Goal: Transaction & Acquisition: Book appointment/travel/reservation

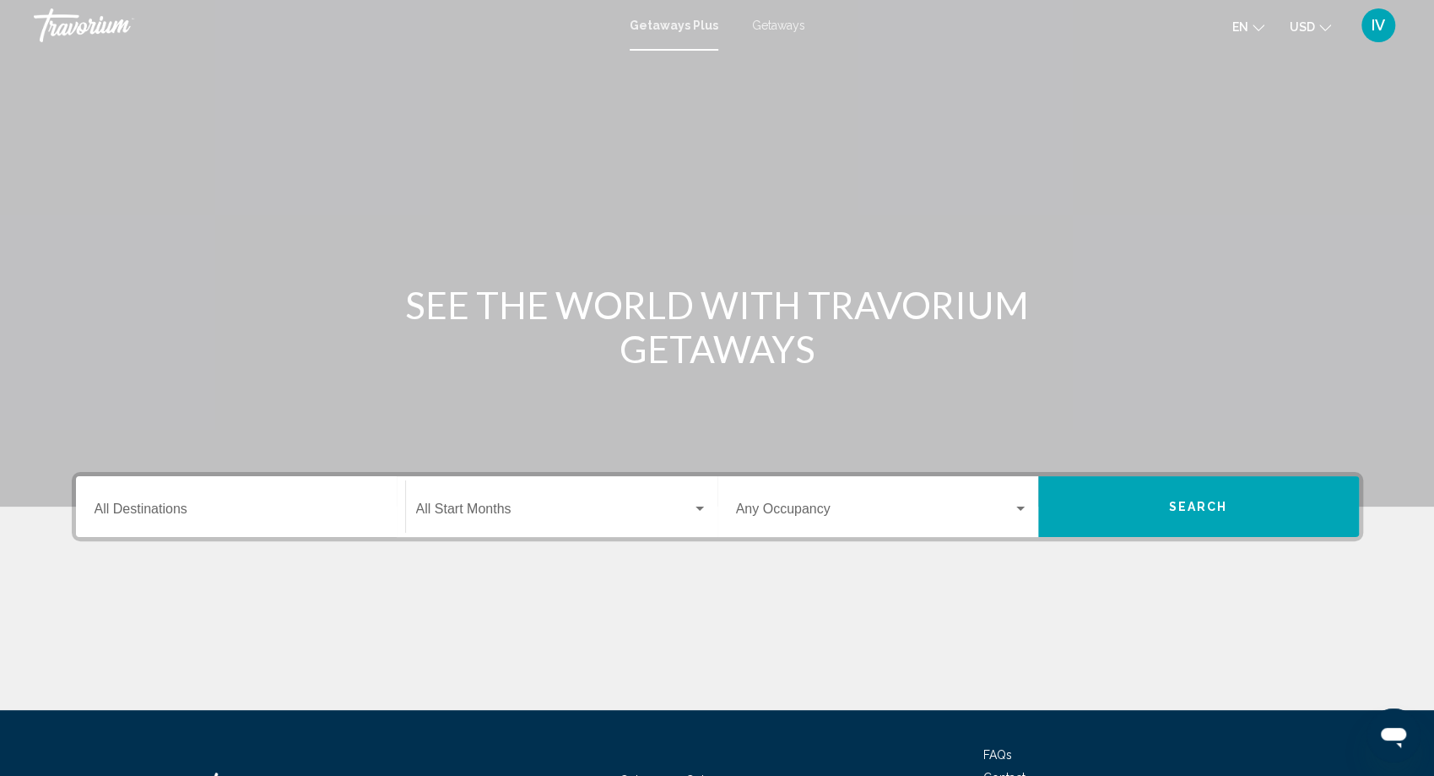
click at [773, 23] on span "Getaways" at bounding box center [778, 26] width 53 height 14
click at [160, 512] on input "Destination All Destinations" at bounding box center [241, 512] width 292 height 15
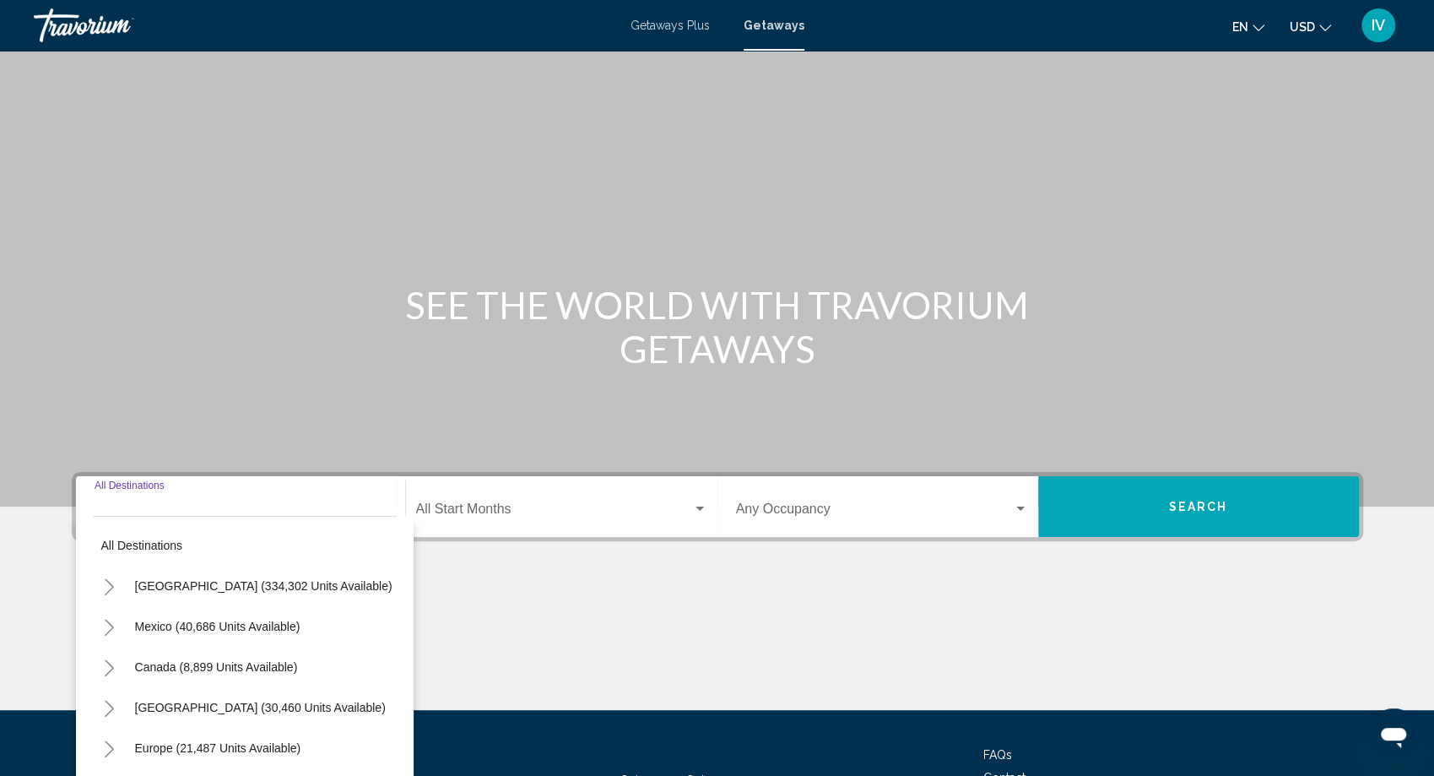
scroll to position [140, 0]
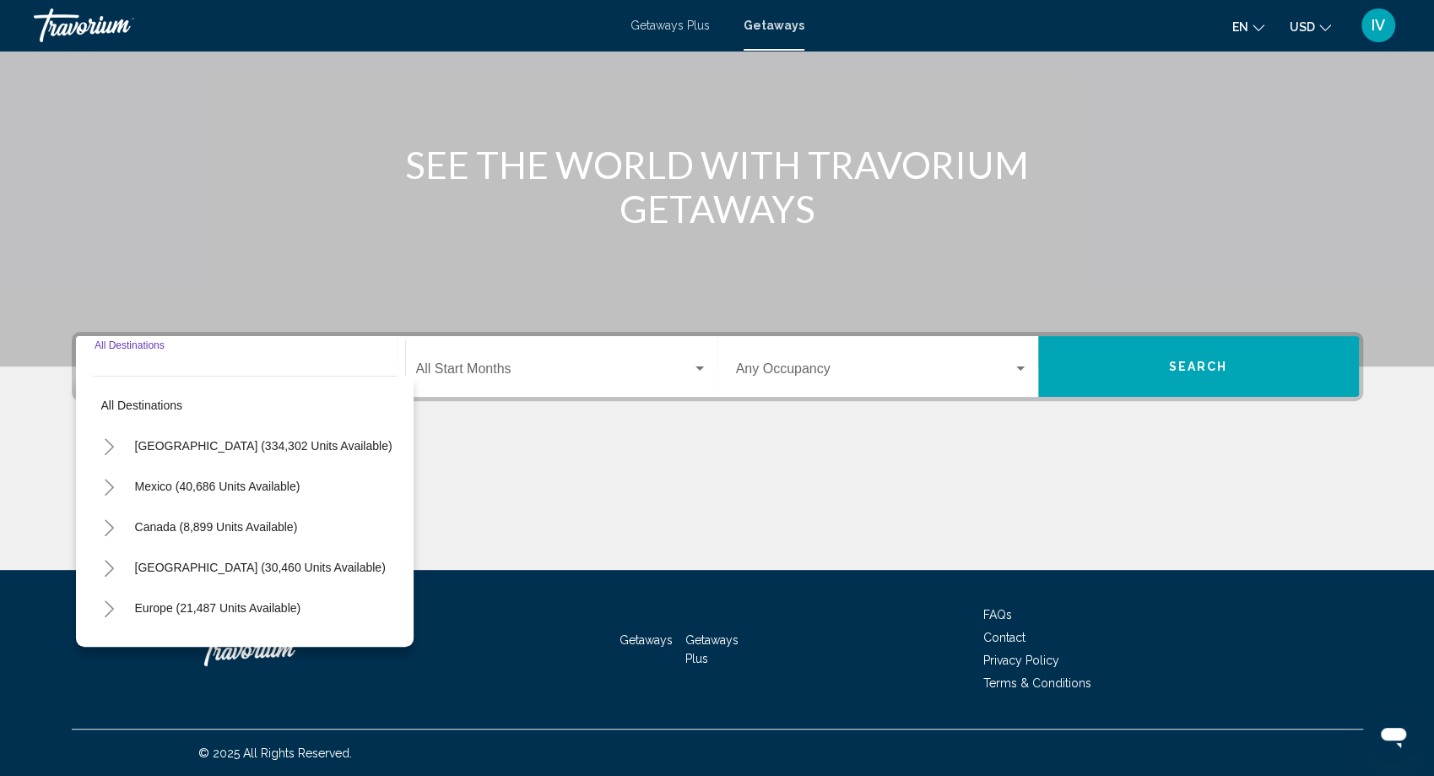
click at [108, 439] on icon "Toggle United States (334,302 units available)" at bounding box center [109, 446] width 13 height 17
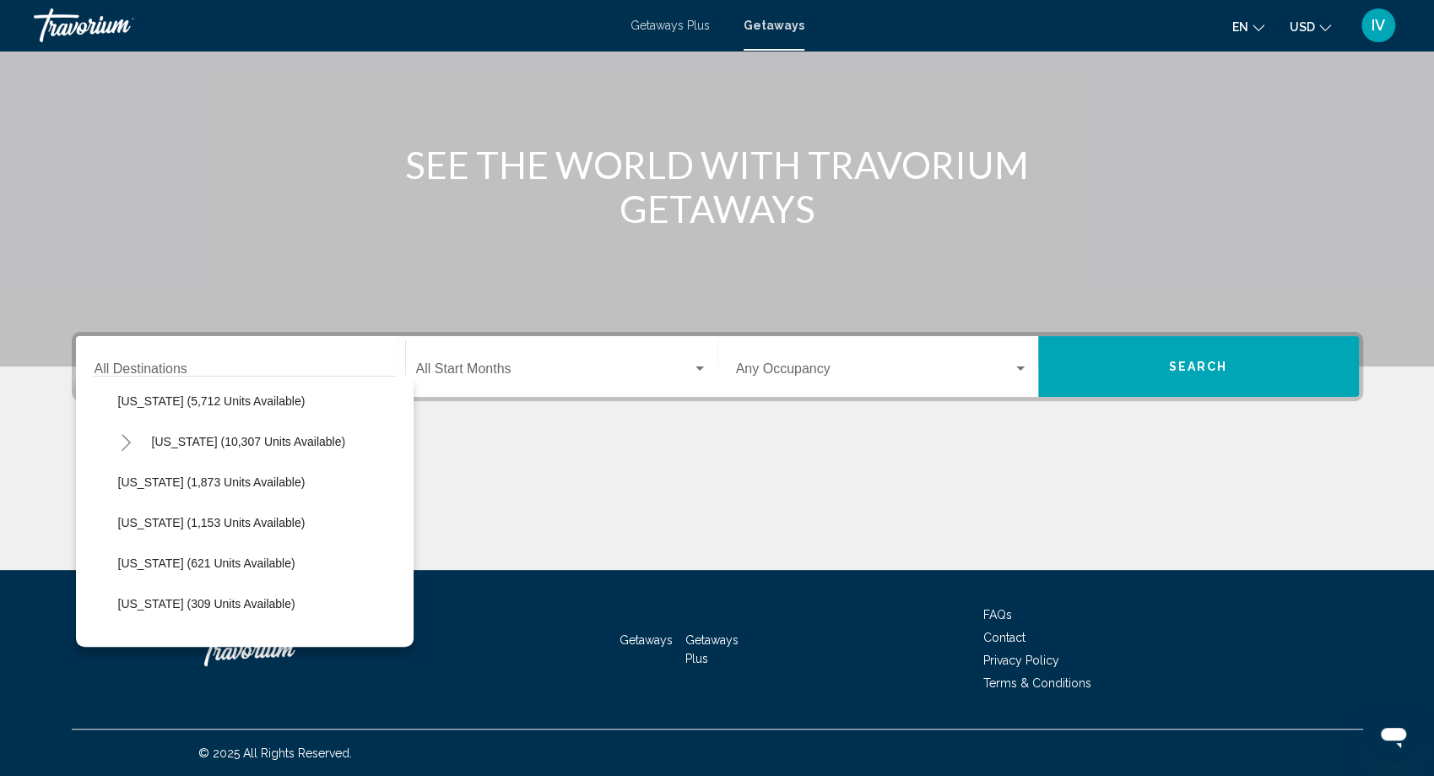
scroll to position [424, 0]
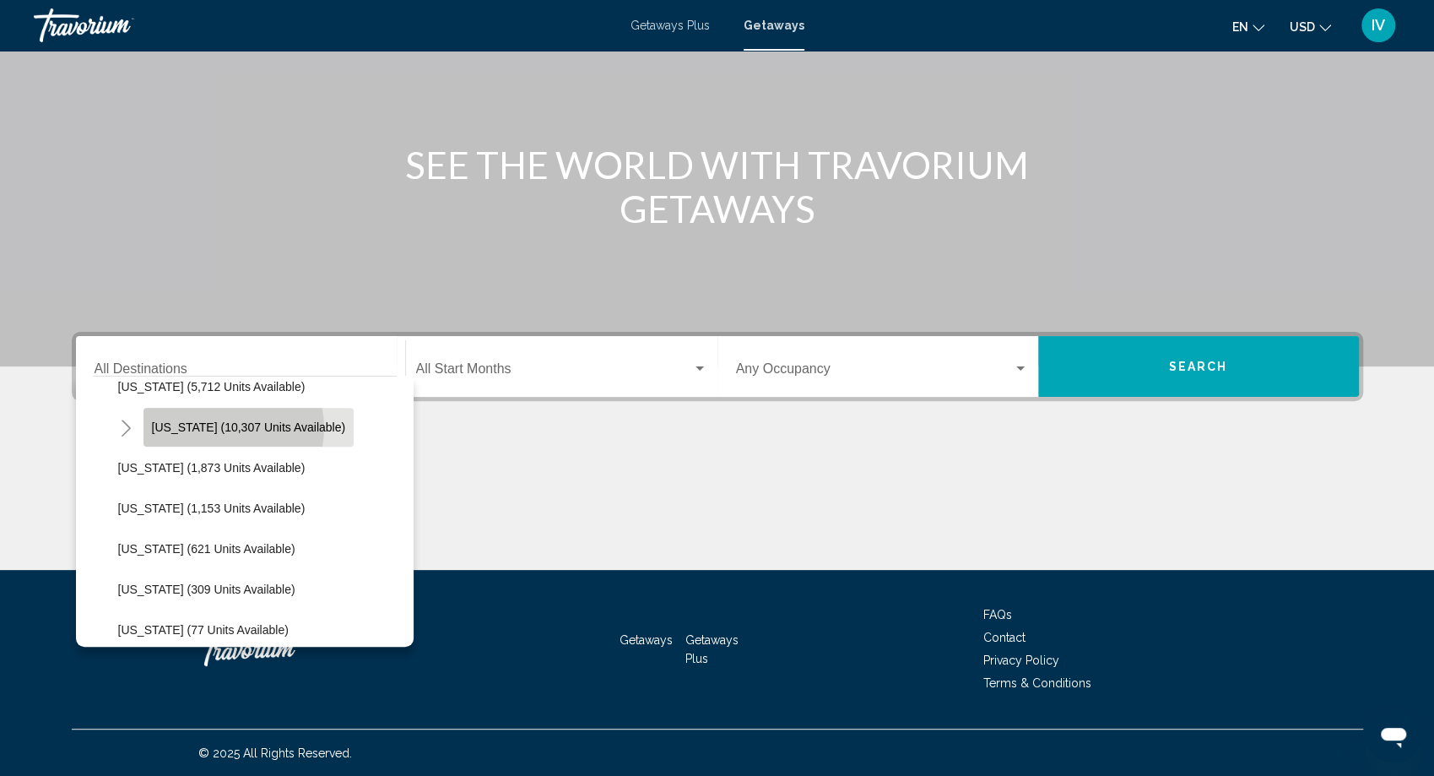
click at [230, 426] on span "[US_STATE] (10,307 units available)" at bounding box center [249, 427] width 194 height 14
type input "**********"
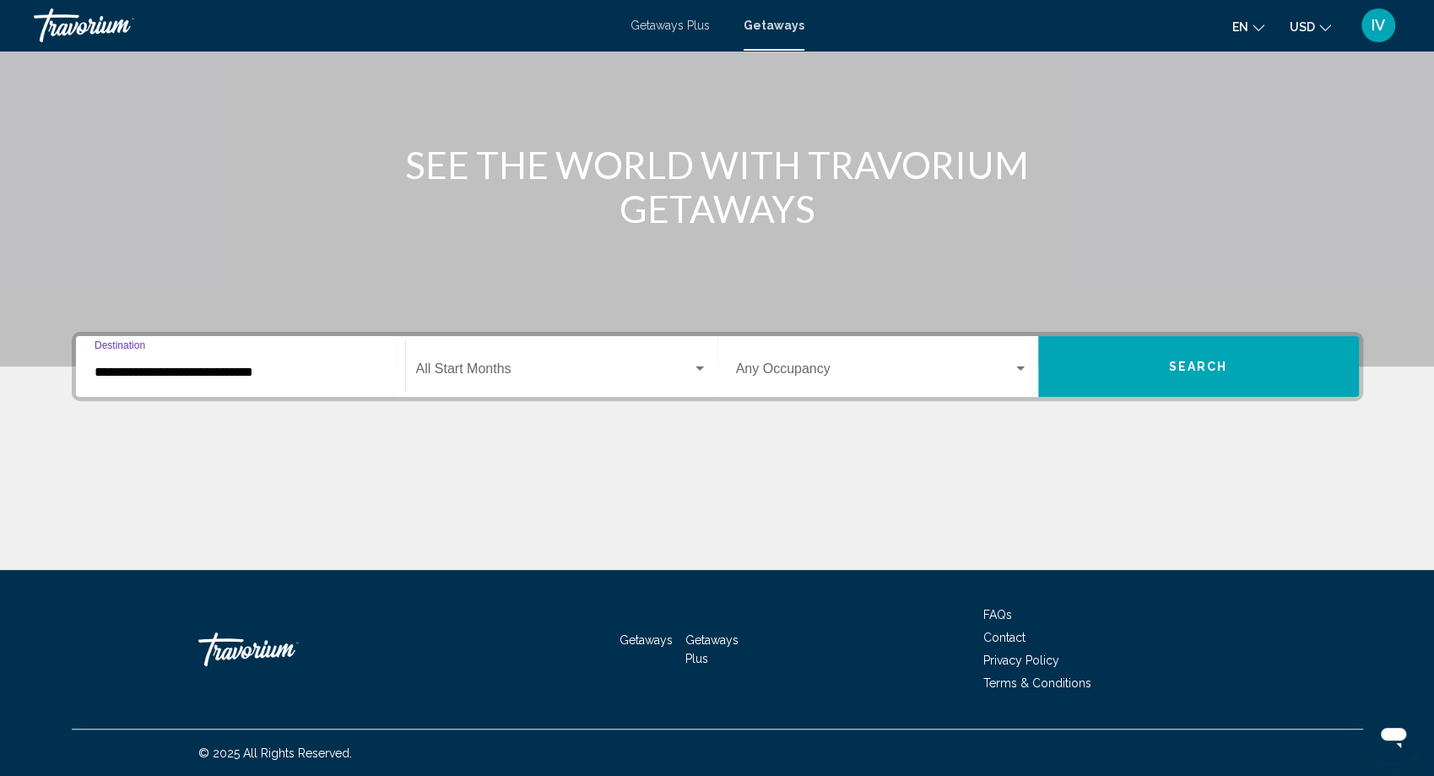
click at [1063, 374] on button "Search" at bounding box center [1198, 366] width 321 height 61
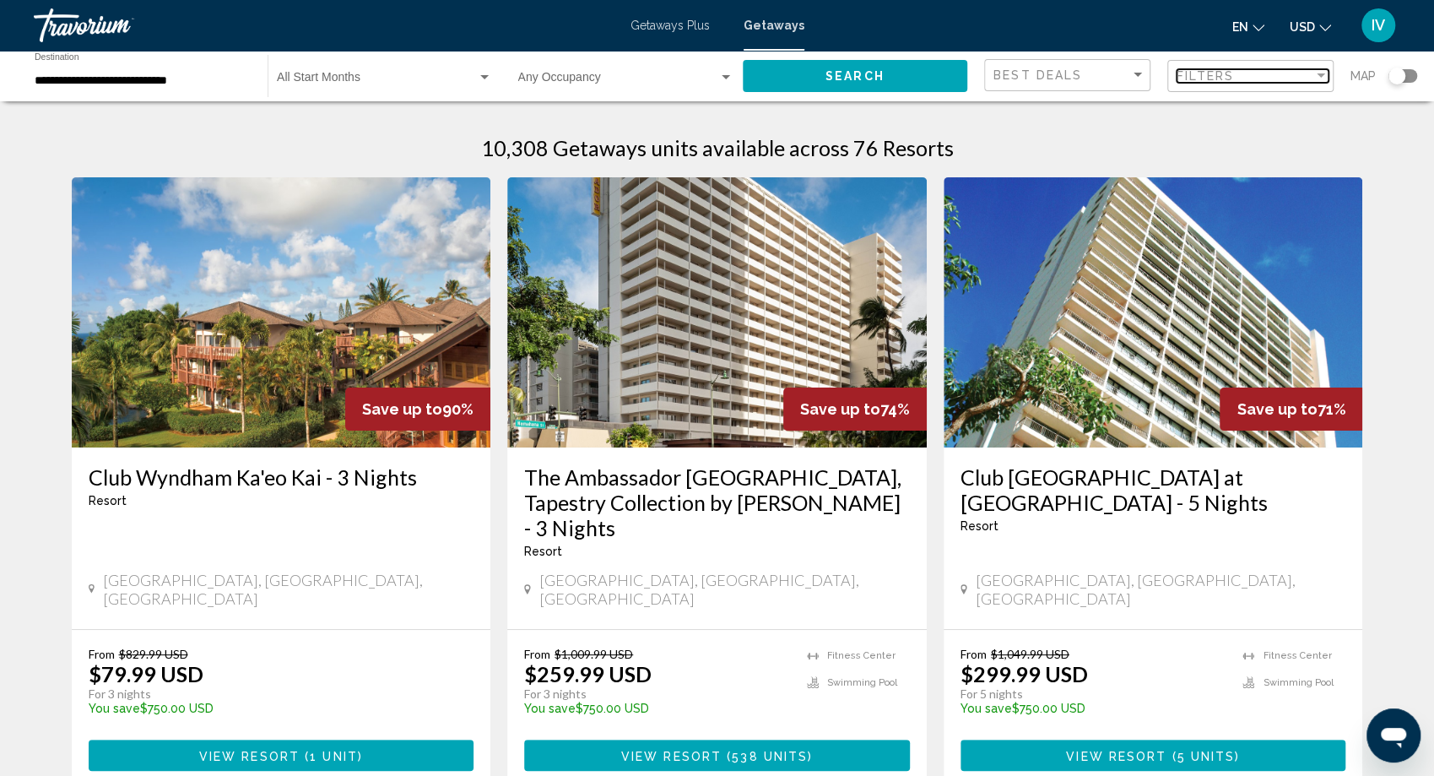
click at [1304, 76] on div "Filters" at bounding box center [1245, 76] width 137 height 14
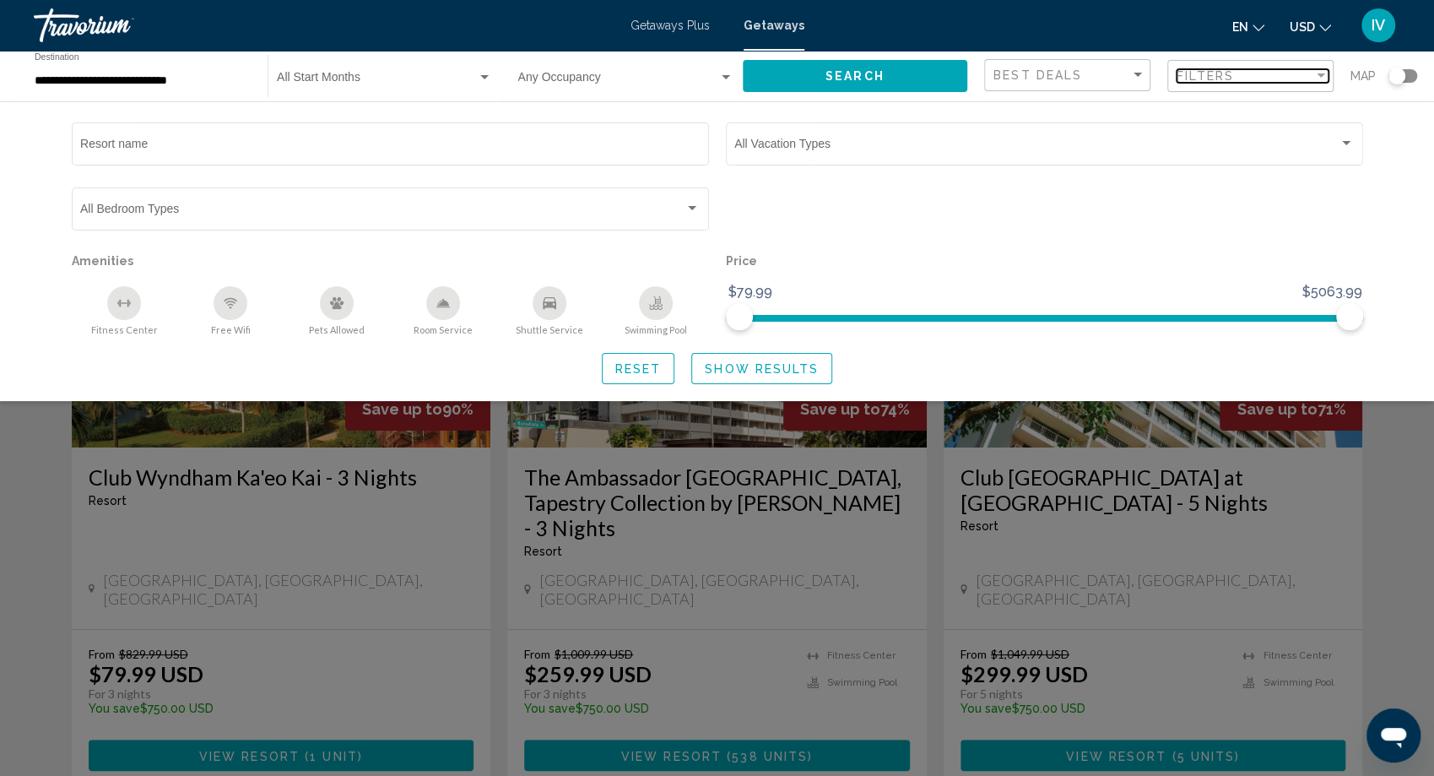
click at [1222, 79] on span "Filters" at bounding box center [1205, 76] width 57 height 14
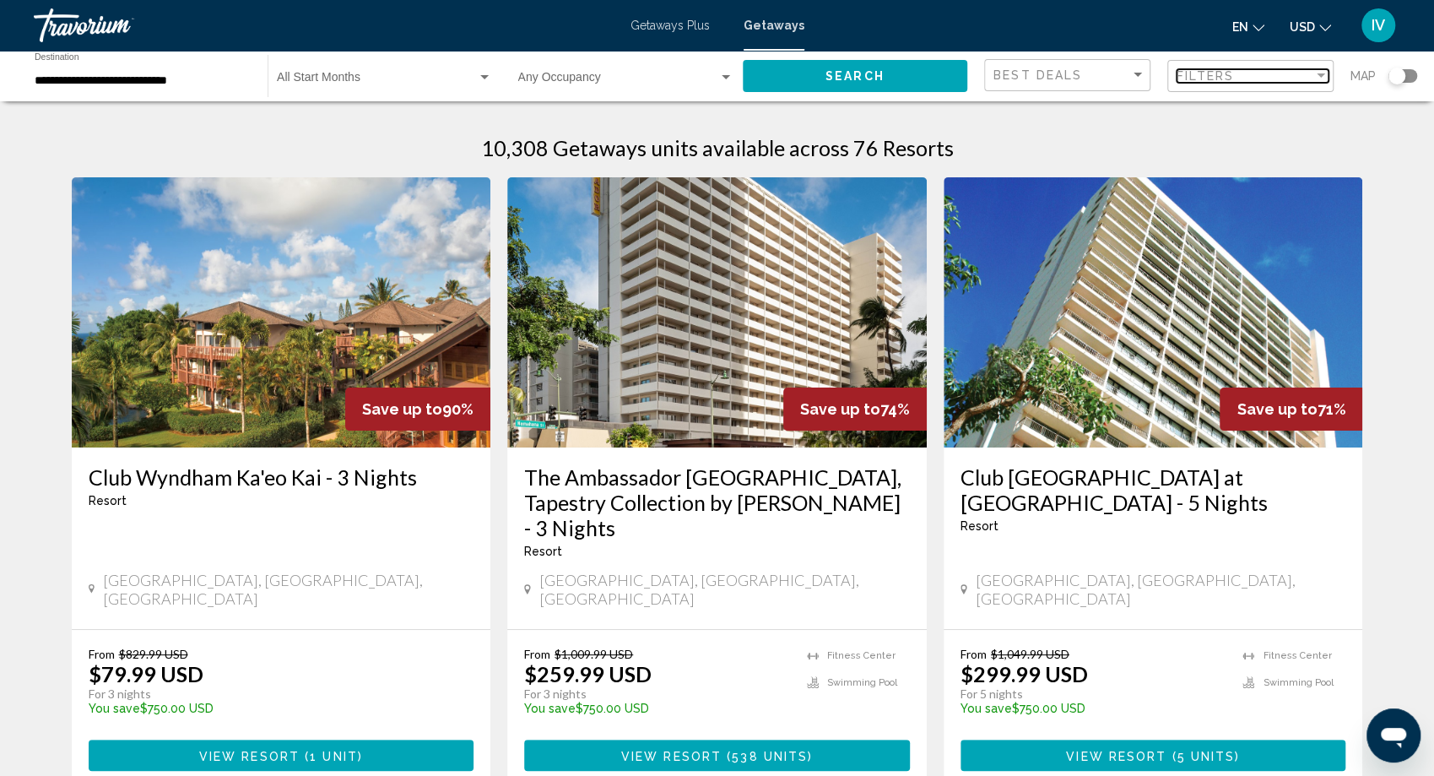
click at [1222, 79] on span "Filters" at bounding box center [1205, 76] width 57 height 14
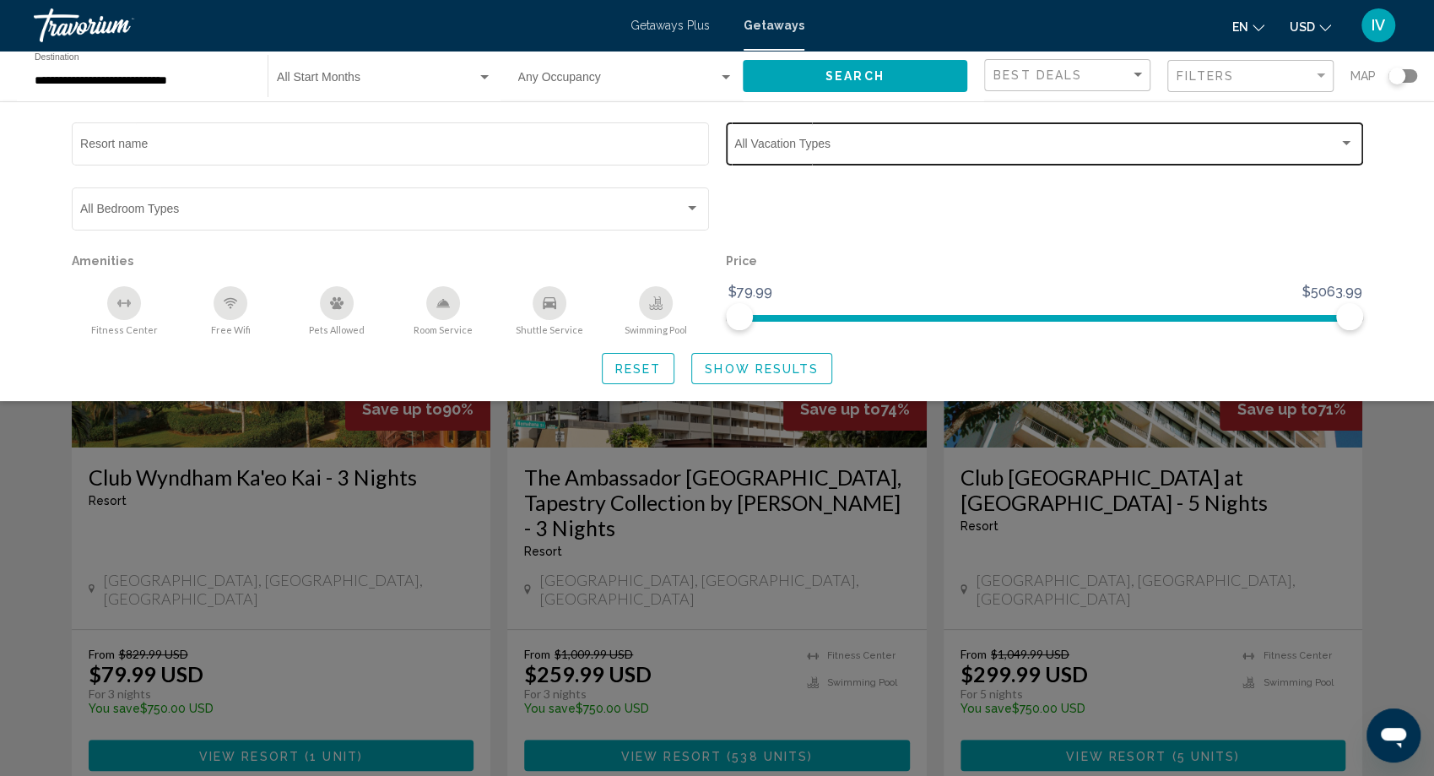
click at [1119, 154] on div "Vacation Types All Vacation Types" at bounding box center [1045, 142] width 620 height 46
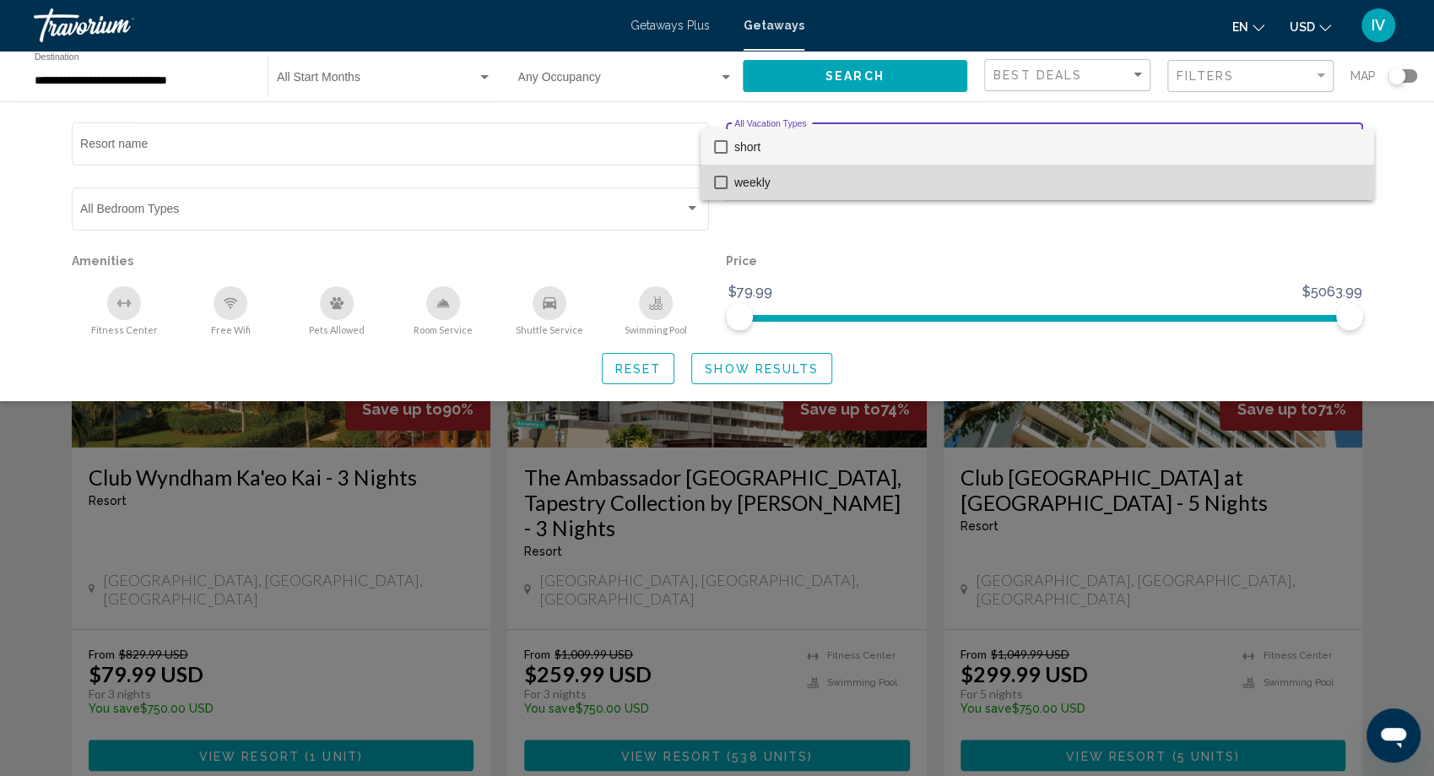
click at [728, 186] on mat-option "weekly" at bounding box center [1038, 182] width 674 height 35
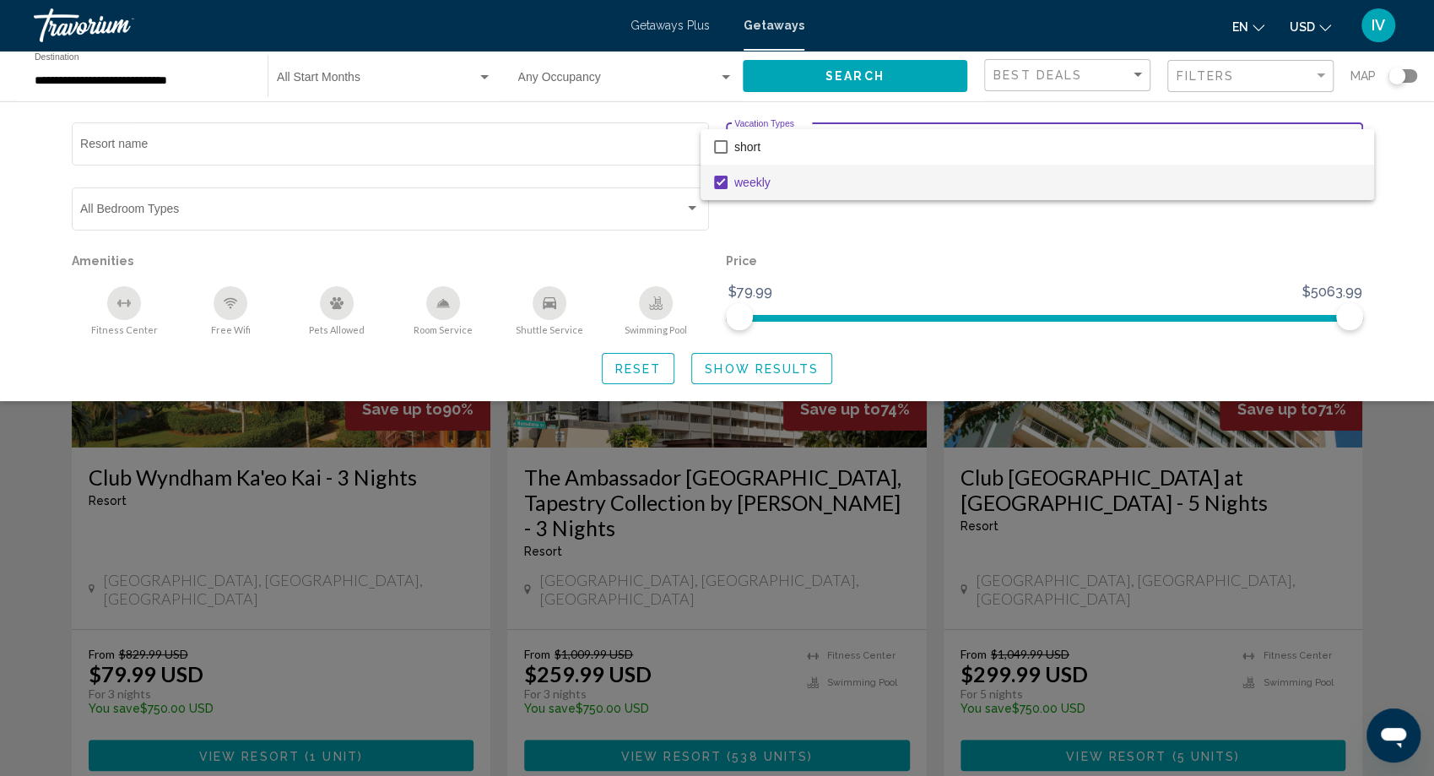
click at [770, 364] on div at bounding box center [717, 388] width 1434 height 776
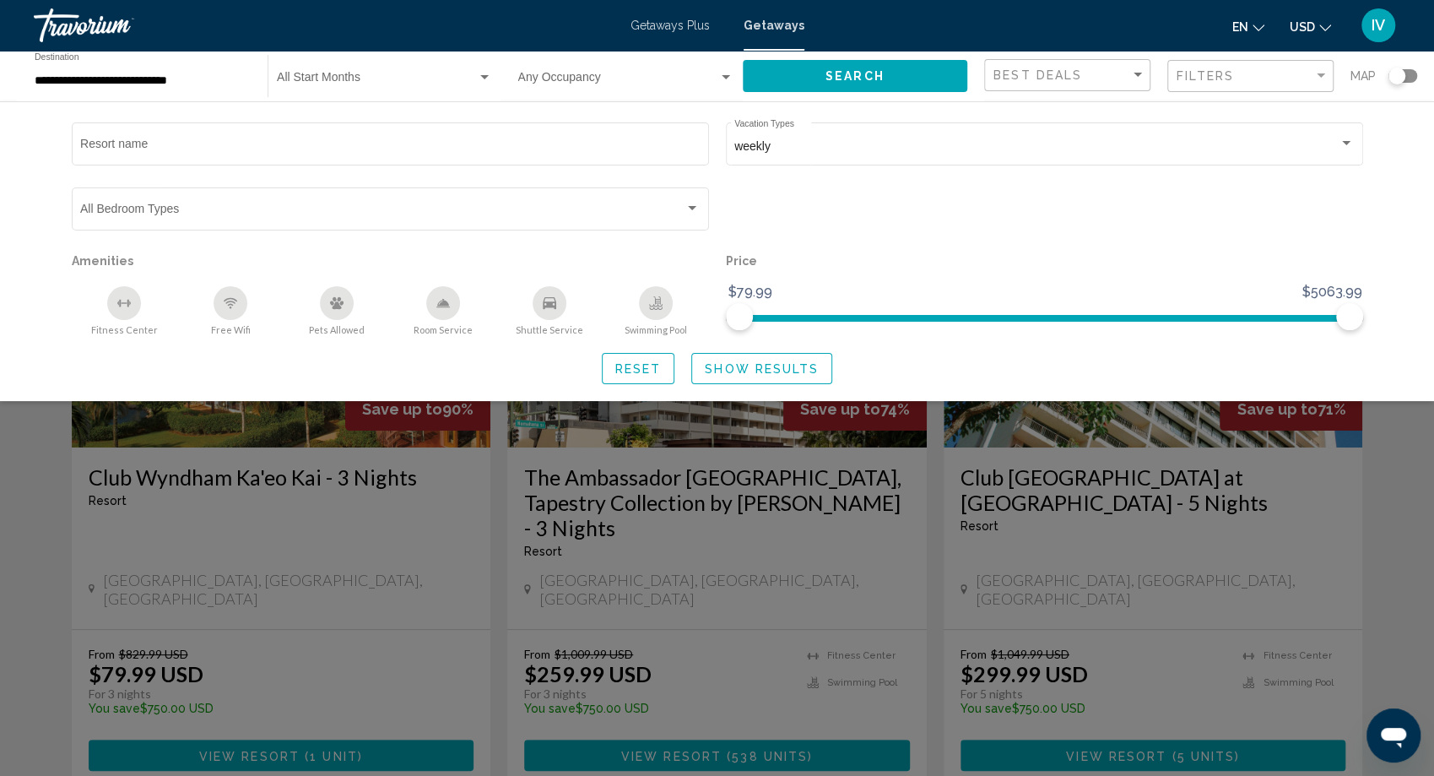
click at [786, 370] on span "Show Results" at bounding box center [762, 369] width 114 height 14
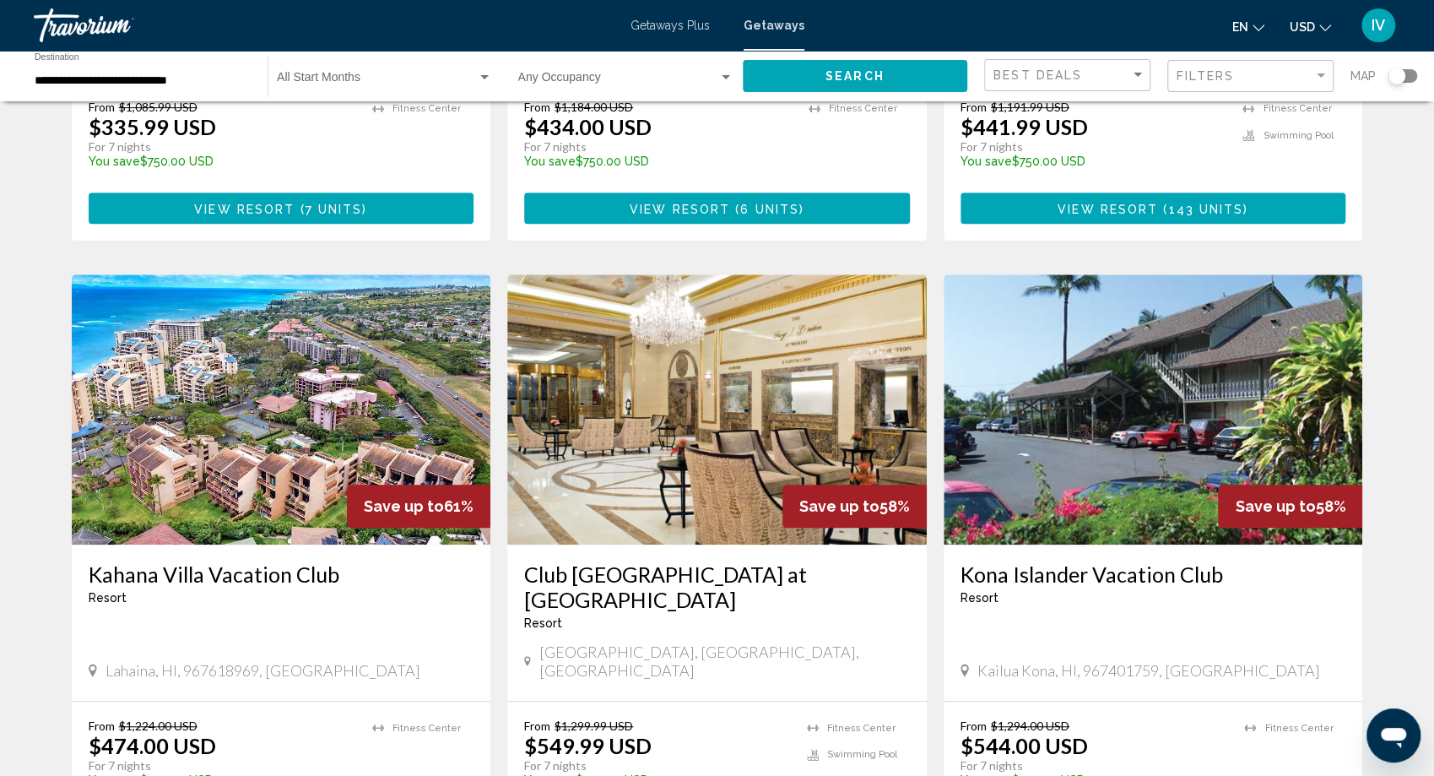
scroll to position [512, 0]
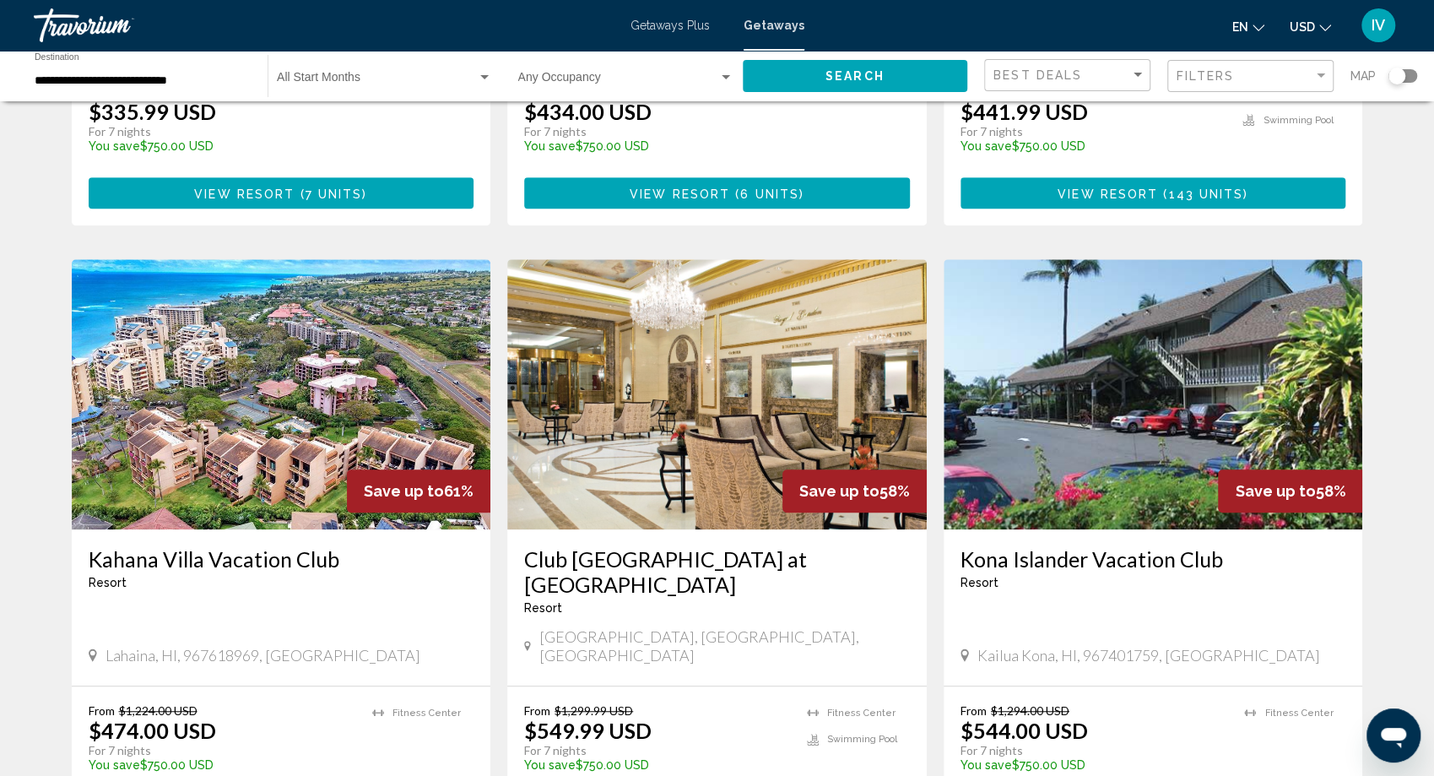
click at [779, 416] on img "Main content" at bounding box center [717, 394] width 420 height 270
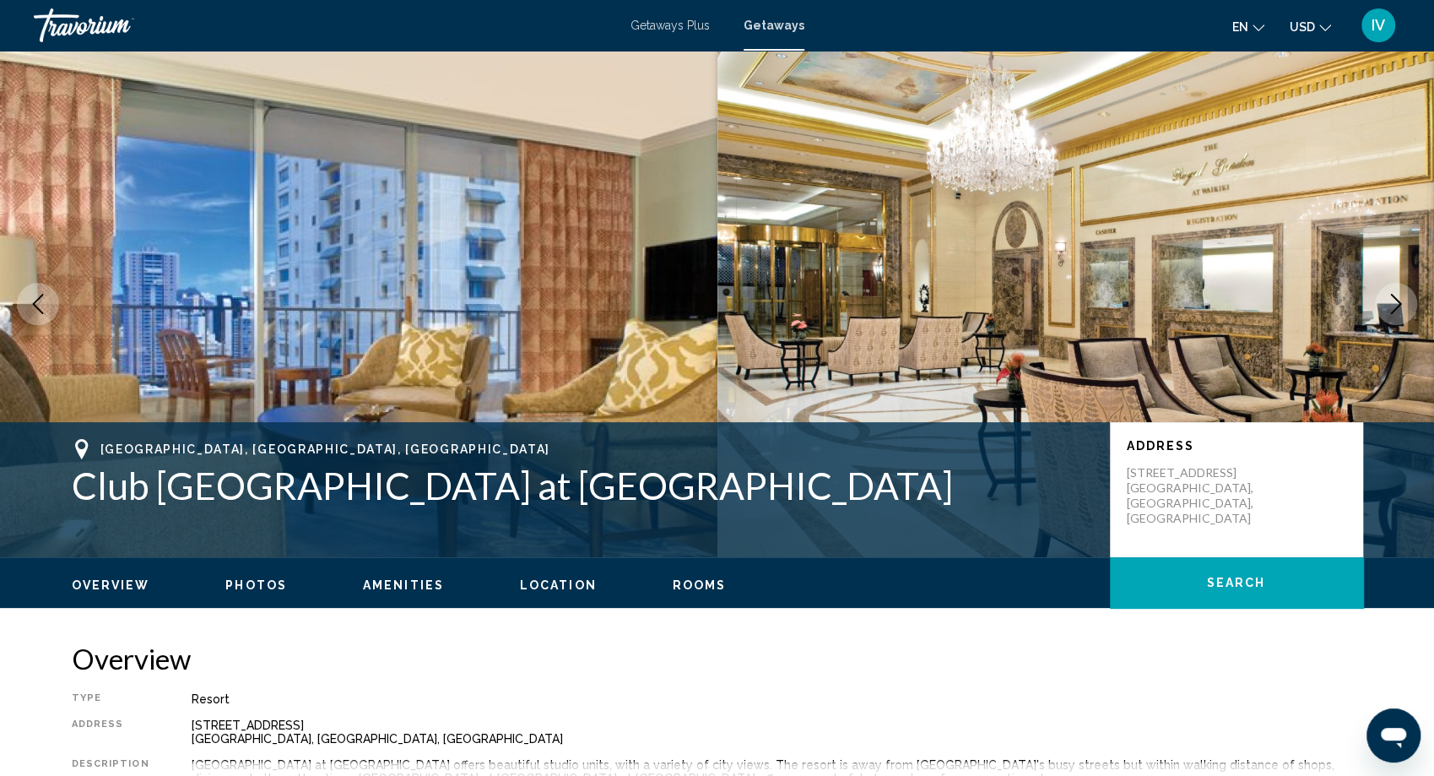
click at [1386, 305] on icon "Next image" at bounding box center [1396, 304] width 20 height 20
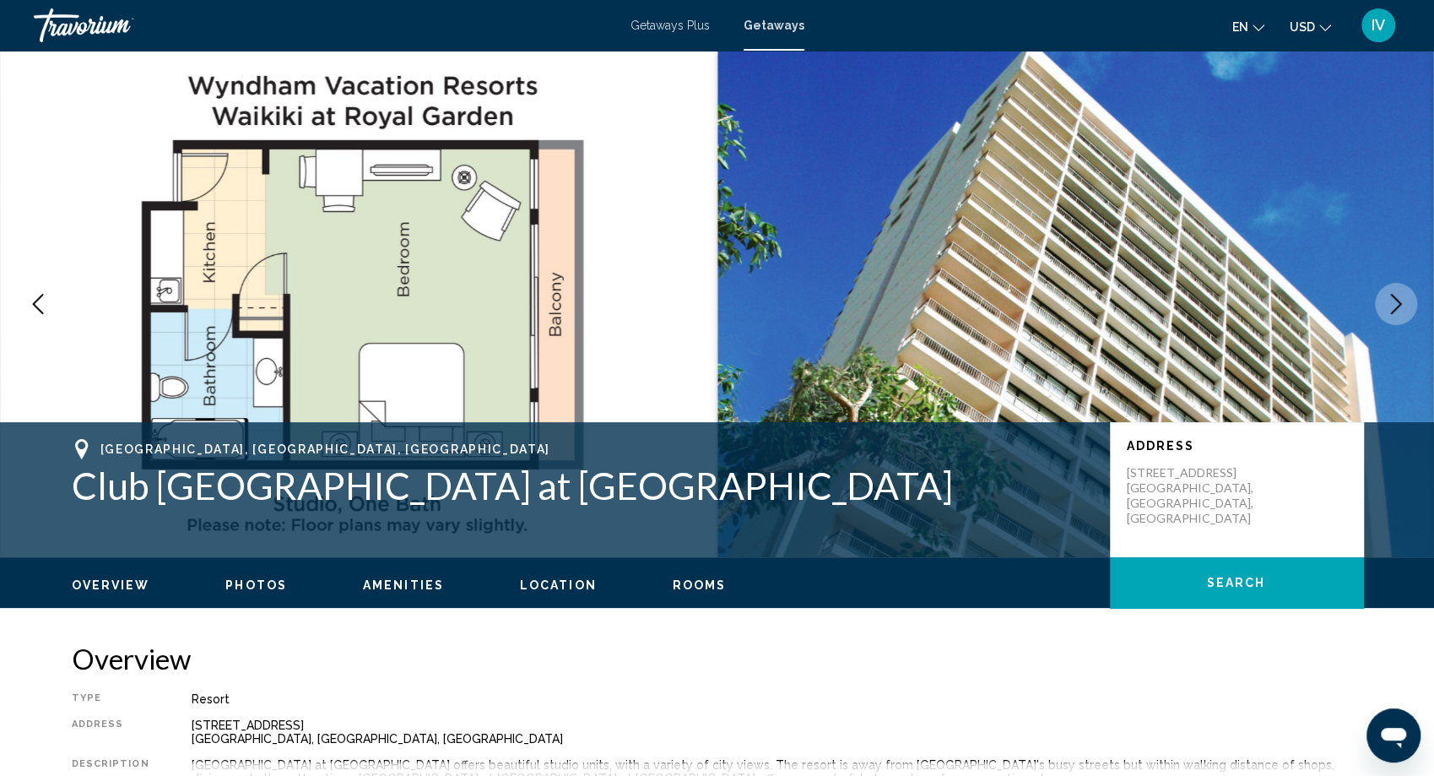
click at [1386, 305] on icon "Next image" at bounding box center [1396, 304] width 20 height 20
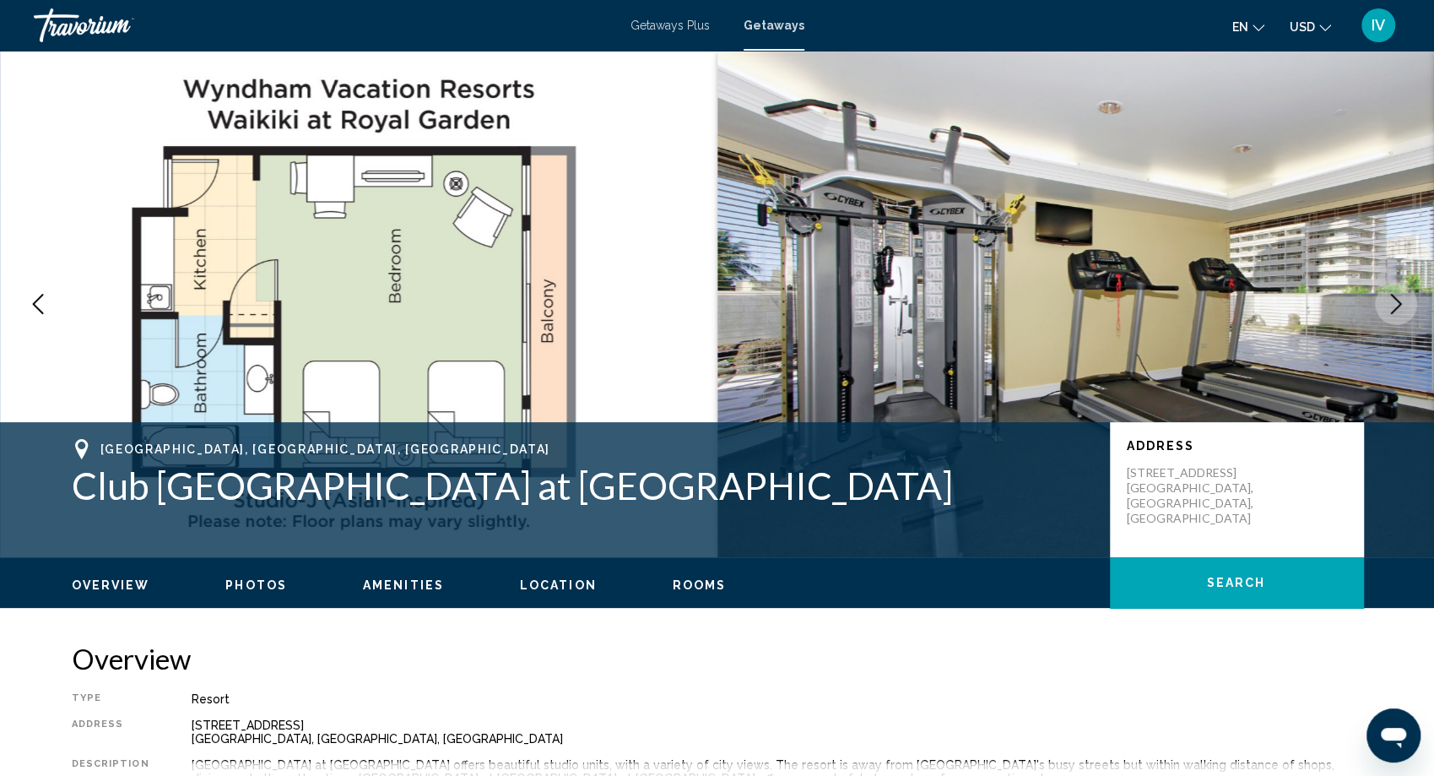
click at [1386, 305] on icon "Next image" at bounding box center [1396, 304] width 20 height 20
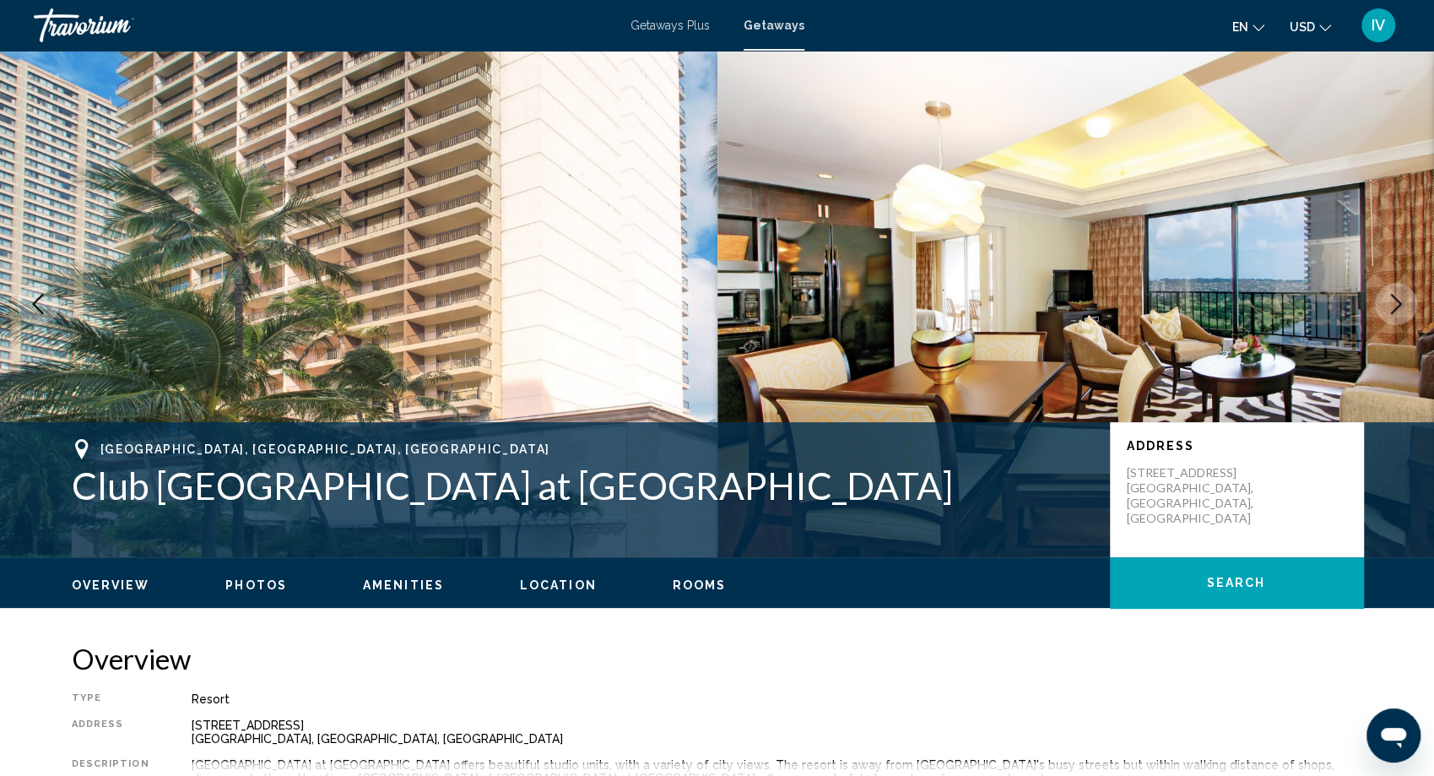
click at [1386, 305] on icon "Next image" at bounding box center [1396, 304] width 20 height 20
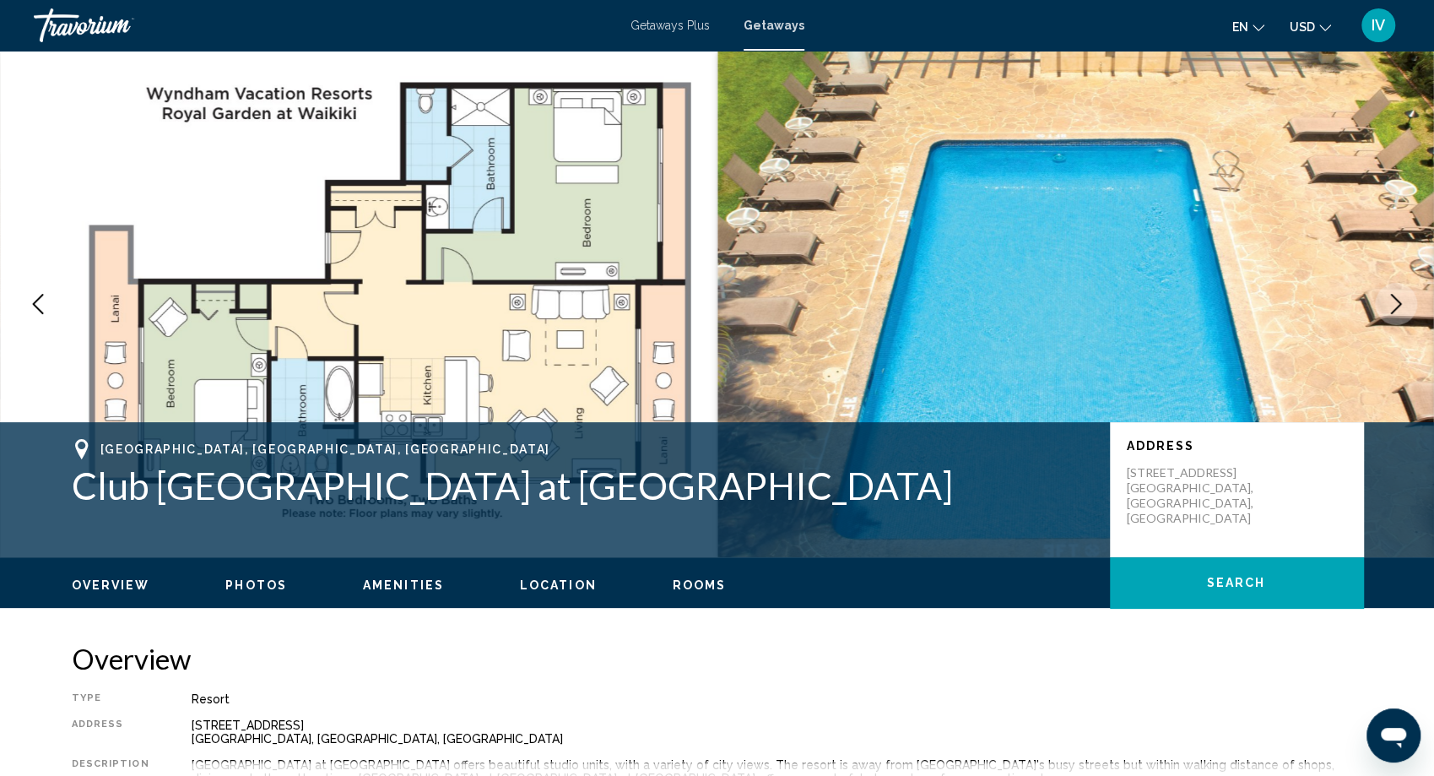
click at [1386, 305] on icon "Next image" at bounding box center [1396, 304] width 20 height 20
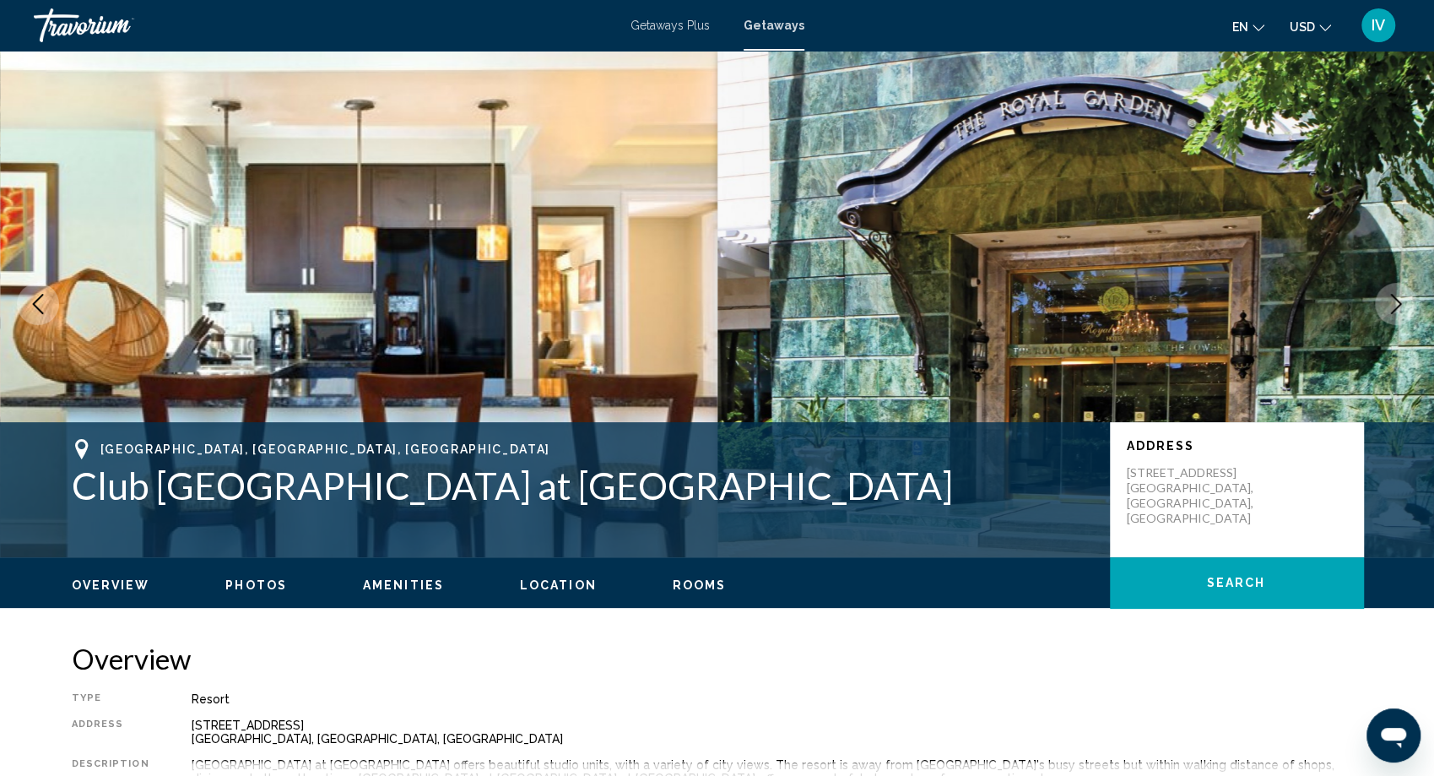
click at [1386, 305] on icon "Next image" at bounding box center [1396, 304] width 20 height 20
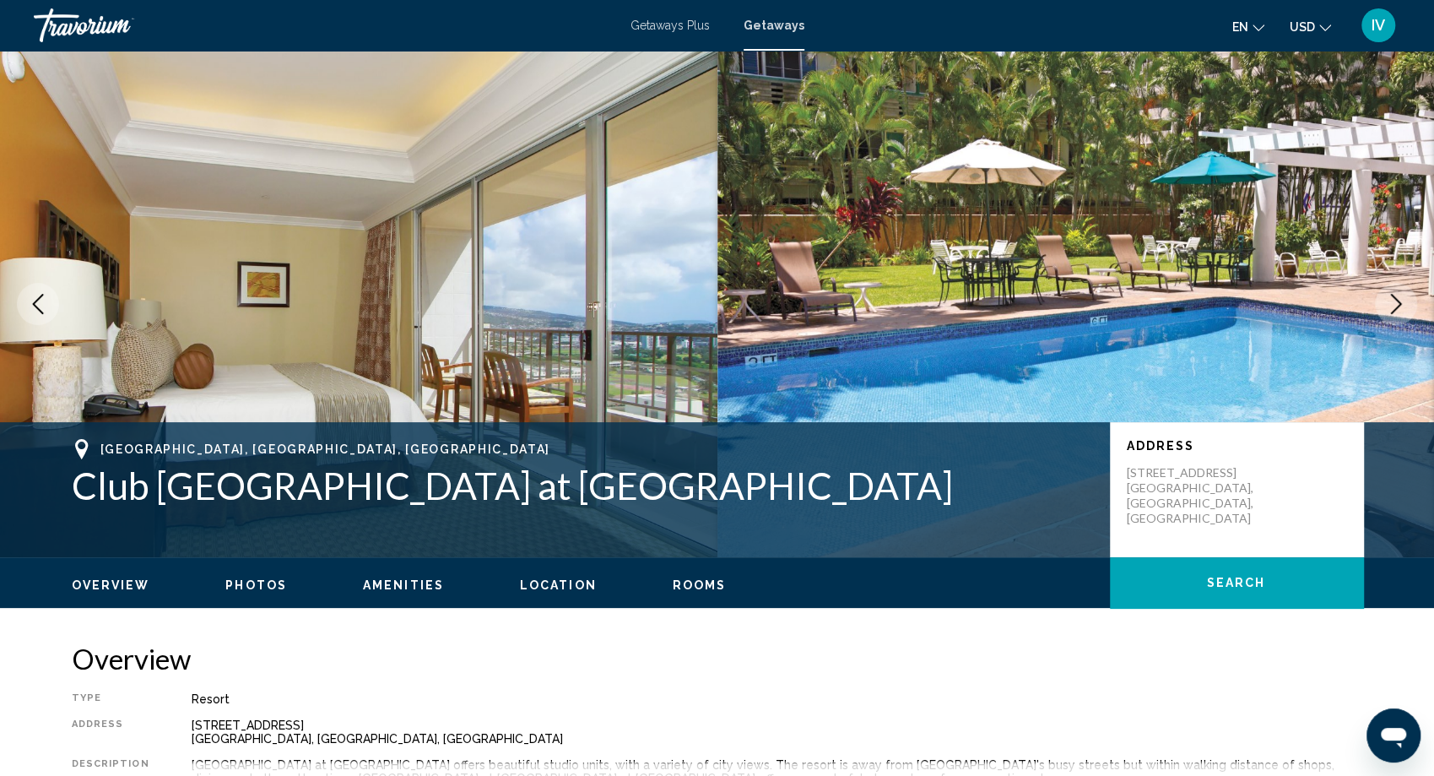
click at [1386, 305] on icon "Next image" at bounding box center [1396, 304] width 20 height 20
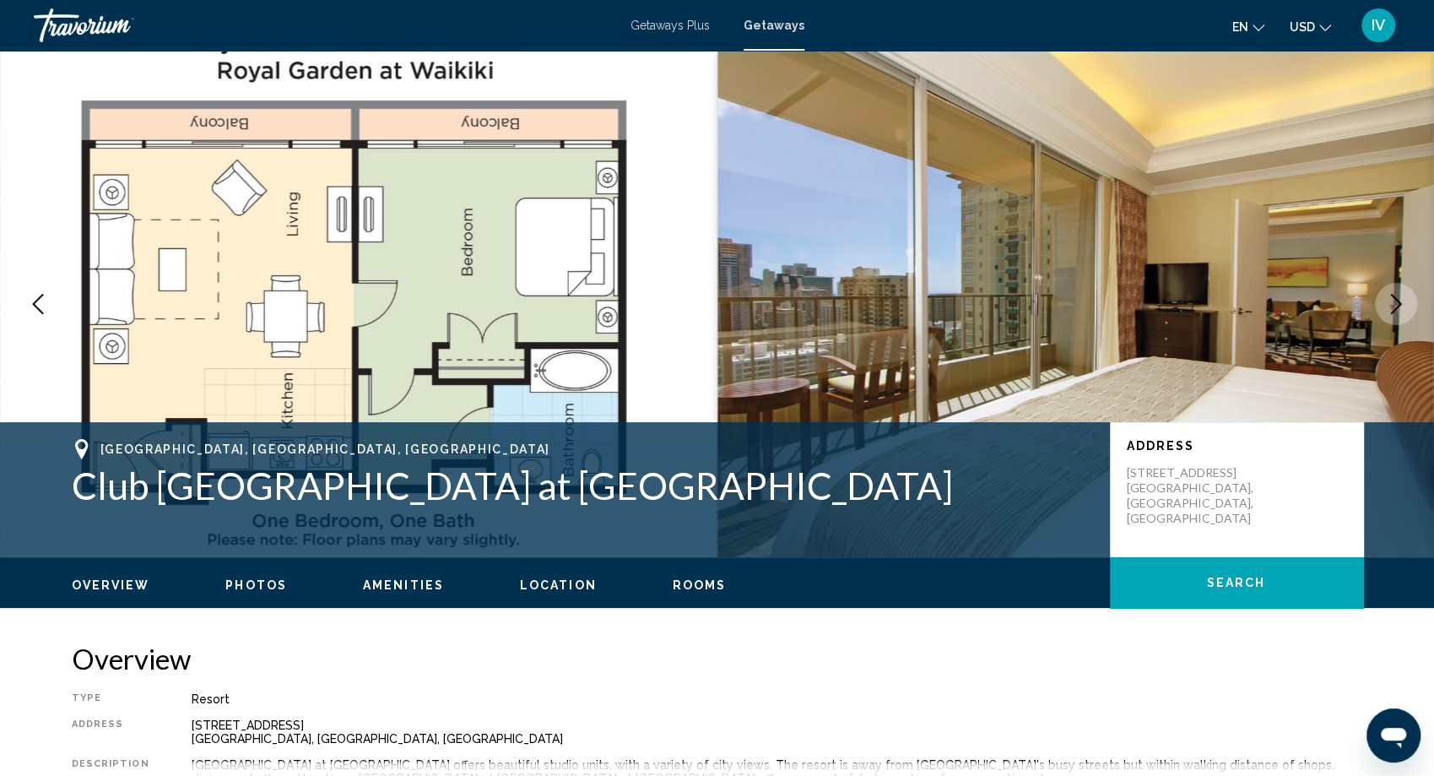
click at [1386, 305] on icon "Next image" at bounding box center [1396, 304] width 20 height 20
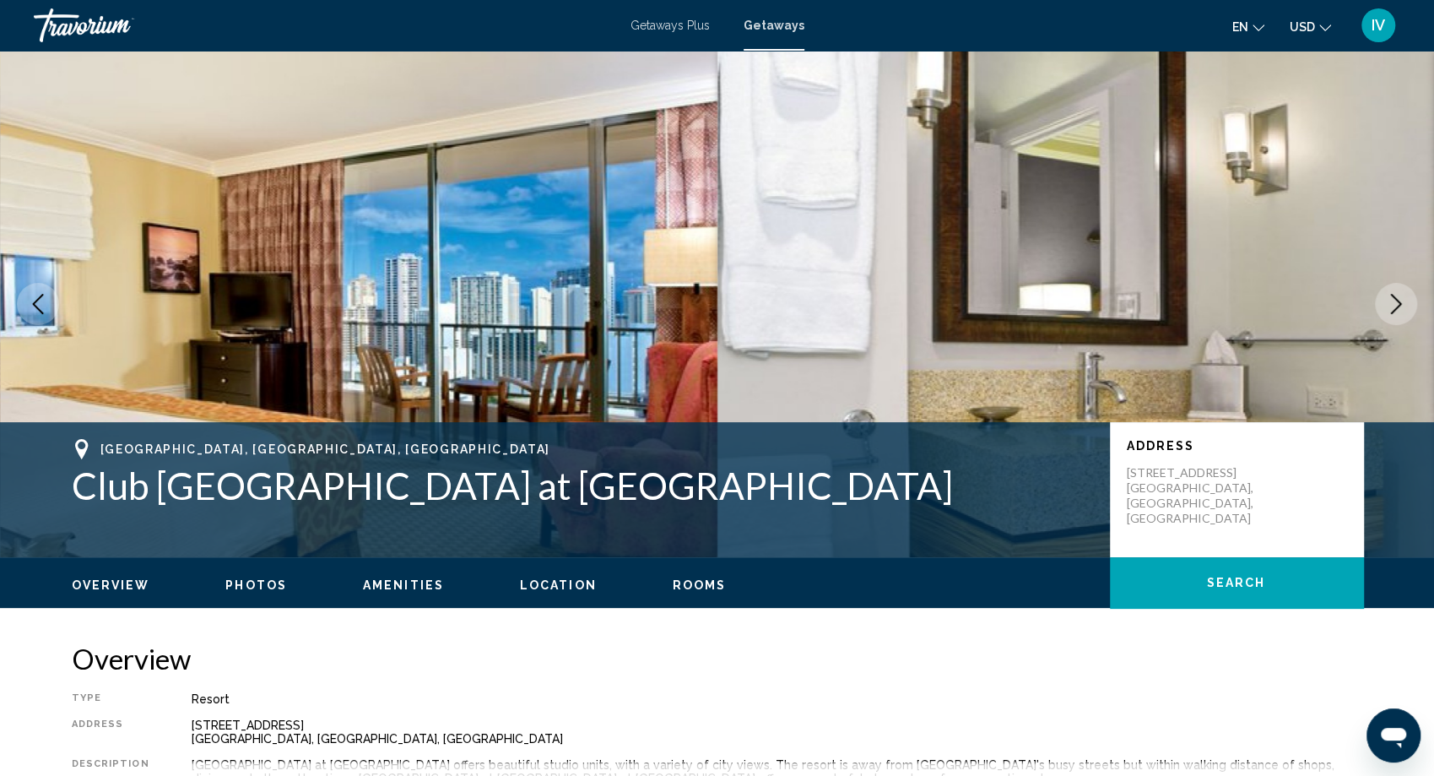
click at [1386, 305] on icon "Next image" at bounding box center [1396, 304] width 20 height 20
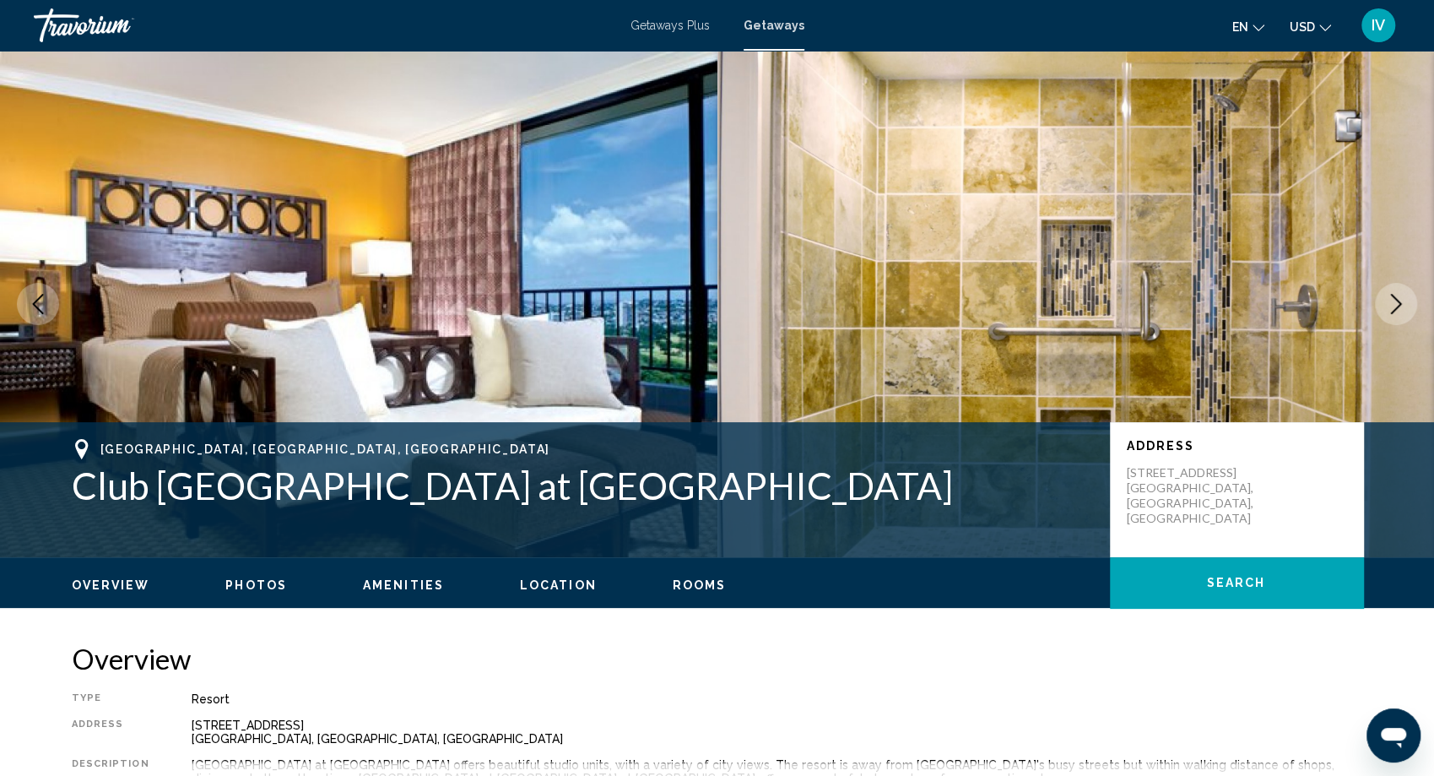
click at [1386, 305] on icon "Next image" at bounding box center [1396, 304] width 20 height 20
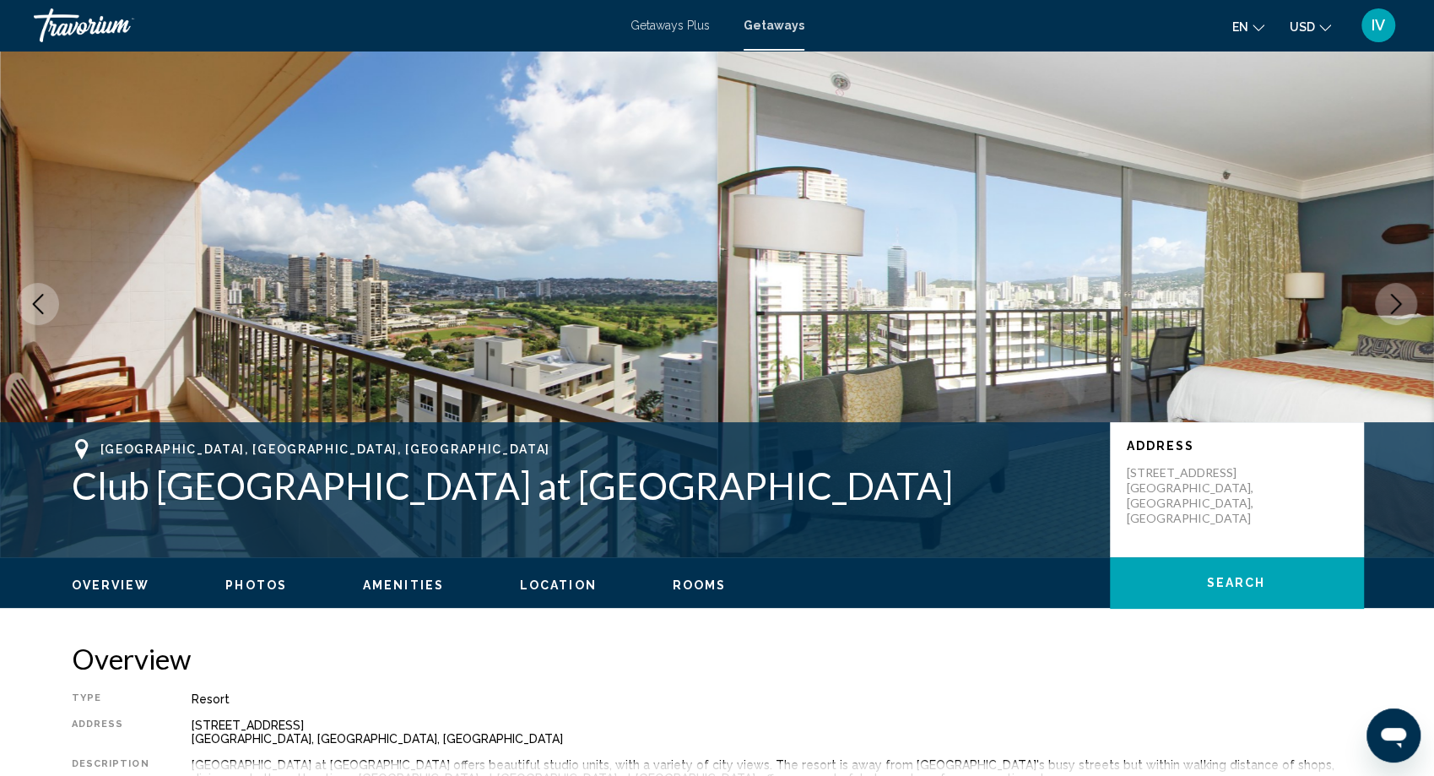
click at [1386, 305] on icon "Next image" at bounding box center [1396, 304] width 20 height 20
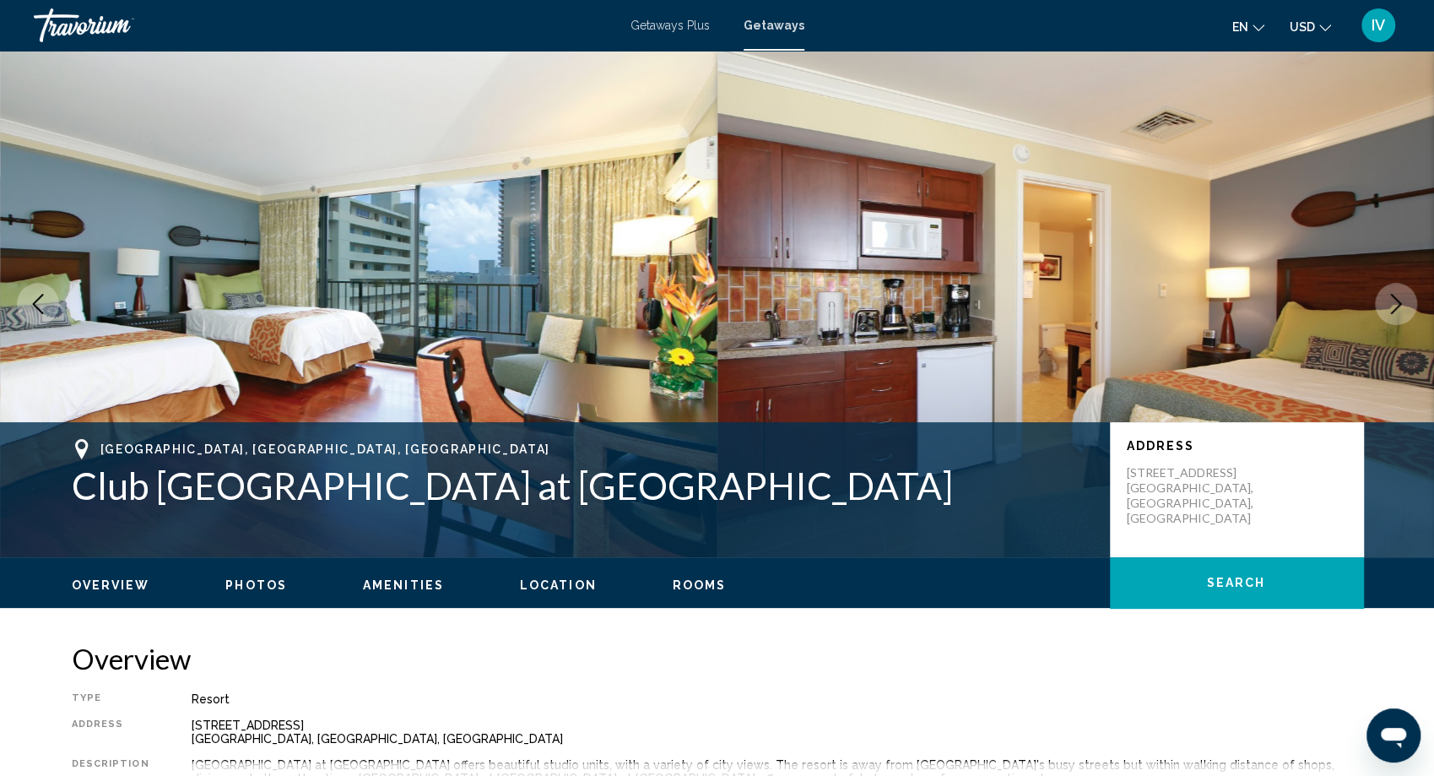
click at [1386, 305] on icon "Next image" at bounding box center [1396, 304] width 20 height 20
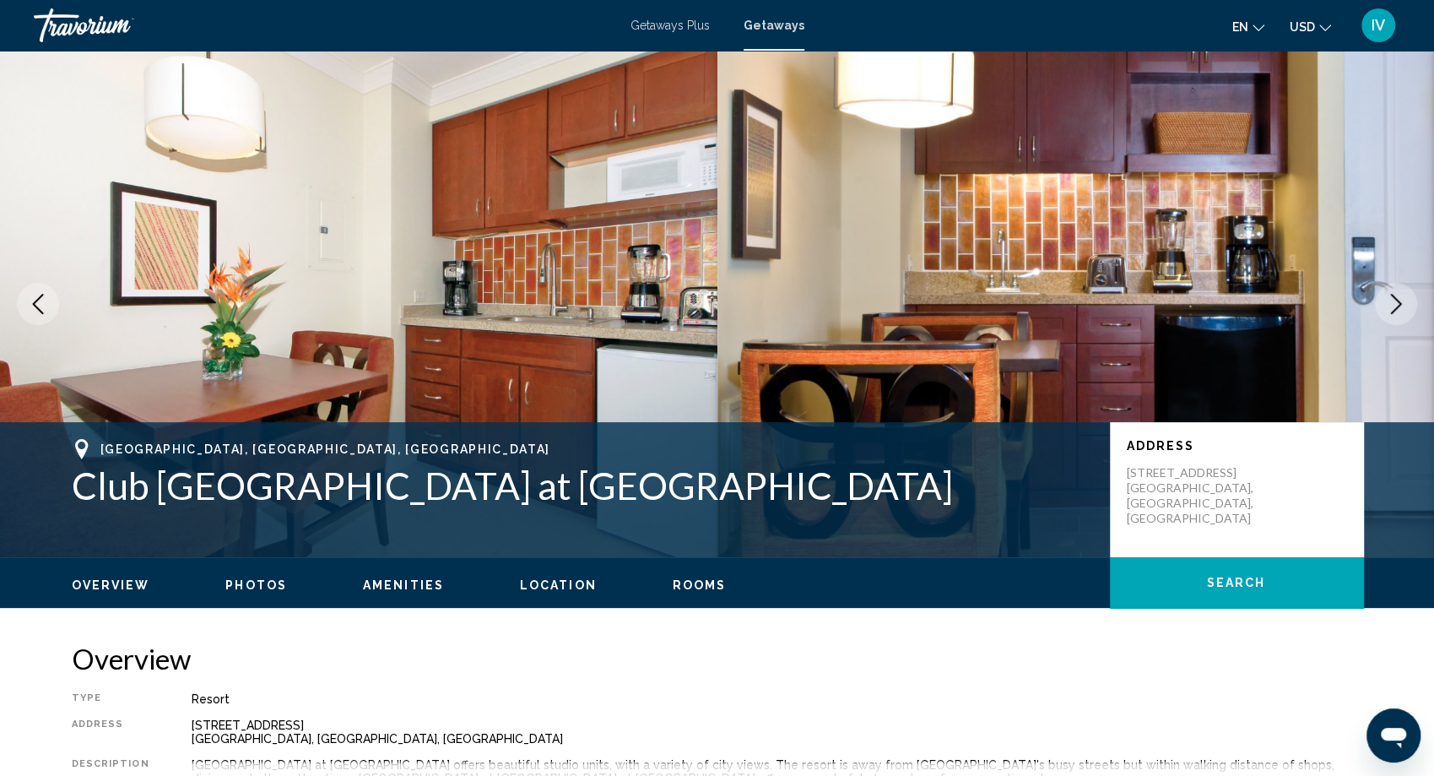
click at [1386, 305] on icon "Next image" at bounding box center [1396, 304] width 20 height 20
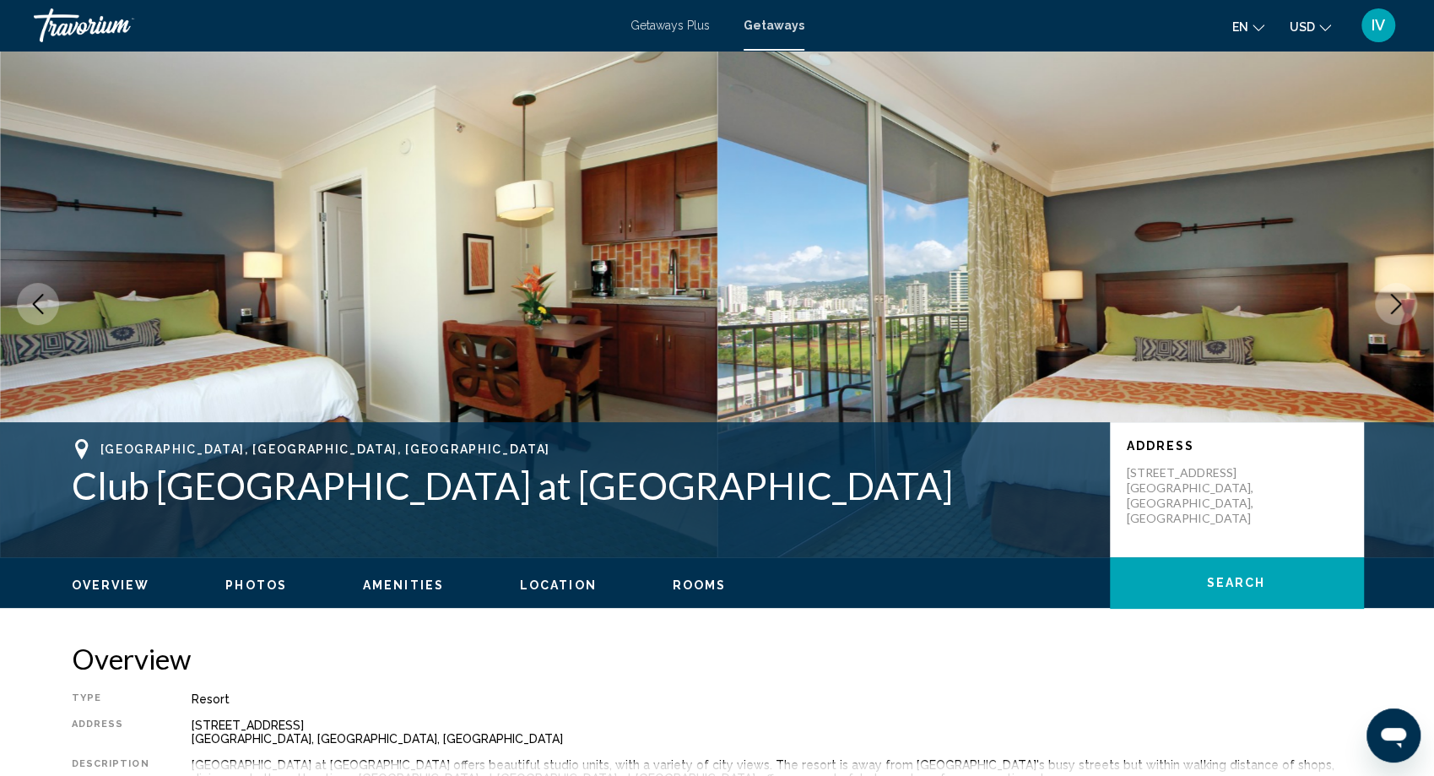
click at [1386, 305] on icon "Next image" at bounding box center [1396, 304] width 20 height 20
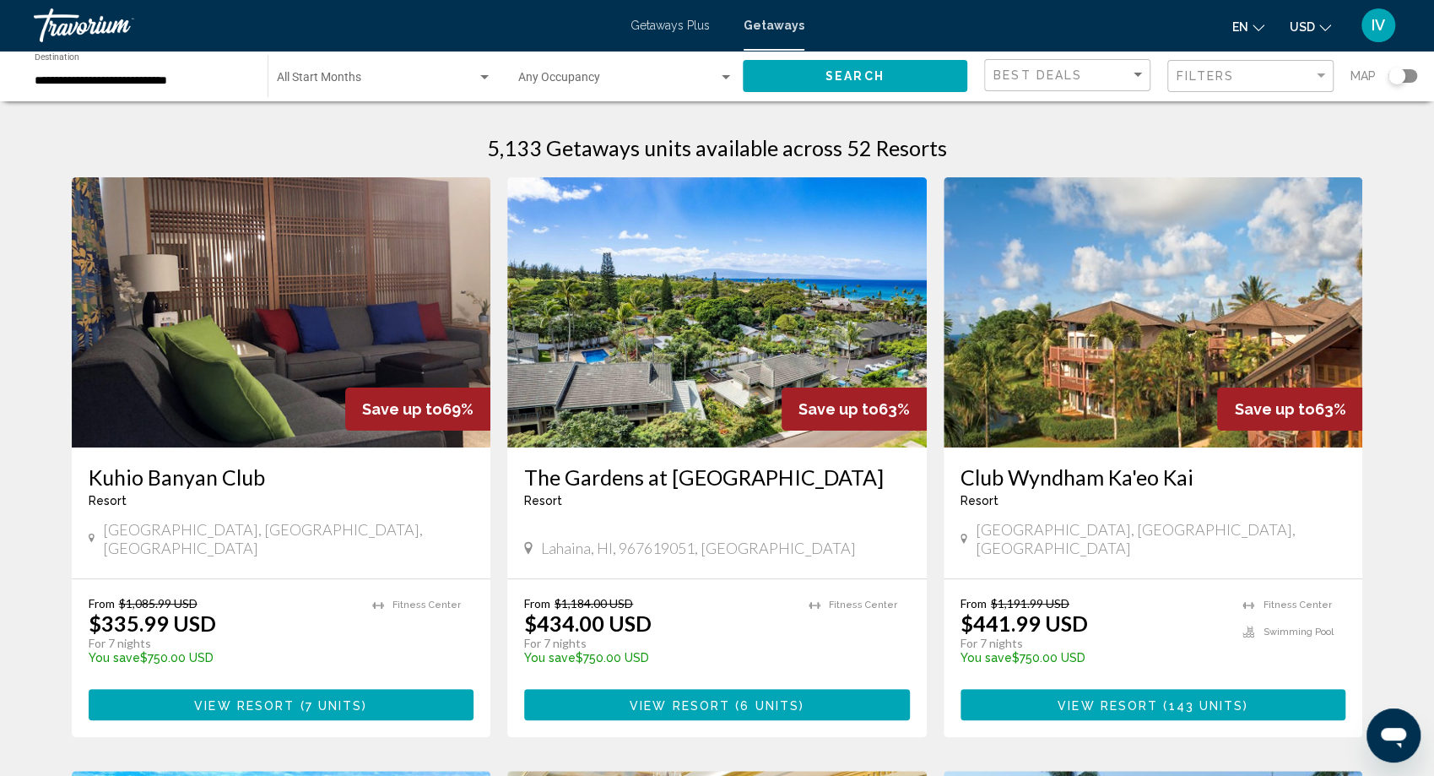
click at [637, 383] on img "Main content" at bounding box center [717, 312] width 420 height 270
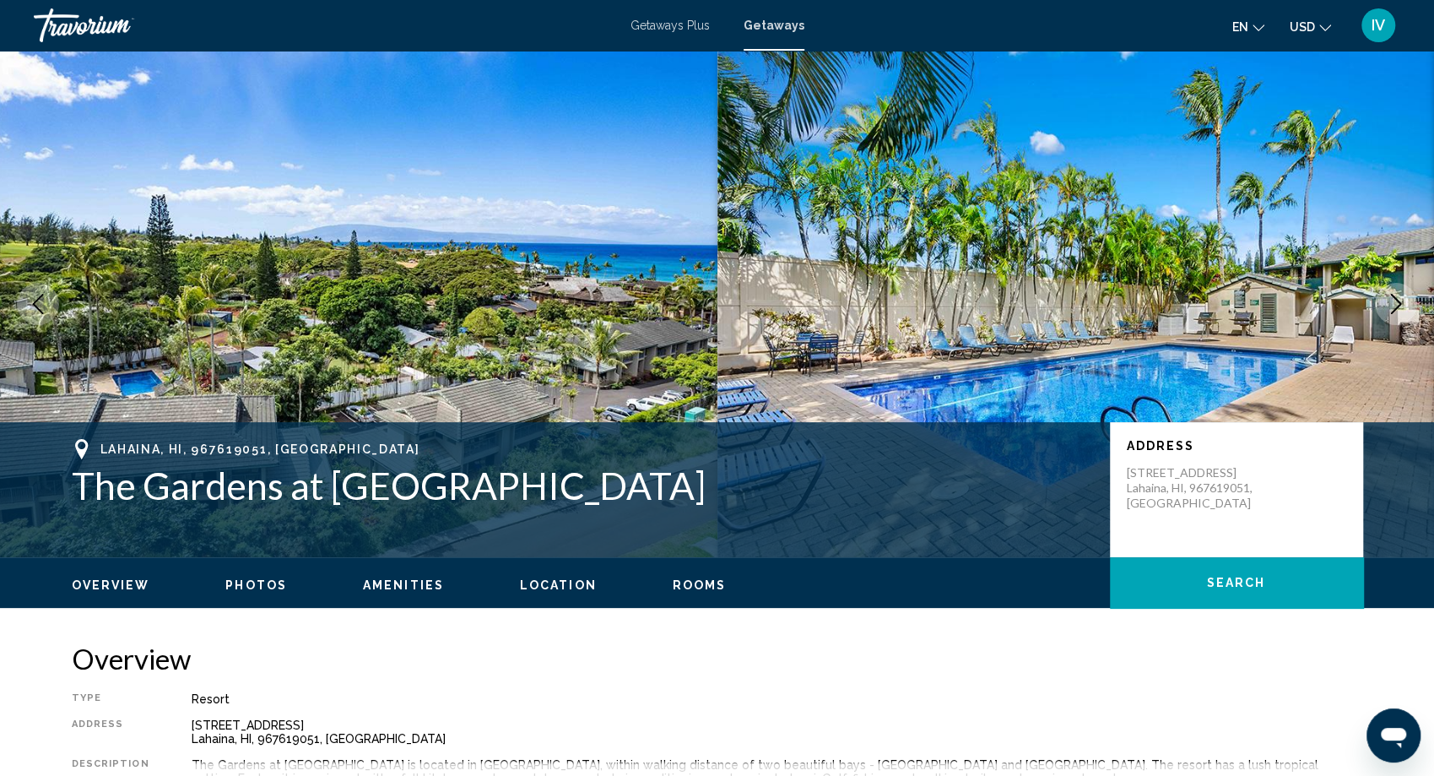
click at [1401, 300] on icon "Next image" at bounding box center [1396, 304] width 20 height 20
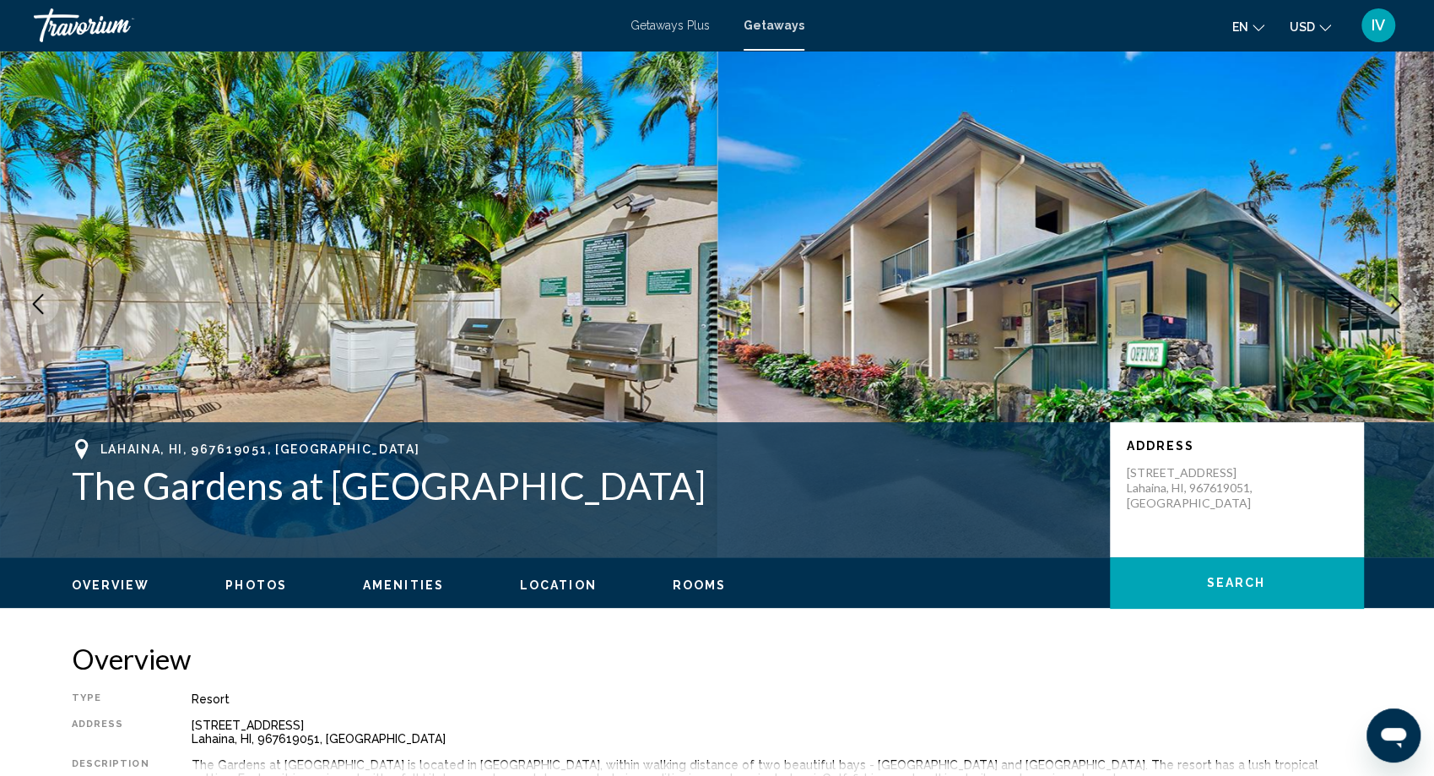
click at [1401, 300] on icon "Next image" at bounding box center [1396, 304] width 20 height 20
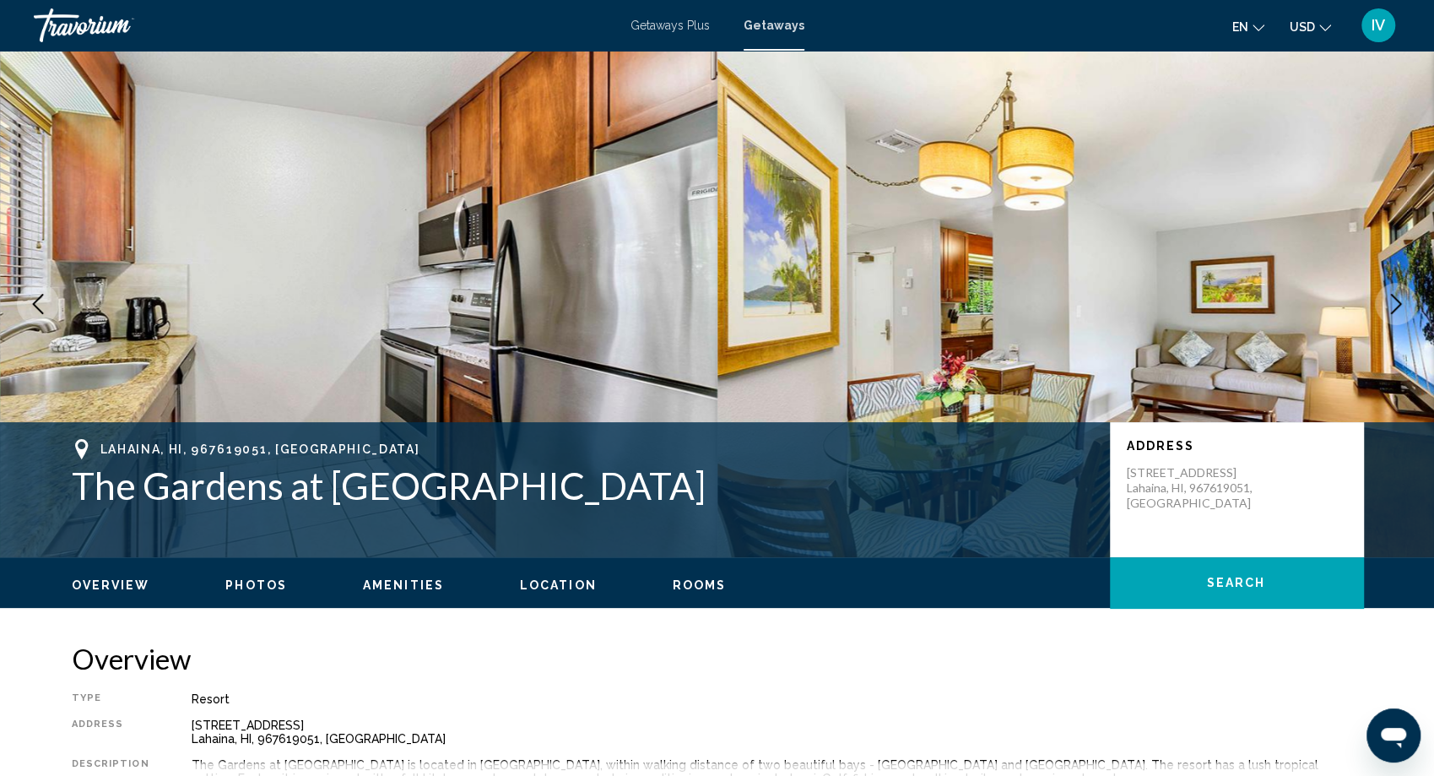
click at [1401, 300] on icon "Next image" at bounding box center [1396, 304] width 20 height 20
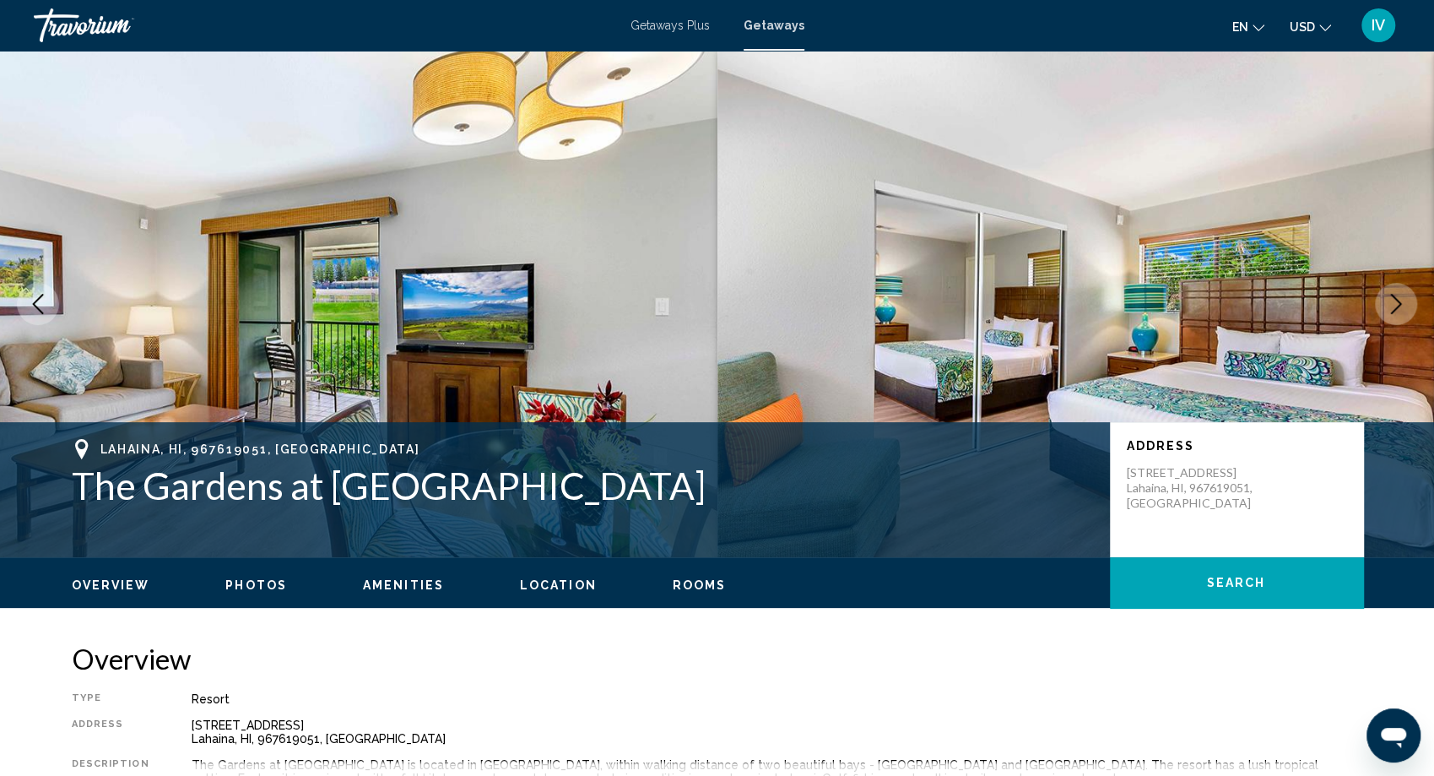
click at [1401, 300] on icon "Next image" at bounding box center [1396, 304] width 20 height 20
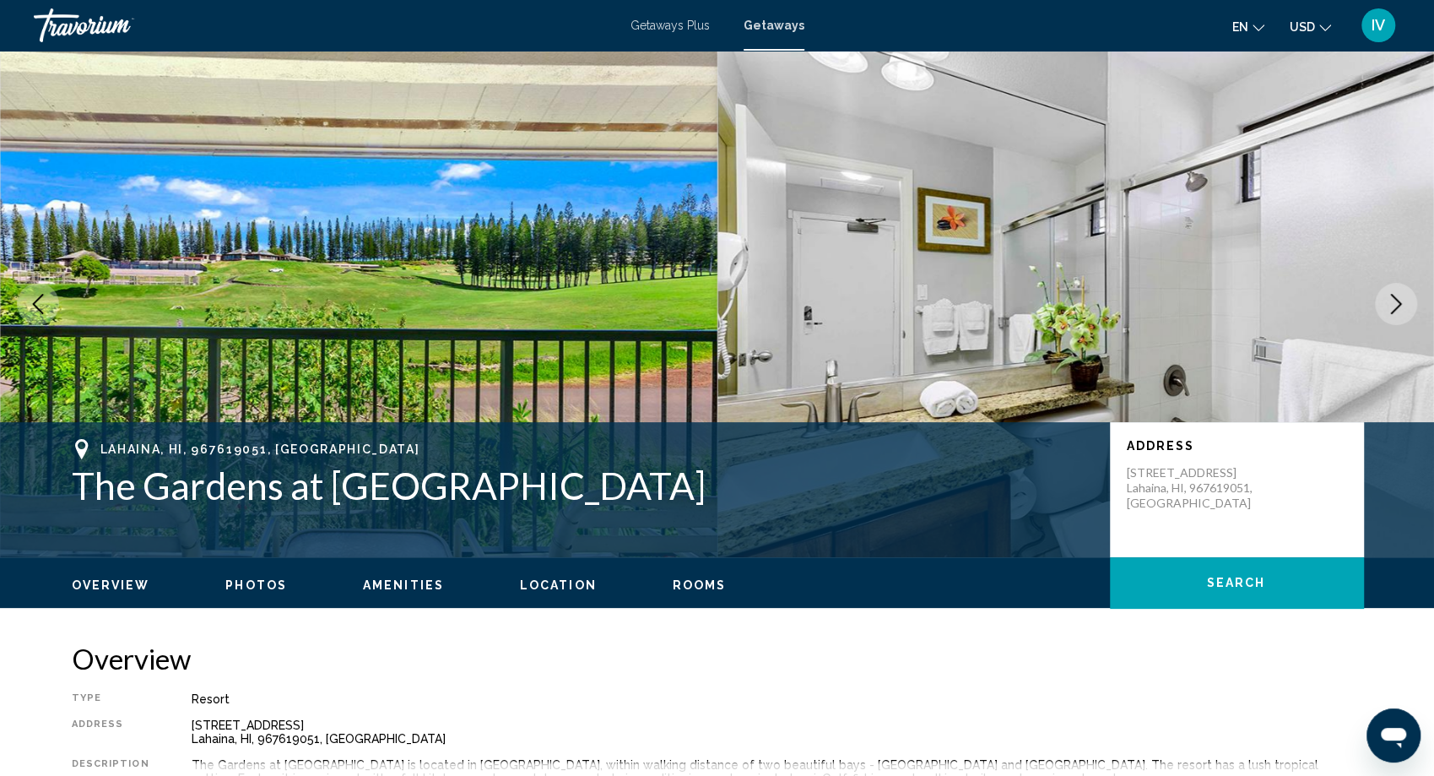
click at [1401, 300] on icon "Next image" at bounding box center [1396, 304] width 20 height 20
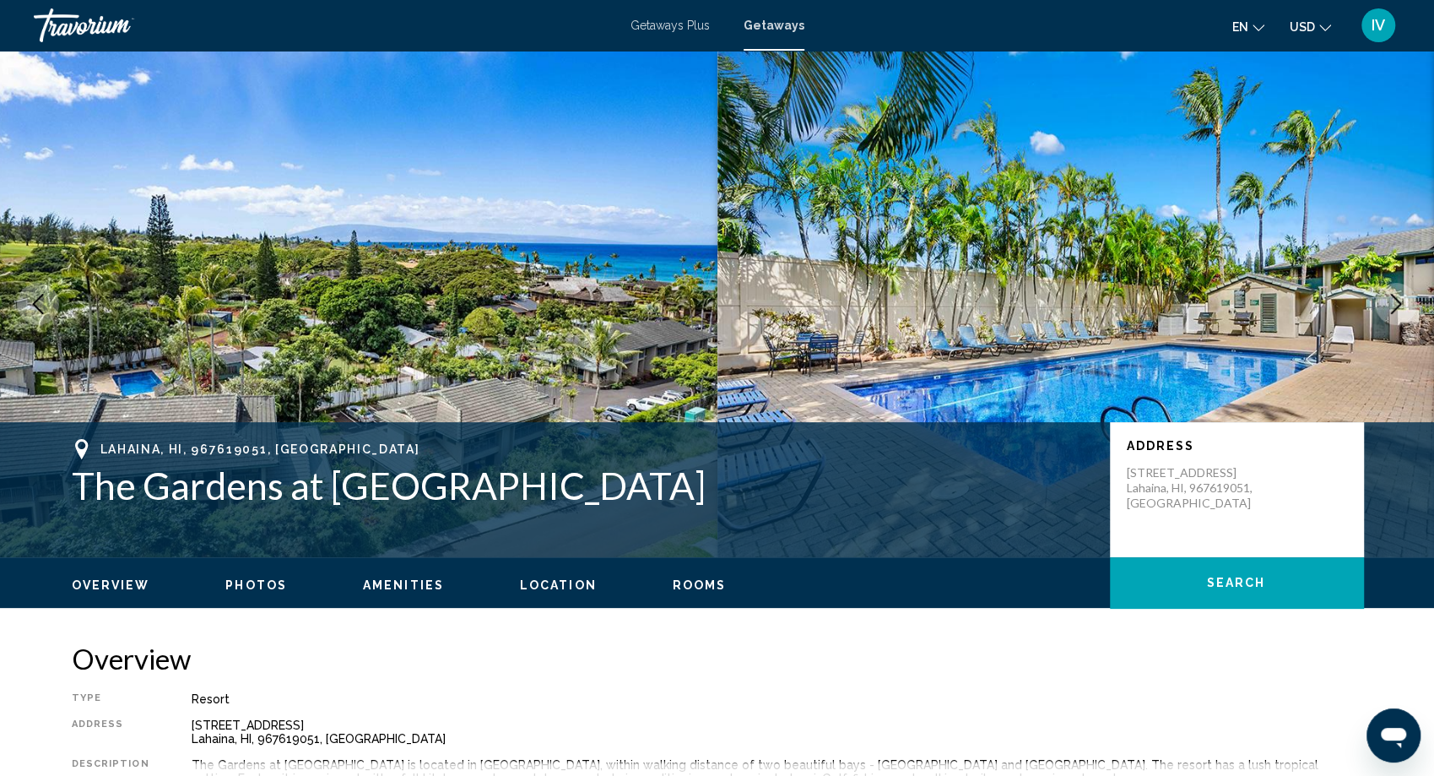
click at [1401, 300] on icon "Next image" at bounding box center [1396, 304] width 20 height 20
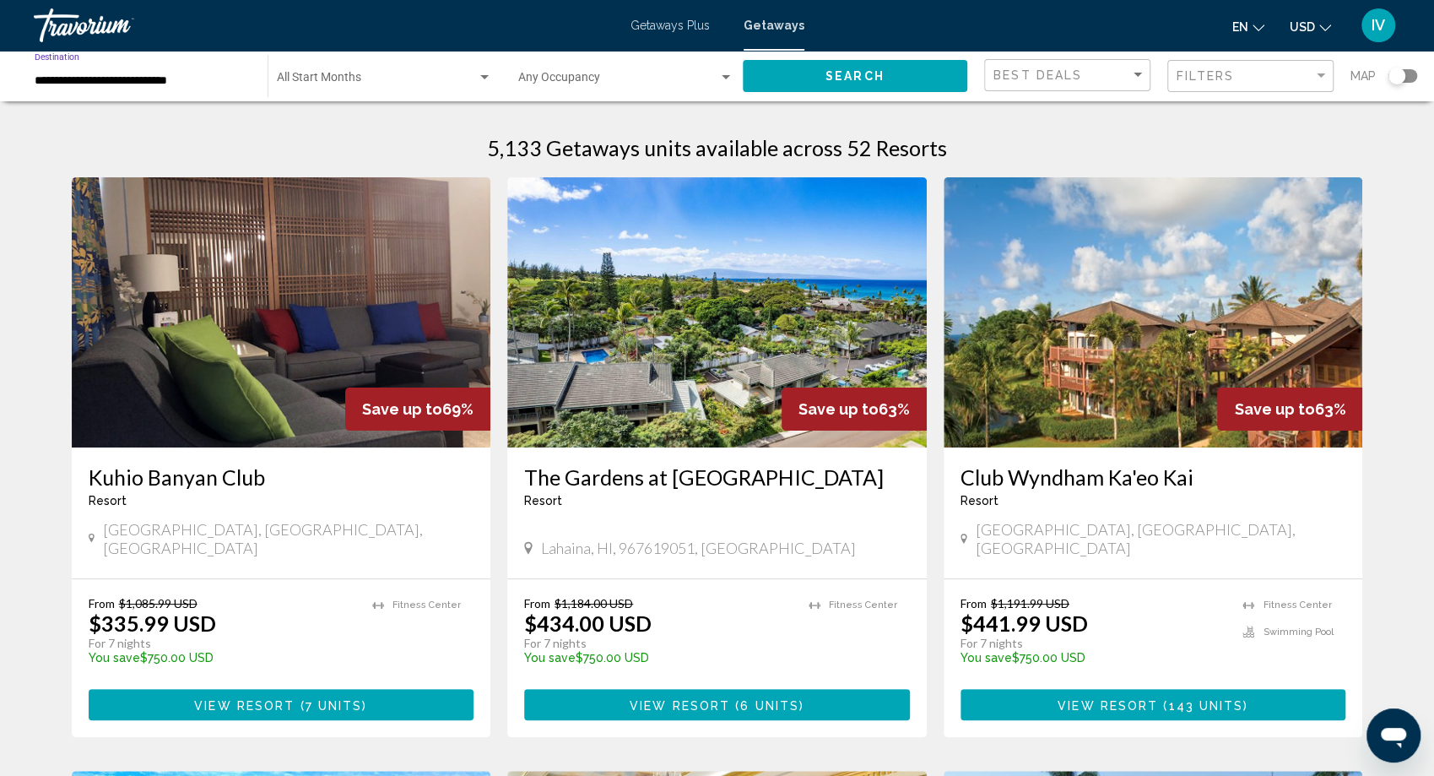
click at [99, 79] on input "**********" at bounding box center [143, 81] width 216 height 14
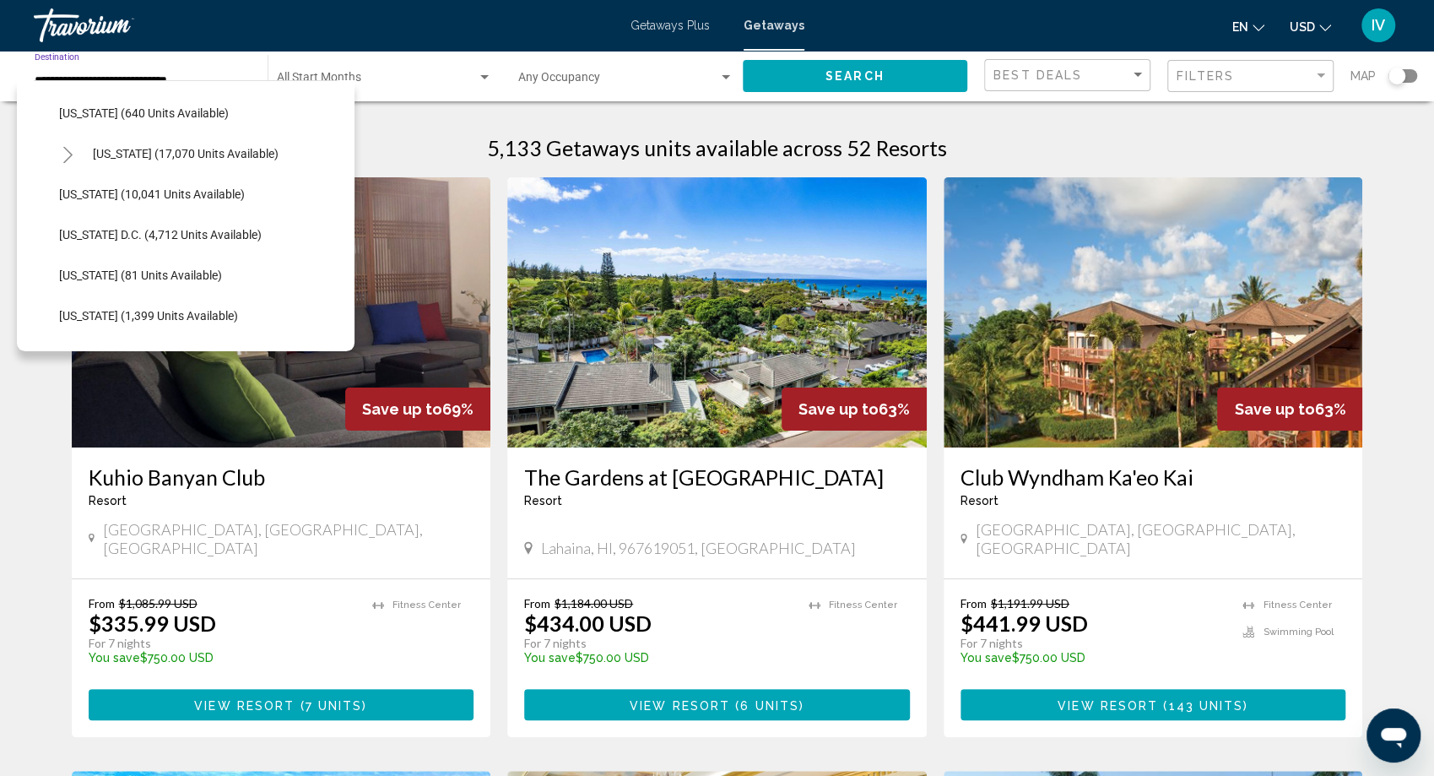
scroll to position [1827, 0]
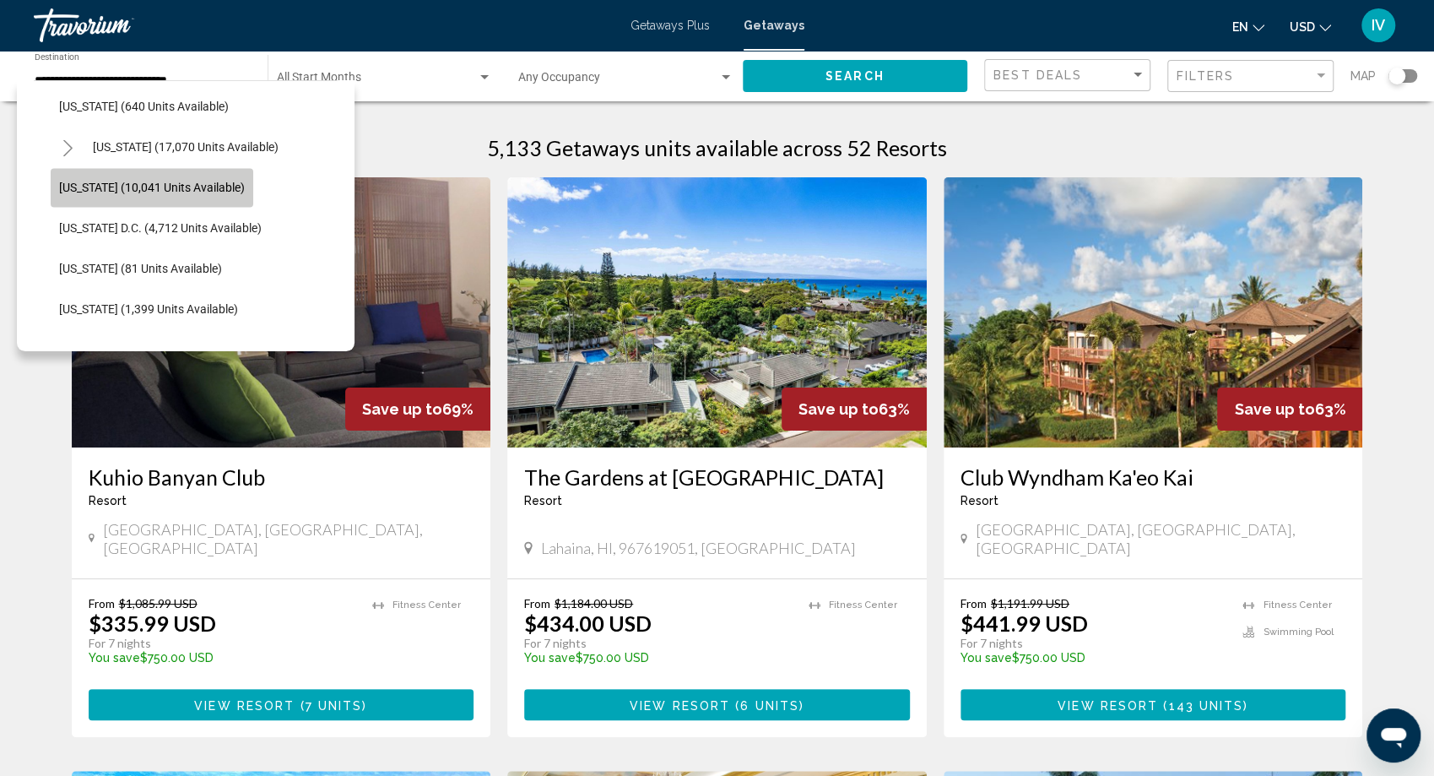
click at [117, 181] on span "[US_STATE] (10,041 units available)" at bounding box center [152, 188] width 186 height 14
type input "**********"
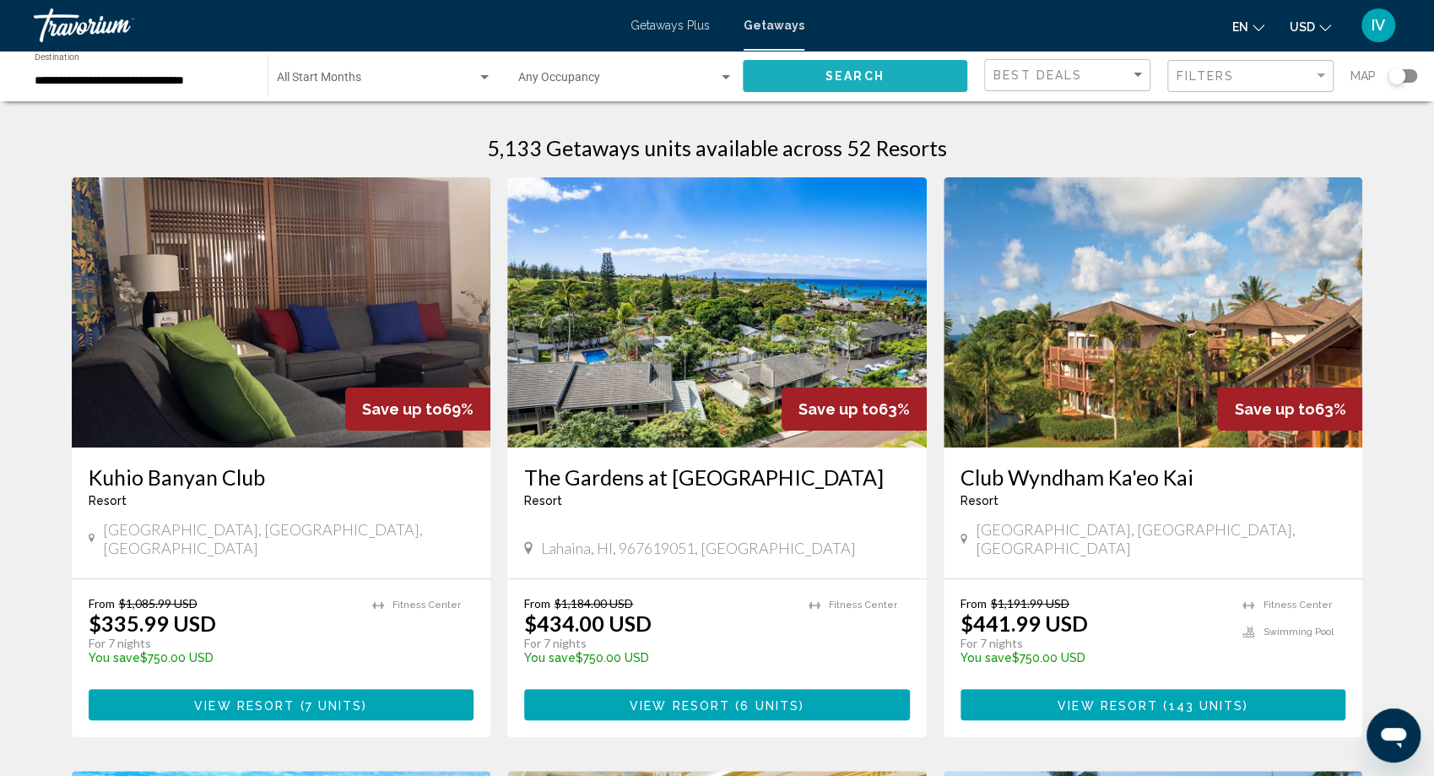
click at [787, 70] on button "Search" at bounding box center [855, 75] width 225 height 31
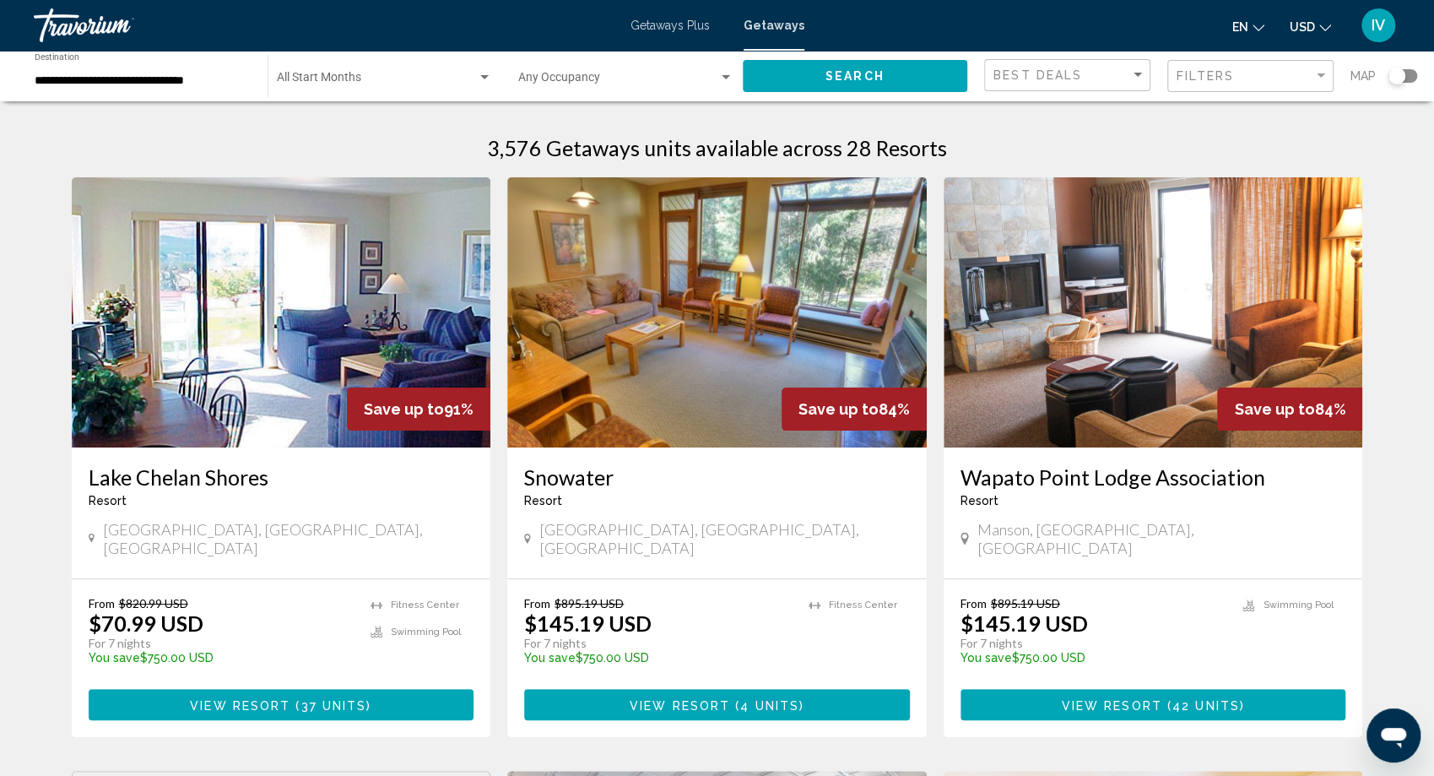
click at [587, 382] on img "Main content" at bounding box center [717, 312] width 420 height 270
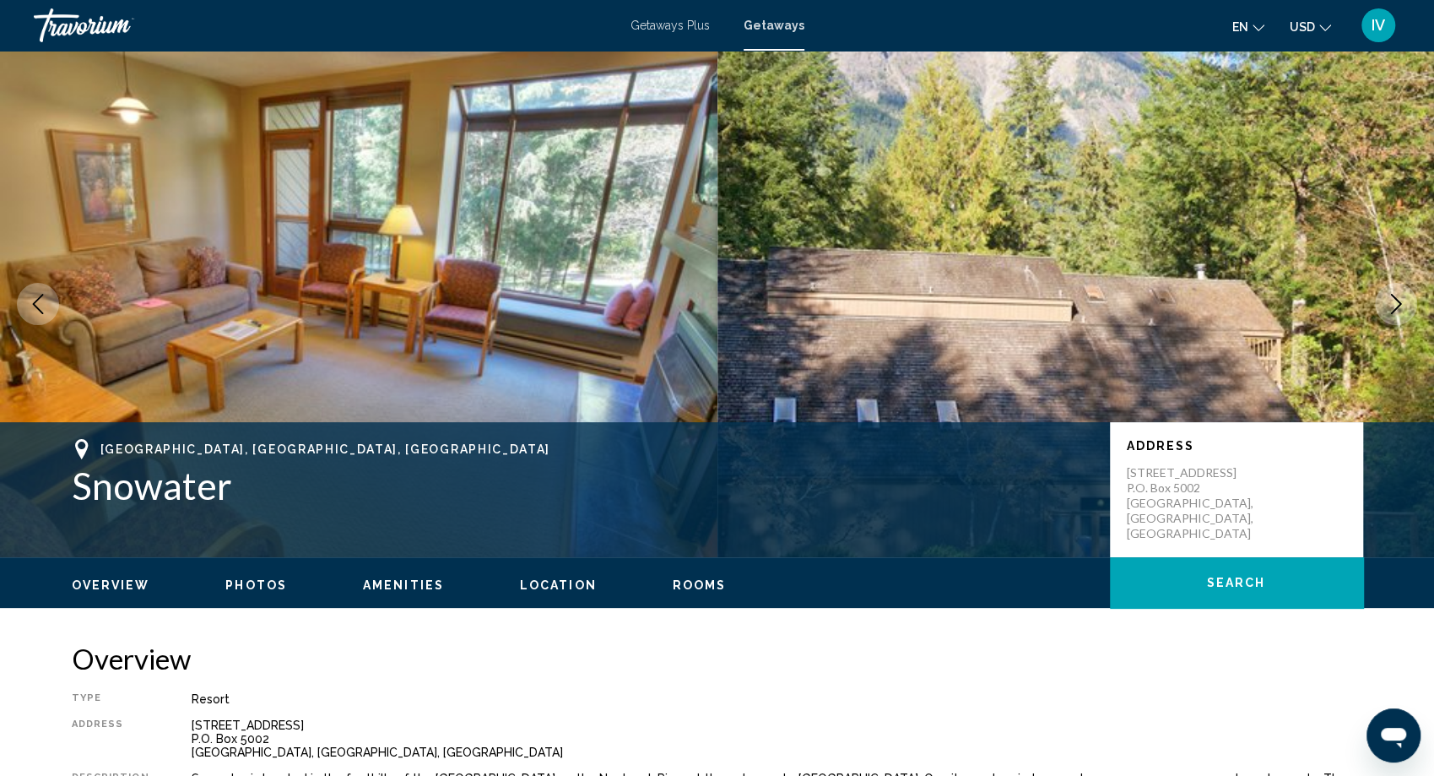
click at [1393, 306] on icon "Next image" at bounding box center [1396, 304] width 20 height 20
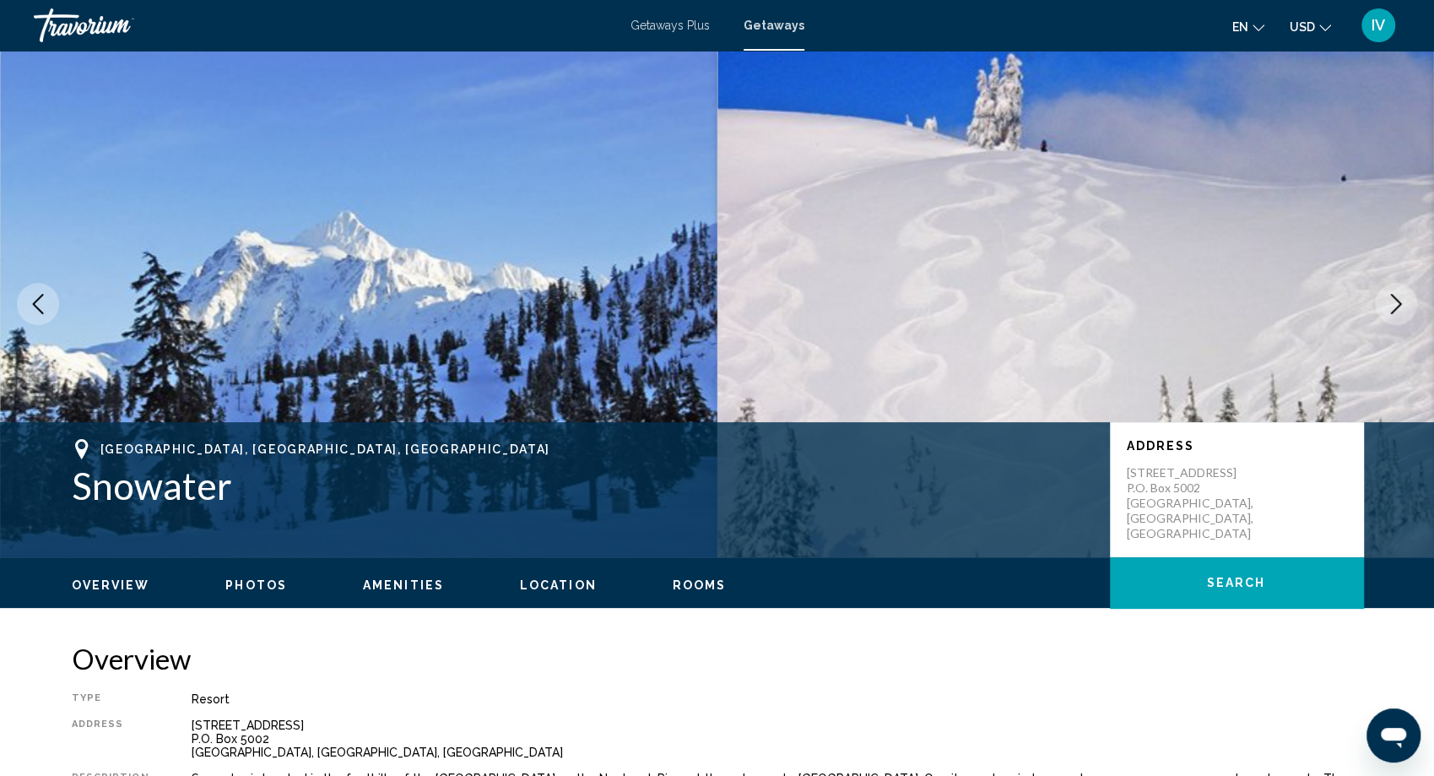
click at [1393, 306] on icon "Next image" at bounding box center [1396, 304] width 20 height 20
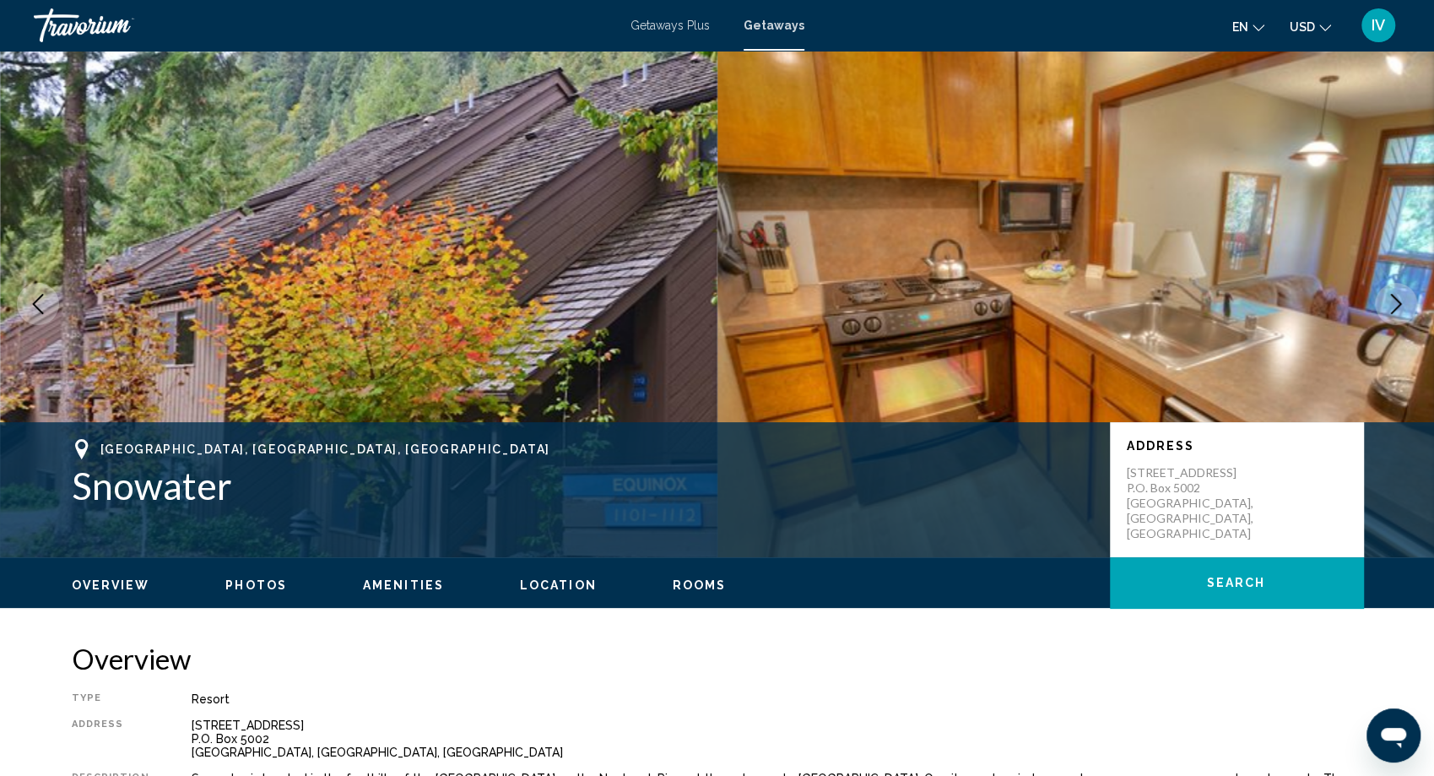
click at [1393, 306] on icon "Next image" at bounding box center [1396, 304] width 20 height 20
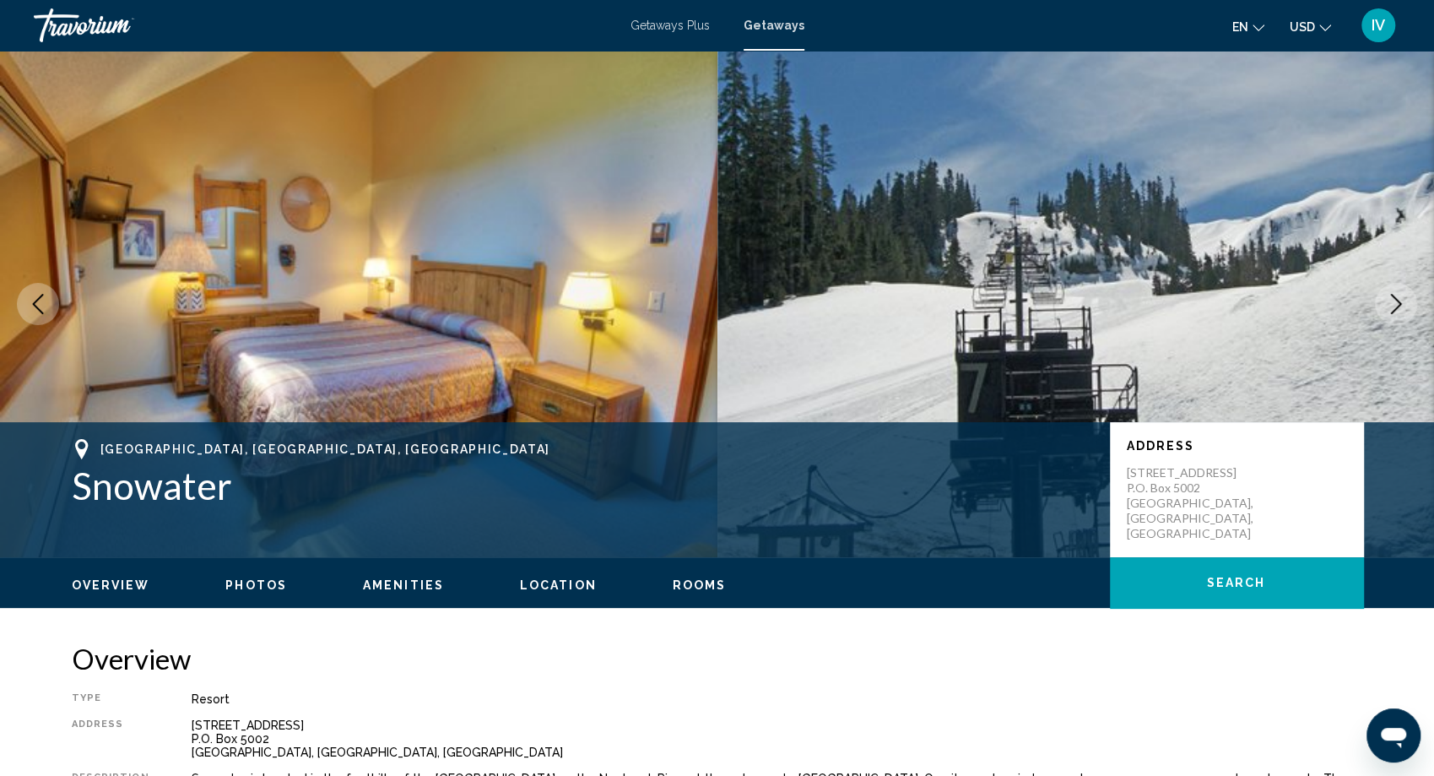
click at [1393, 306] on icon "Next image" at bounding box center [1396, 304] width 20 height 20
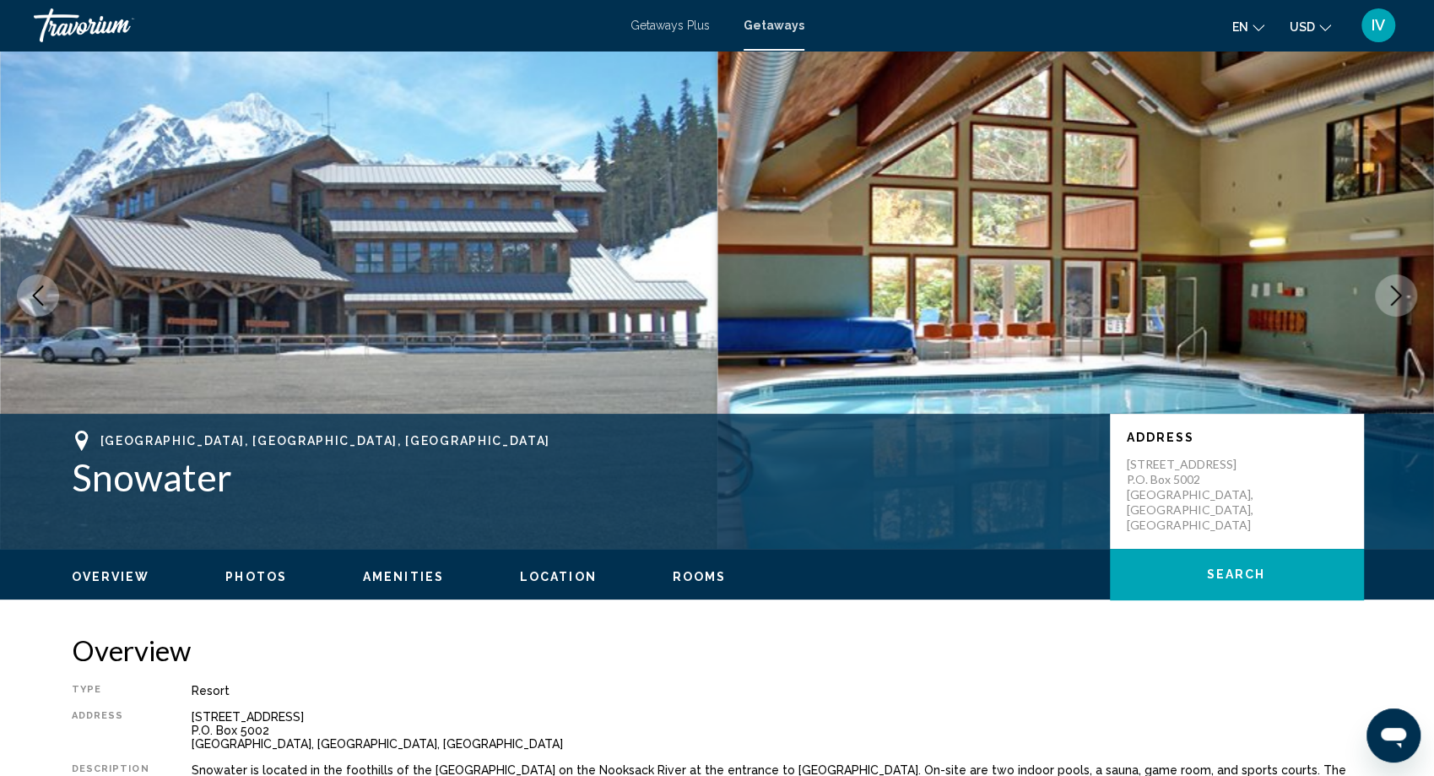
scroll to position [12, 0]
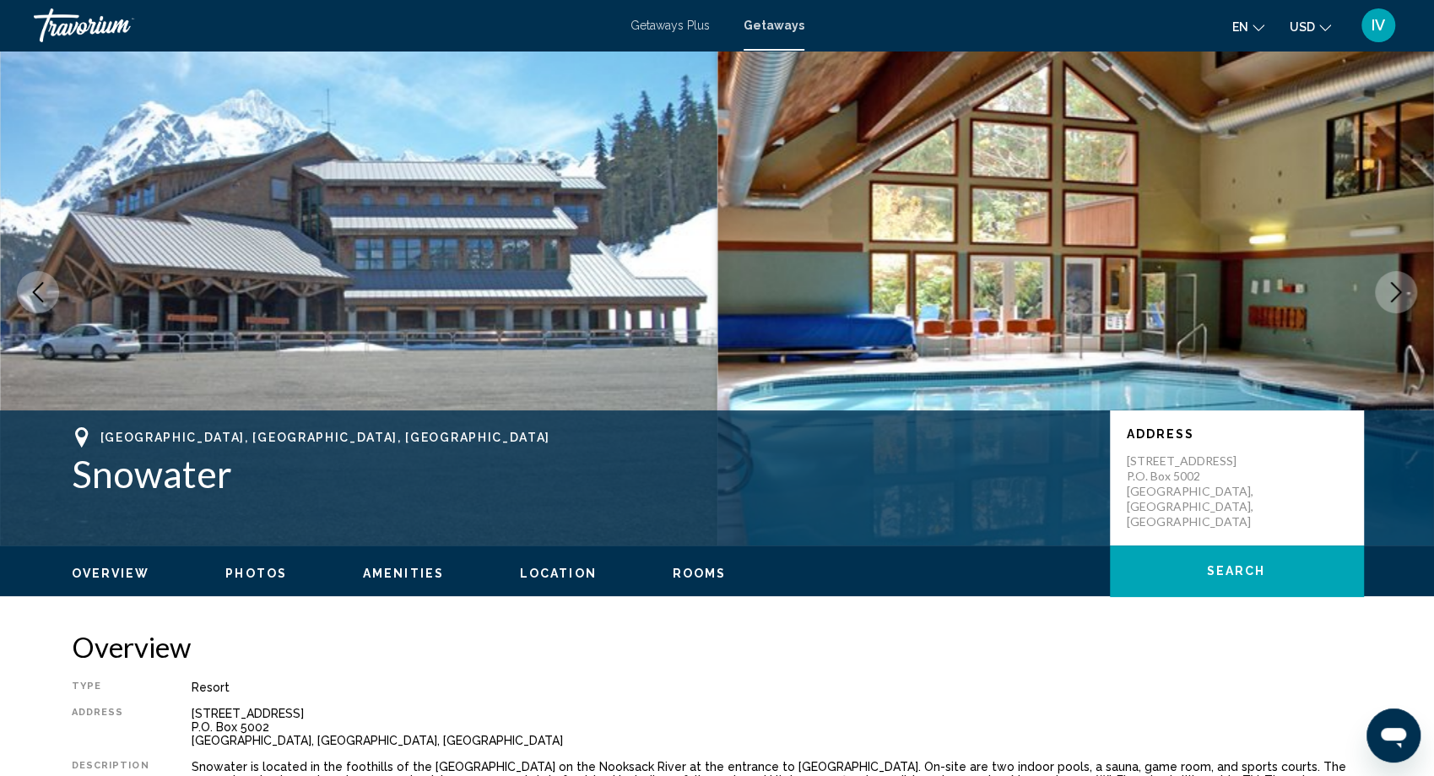
click at [1393, 306] on button "Next image" at bounding box center [1396, 292] width 42 height 42
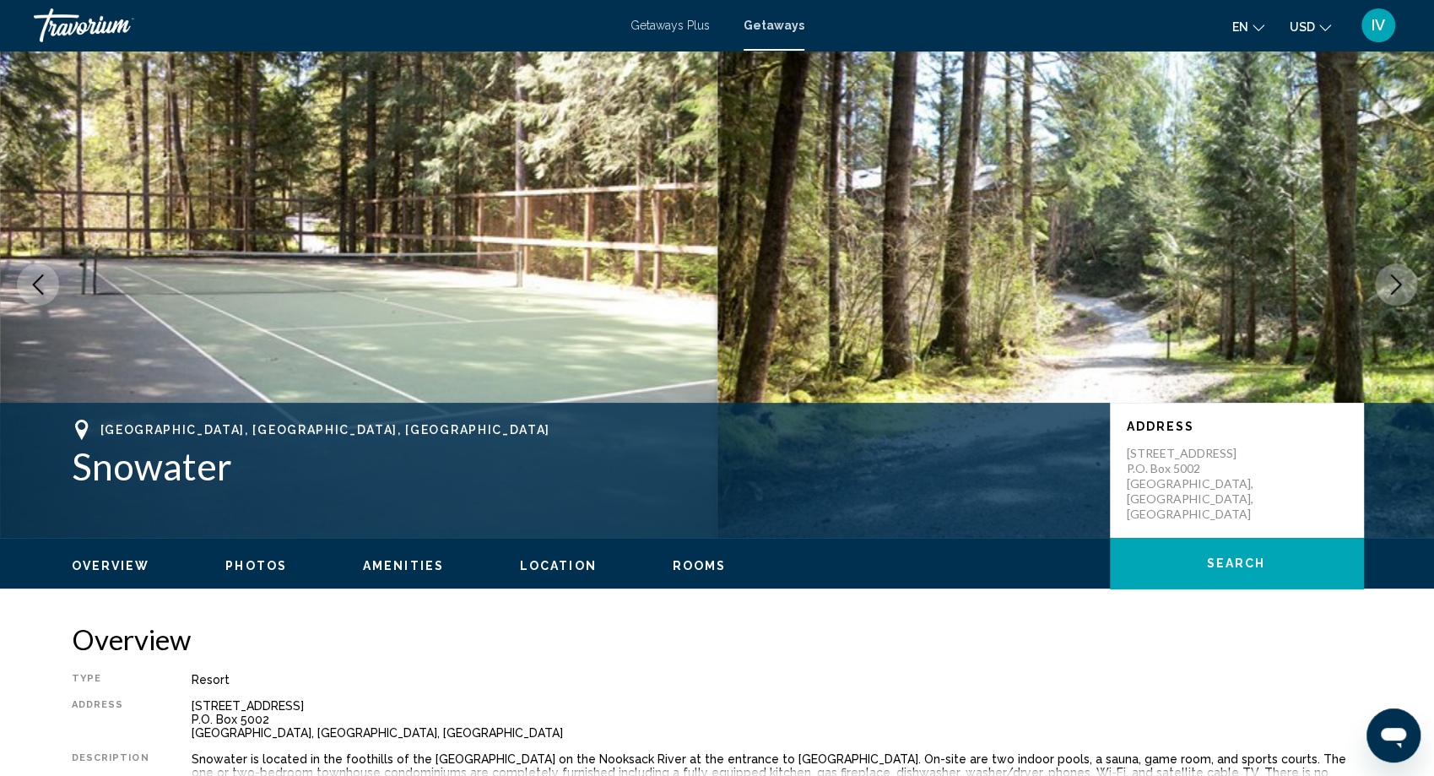
click at [1393, 306] on img "Main content" at bounding box center [1077, 284] width 718 height 507
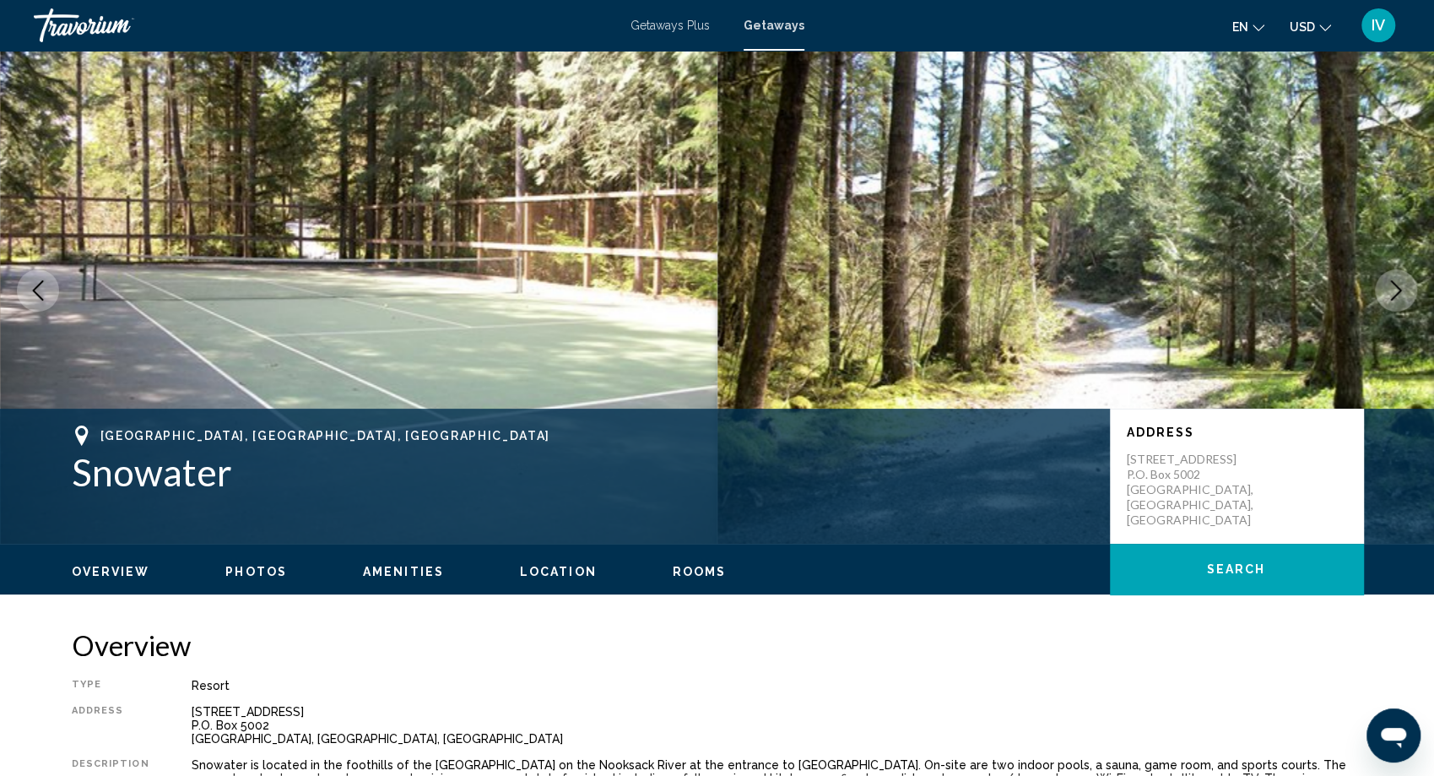
click at [1395, 288] on icon "Next image" at bounding box center [1396, 290] width 20 height 20
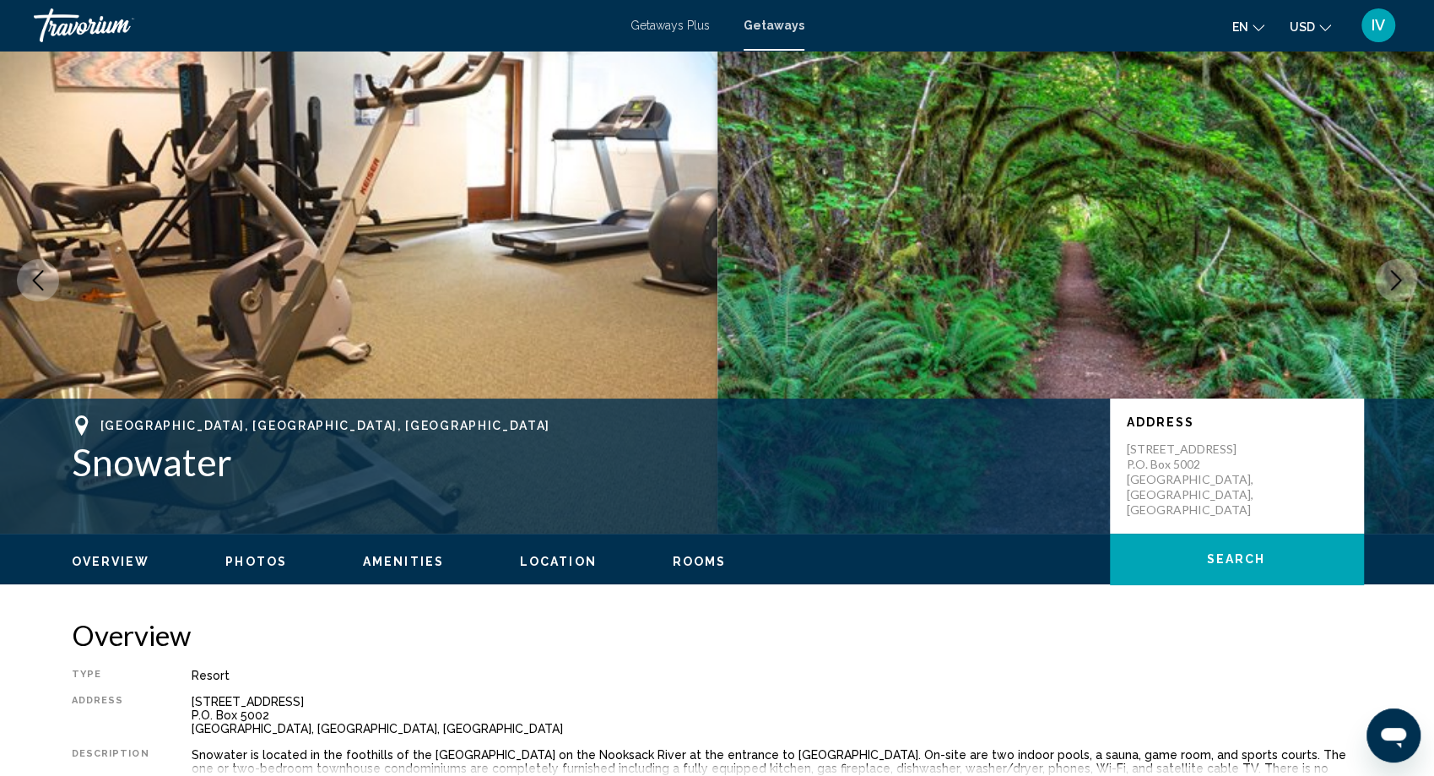
click at [1395, 288] on icon "Next image" at bounding box center [1396, 280] width 20 height 20
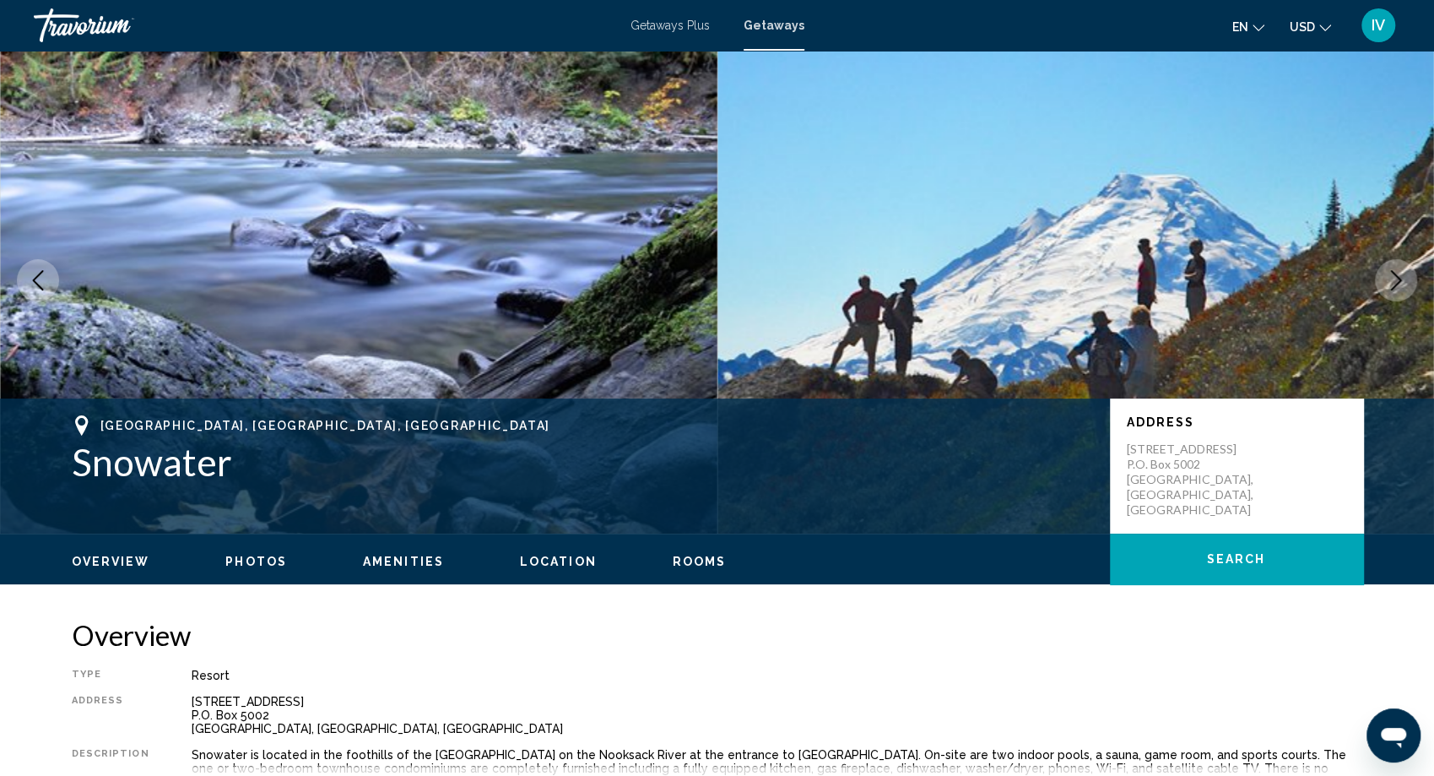
scroll to position [26, 0]
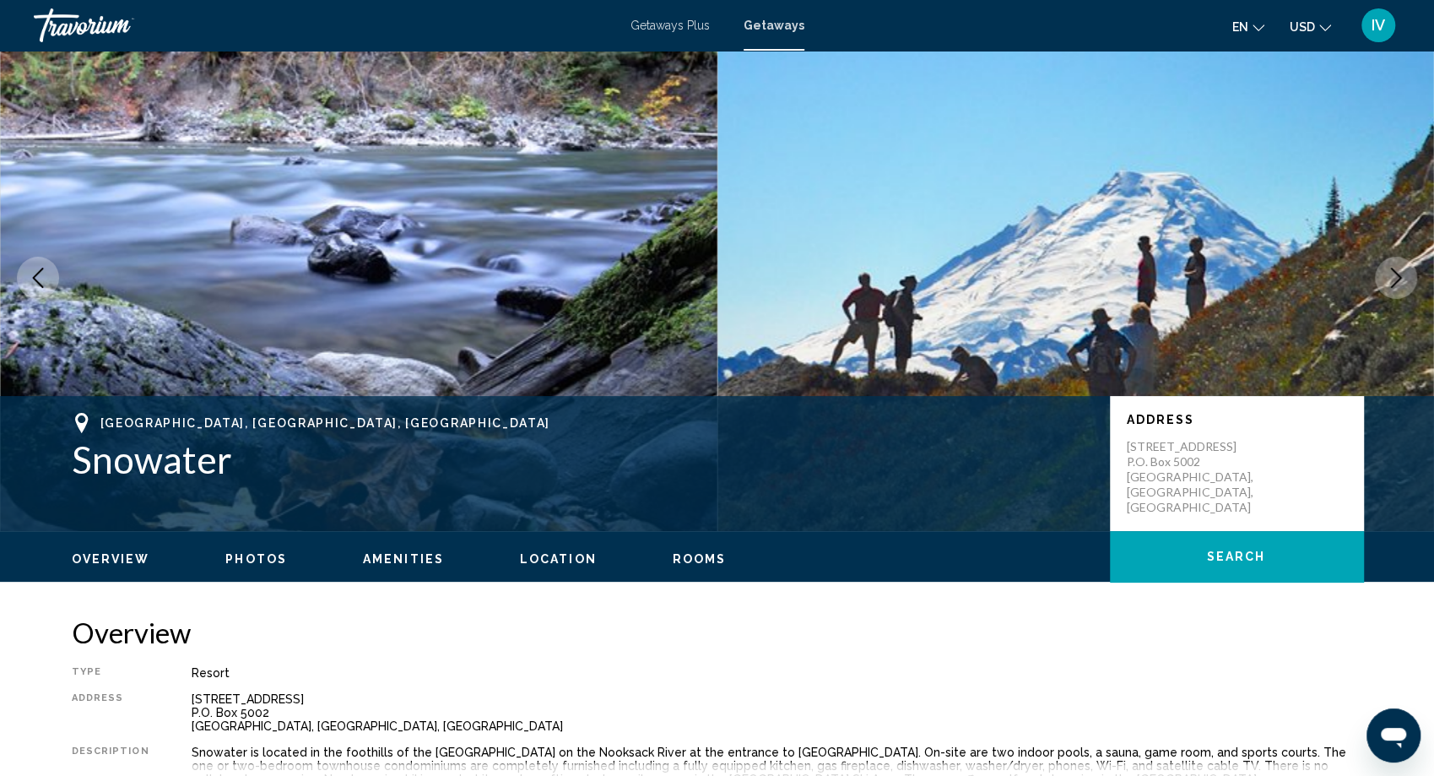
click at [1395, 288] on button "Next image" at bounding box center [1396, 278] width 42 height 42
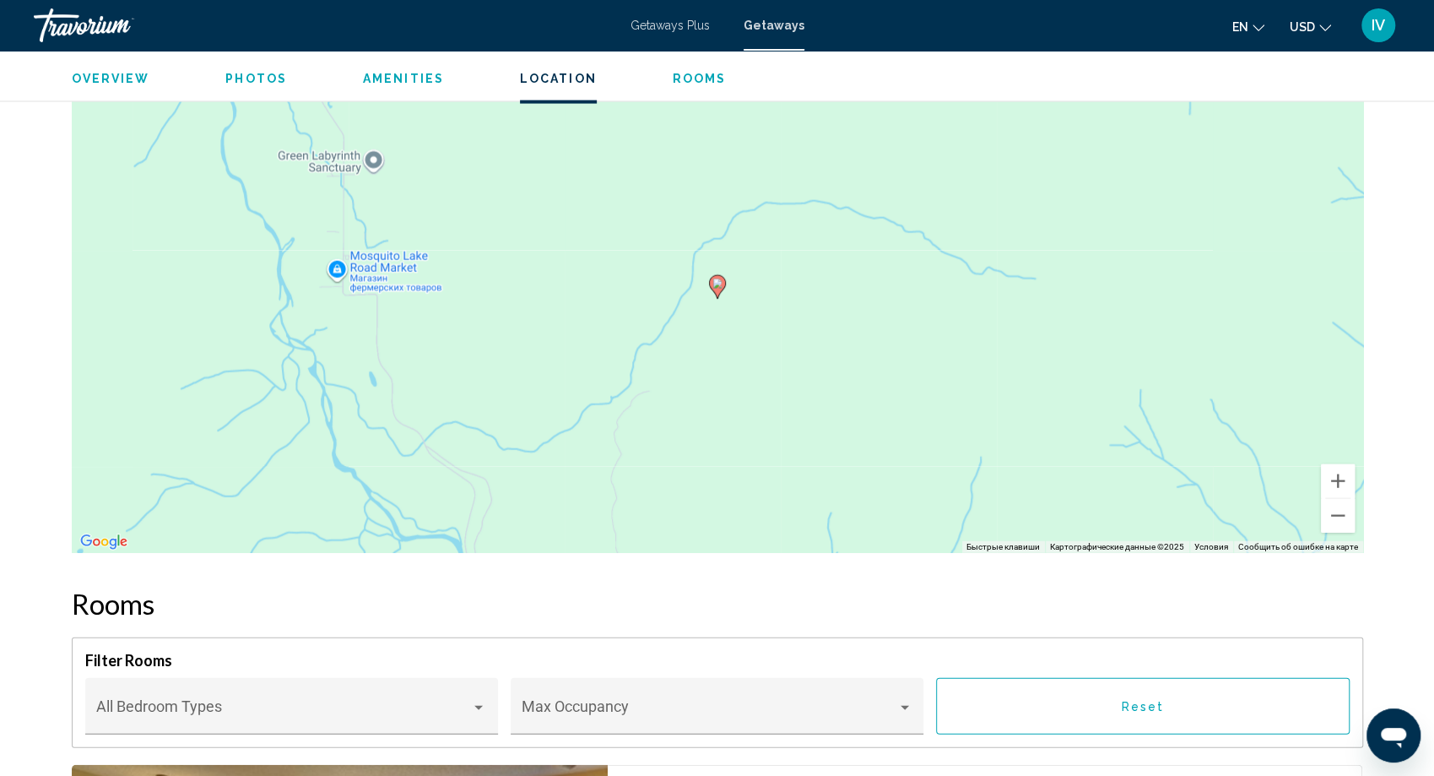
scroll to position [2458, 0]
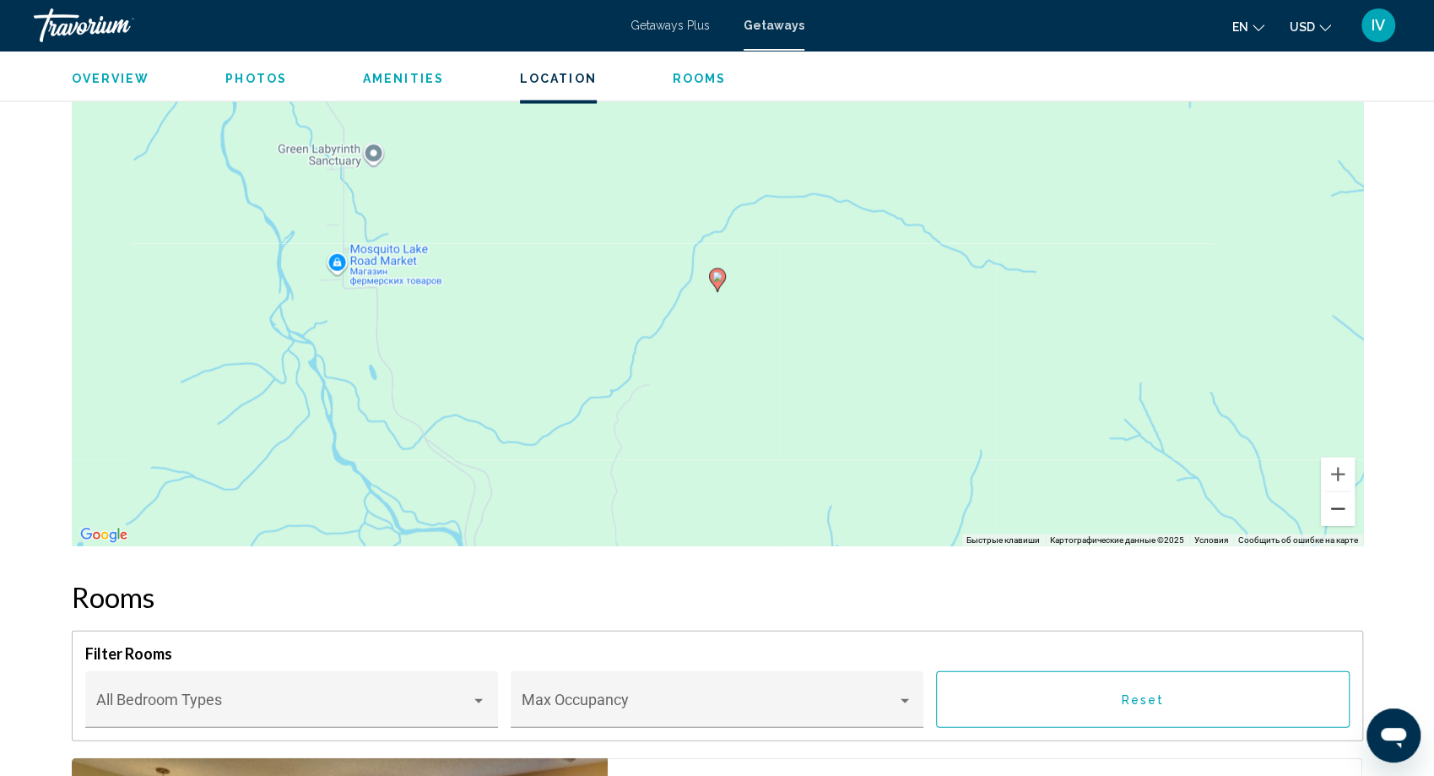
click at [1342, 504] on button "Уменьшить" at bounding box center [1338, 509] width 34 height 34
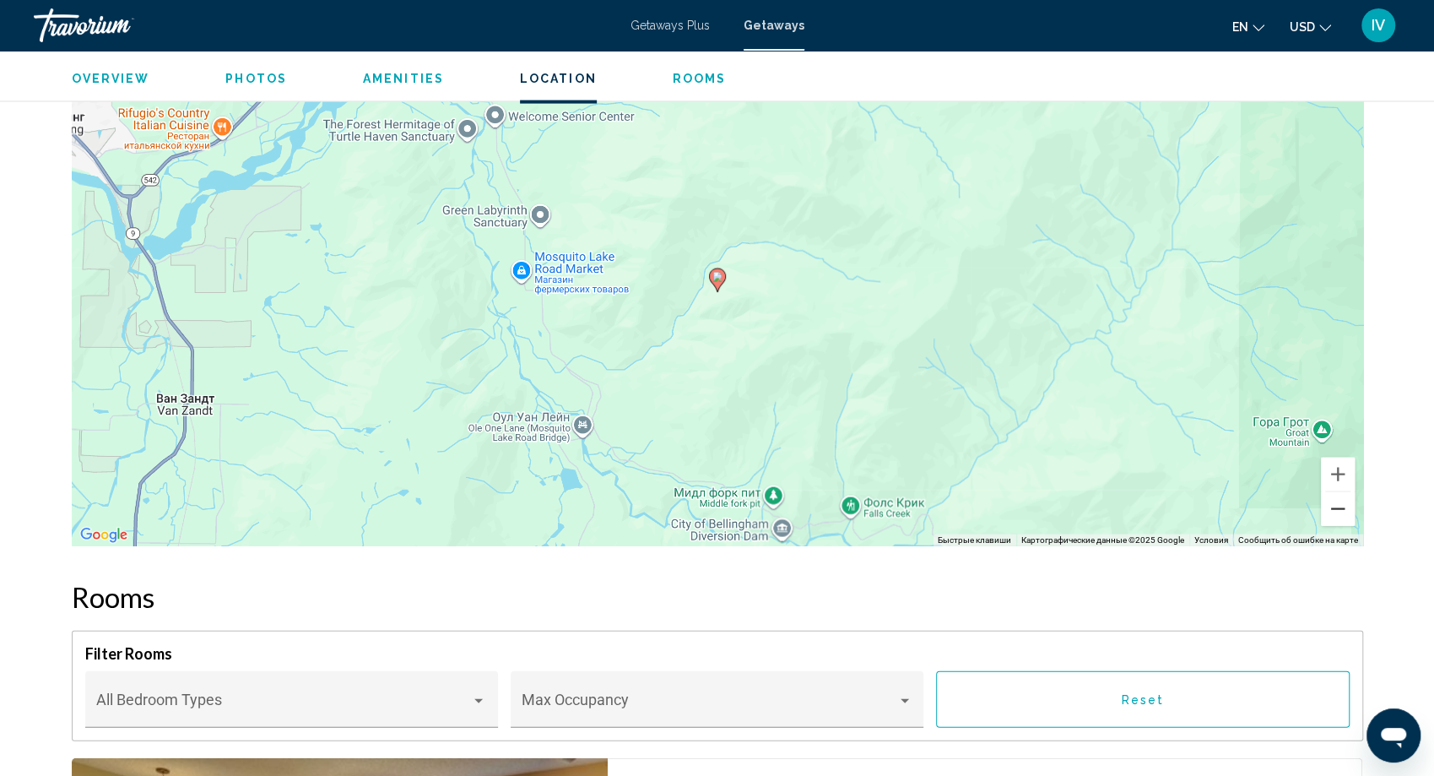
click at [1342, 504] on button "Уменьшить" at bounding box center [1338, 509] width 34 height 34
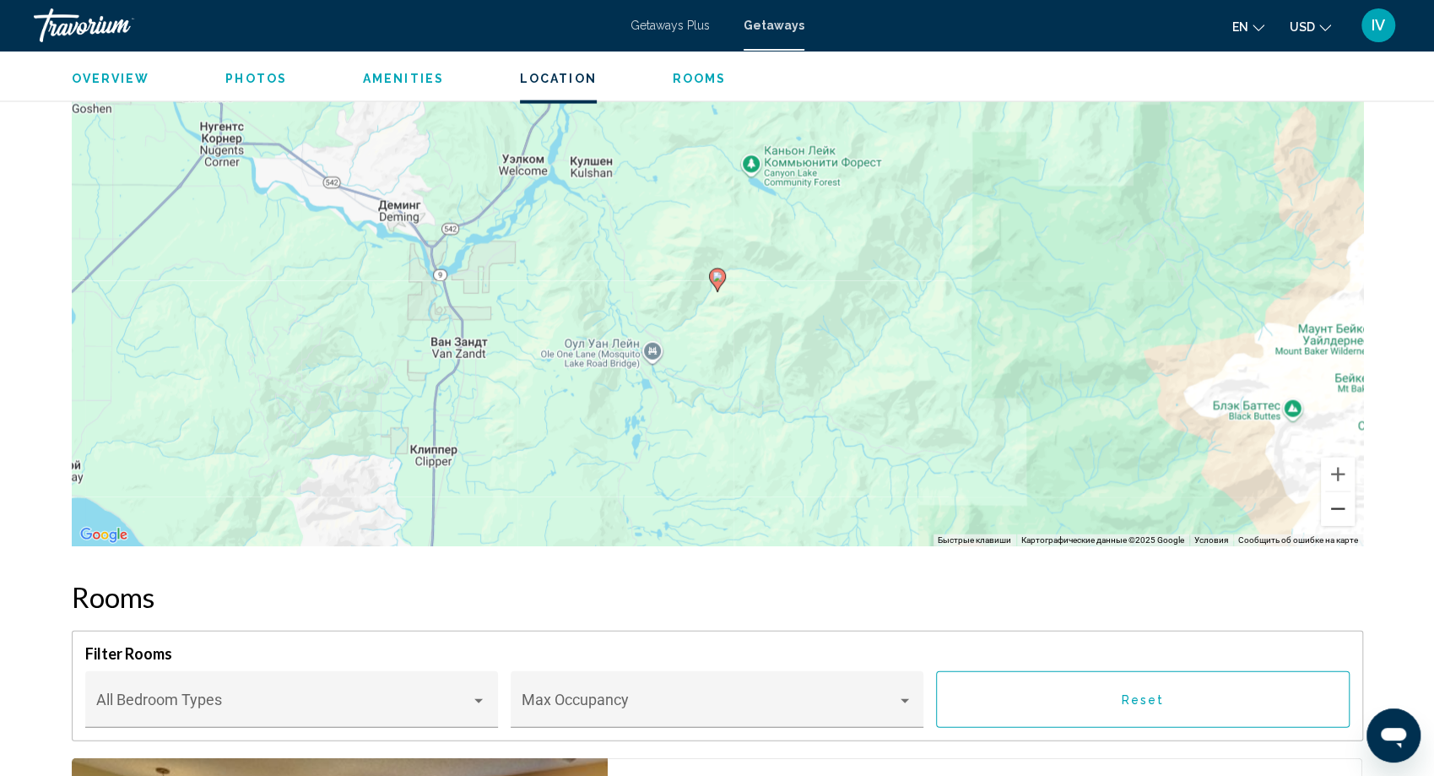
click at [1342, 504] on button "Уменьшить" at bounding box center [1338, 509] width 34 height 34
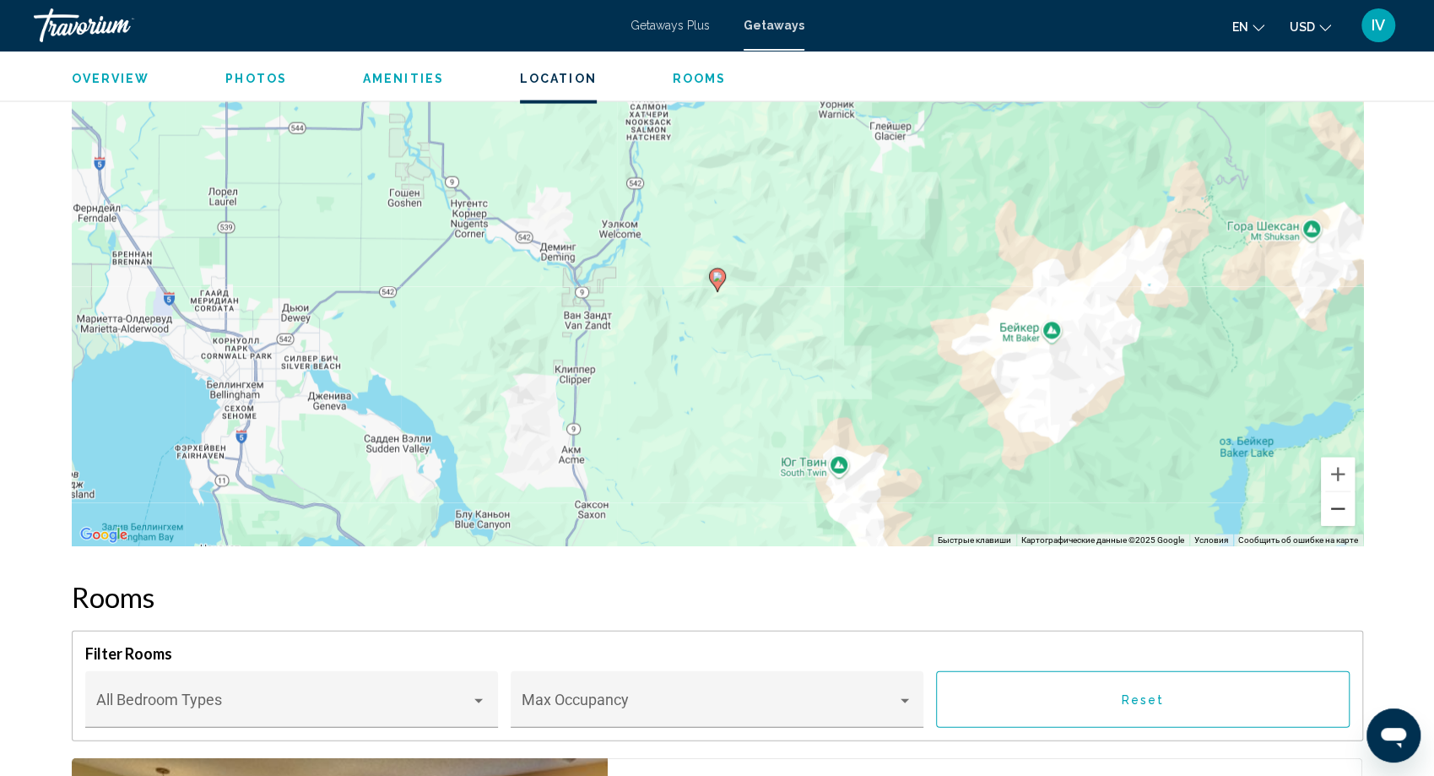
click at [1342, 504] on button "Уменьшить" at bounding box center [1338, 509] width 34 height 34
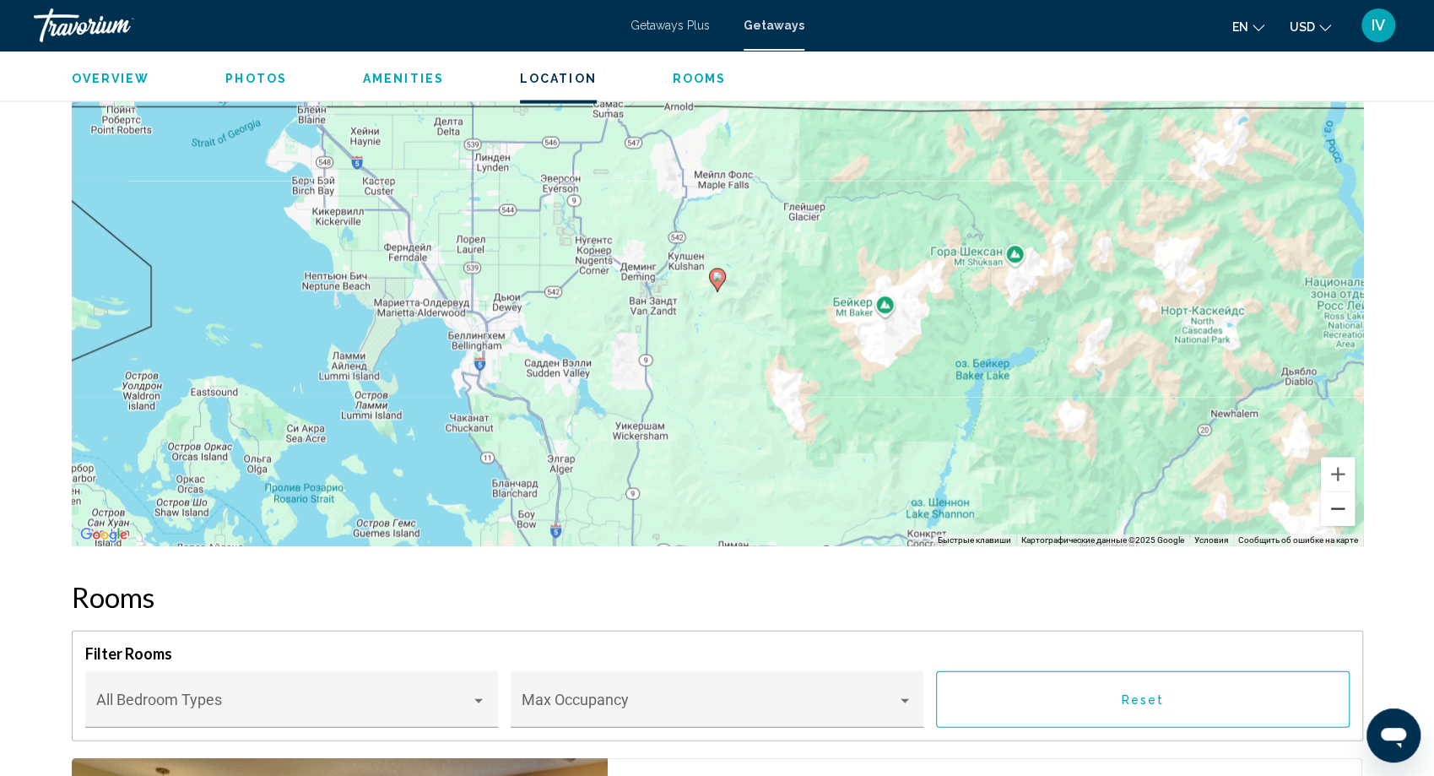
click at [1342, 504] on button "Уменьшить" at bounding box center [1338, 509] width 34 height 34
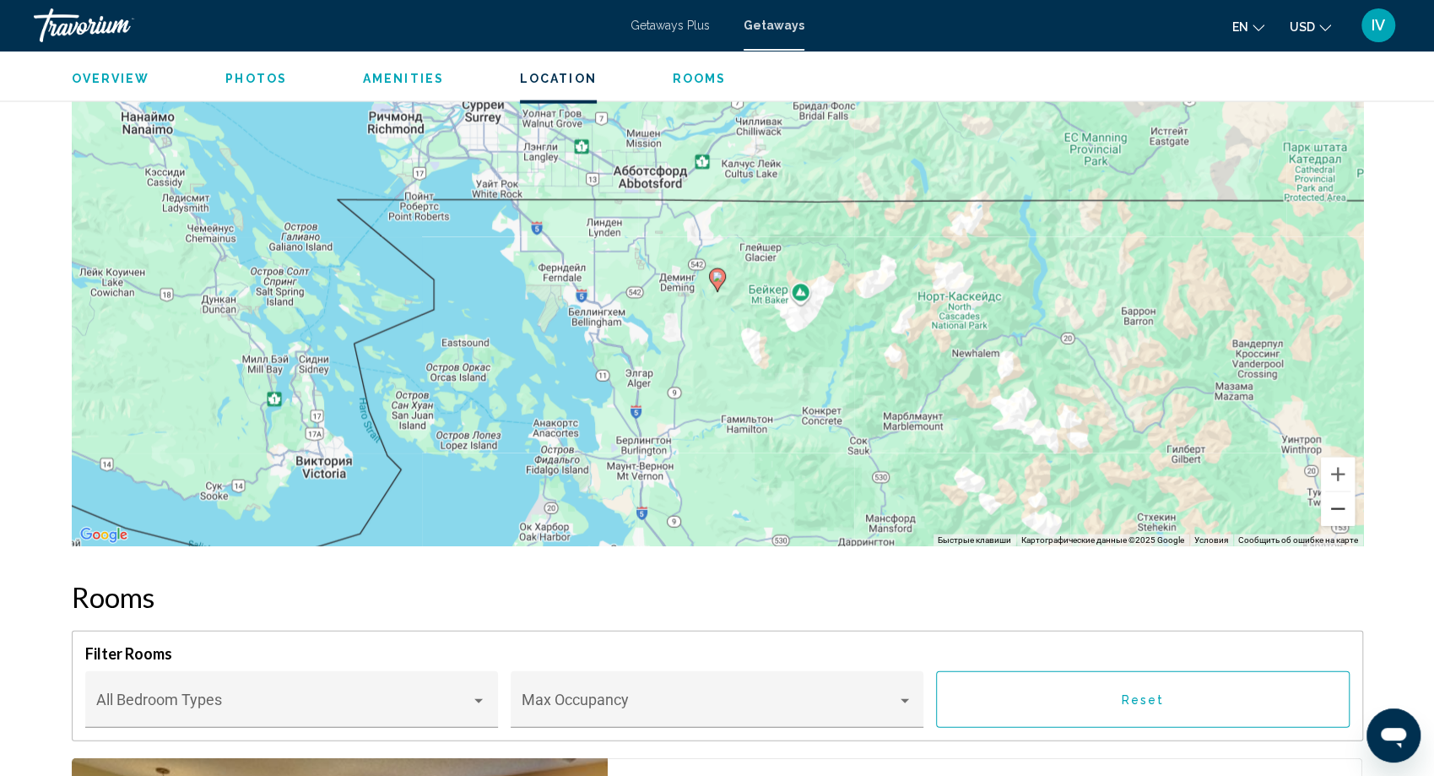
click at [1342, 504] on button "Уменьшить" at bounding box center [1338, 509] width 34 height 34
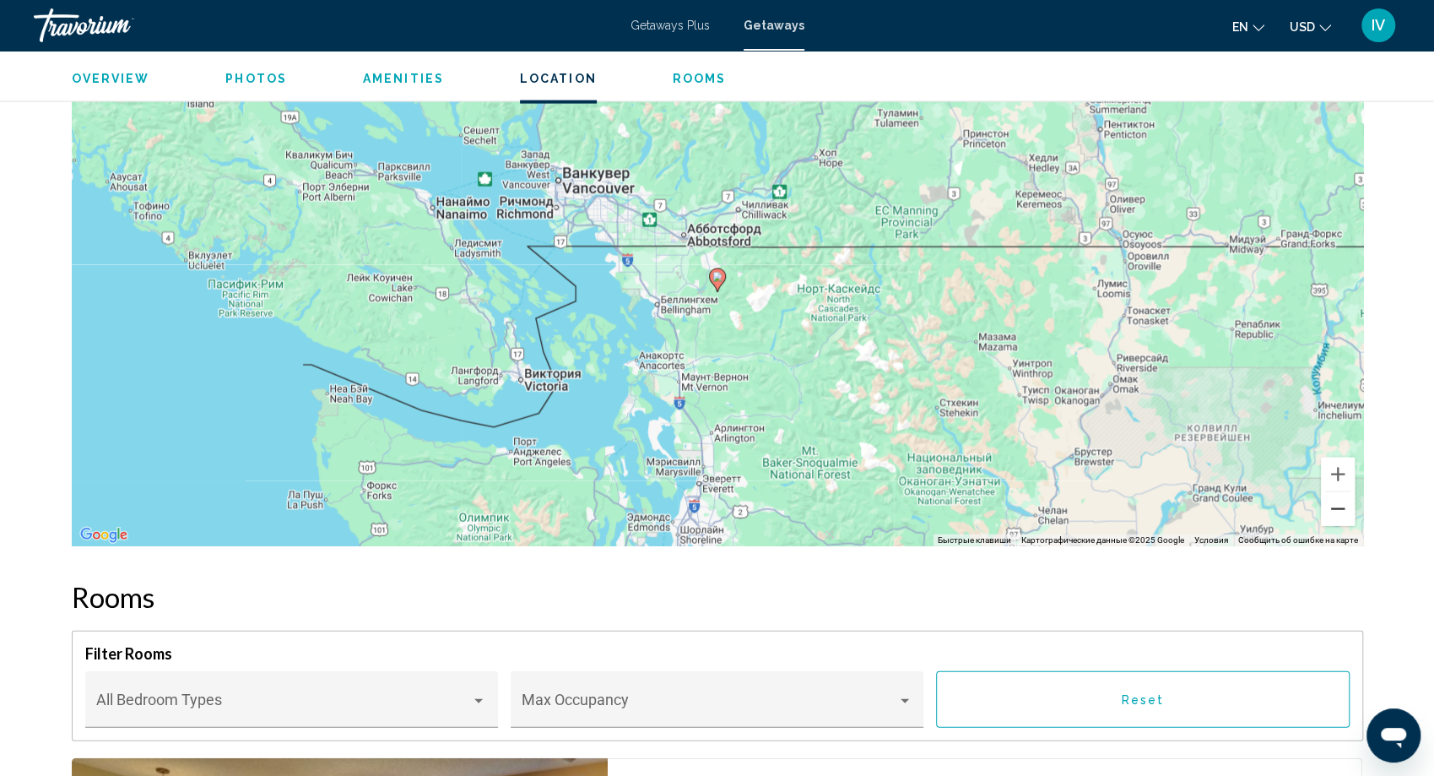
click at [1342, 504] on button "Уменьшить" at bounding box center [1338, 509] width 34 height 34
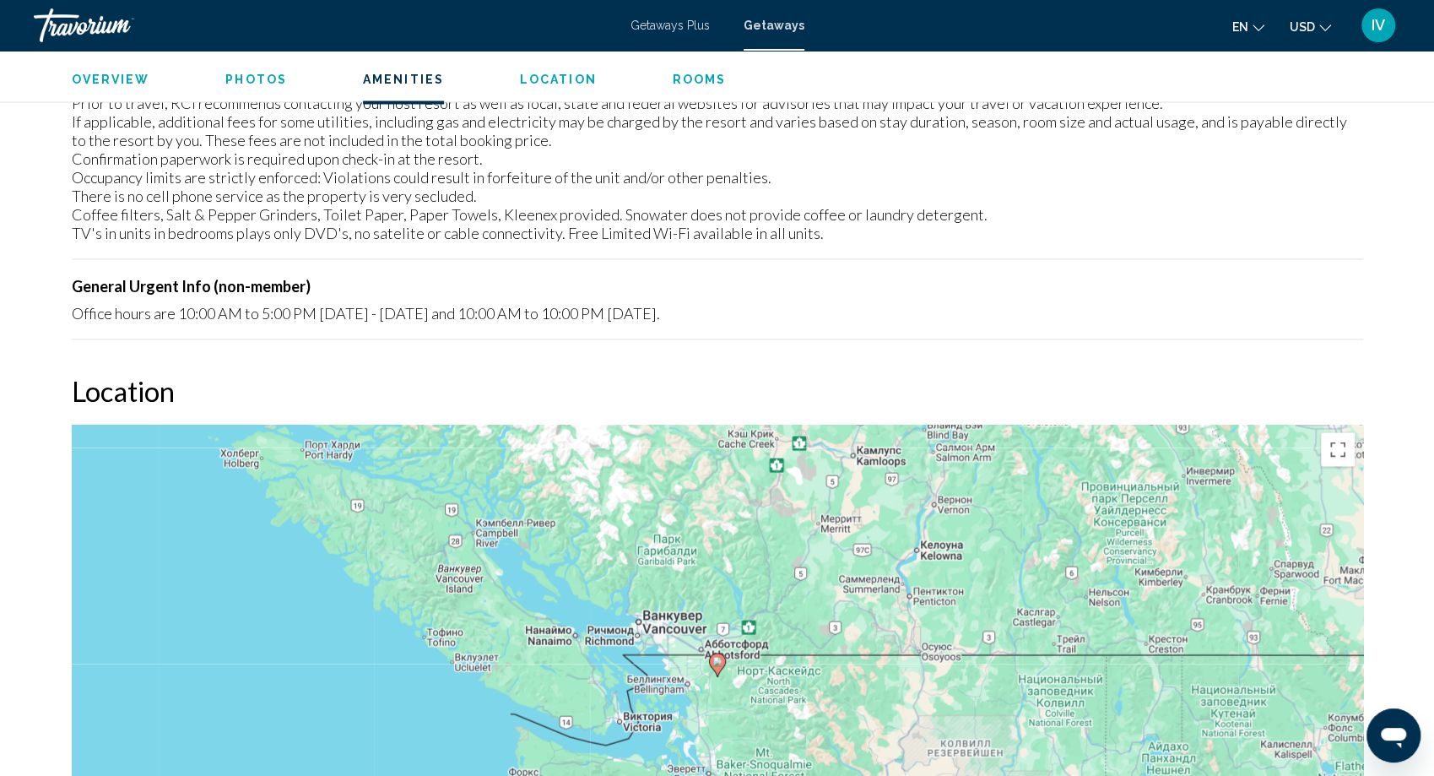
scroll to position [2008, 0]
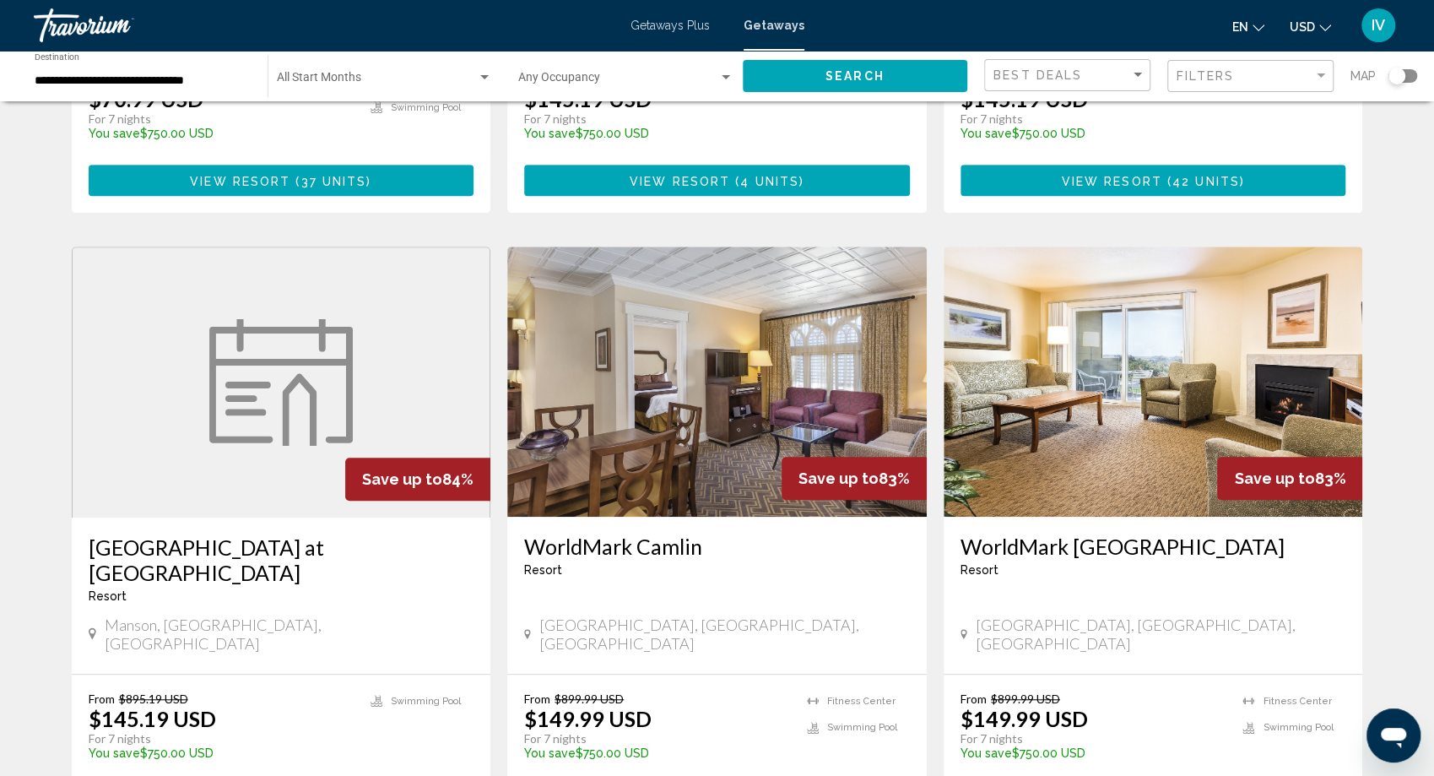
scroll to position [529, 0]
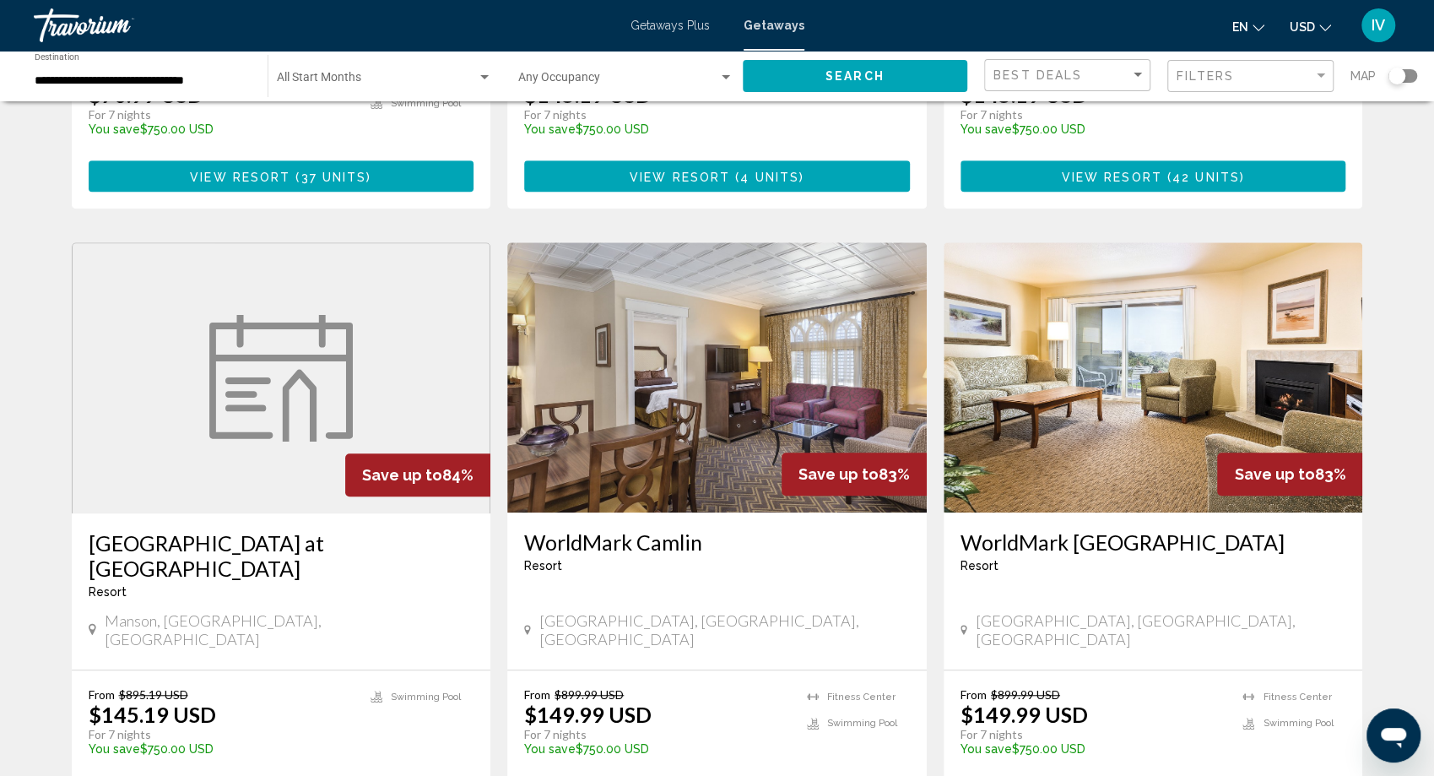
click at [1197, 461] on img "Main content" at bounding box center [1154, 377] width 420 height 270
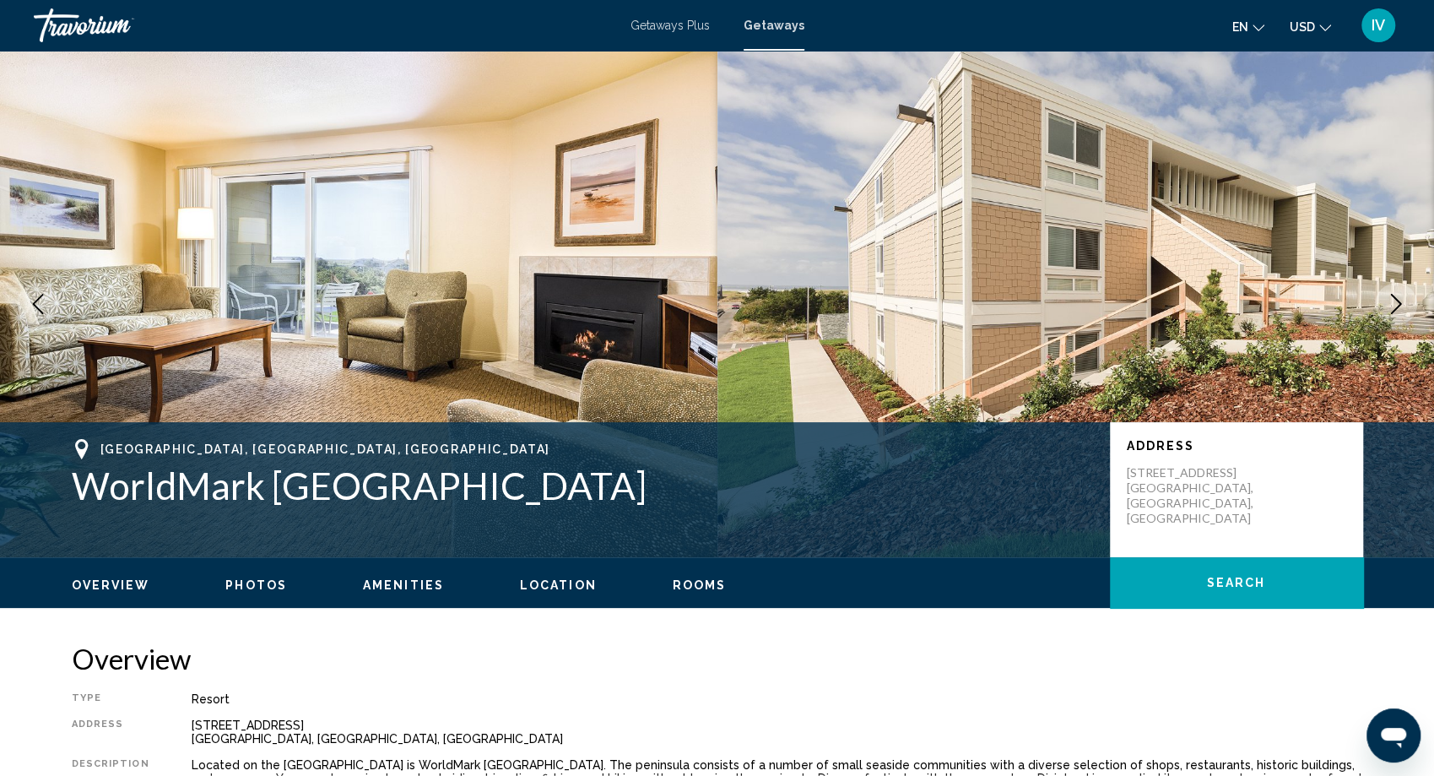
click at [1401, 310] on icon "Next image" at bounding box center [1396, 304] width 20 height 20
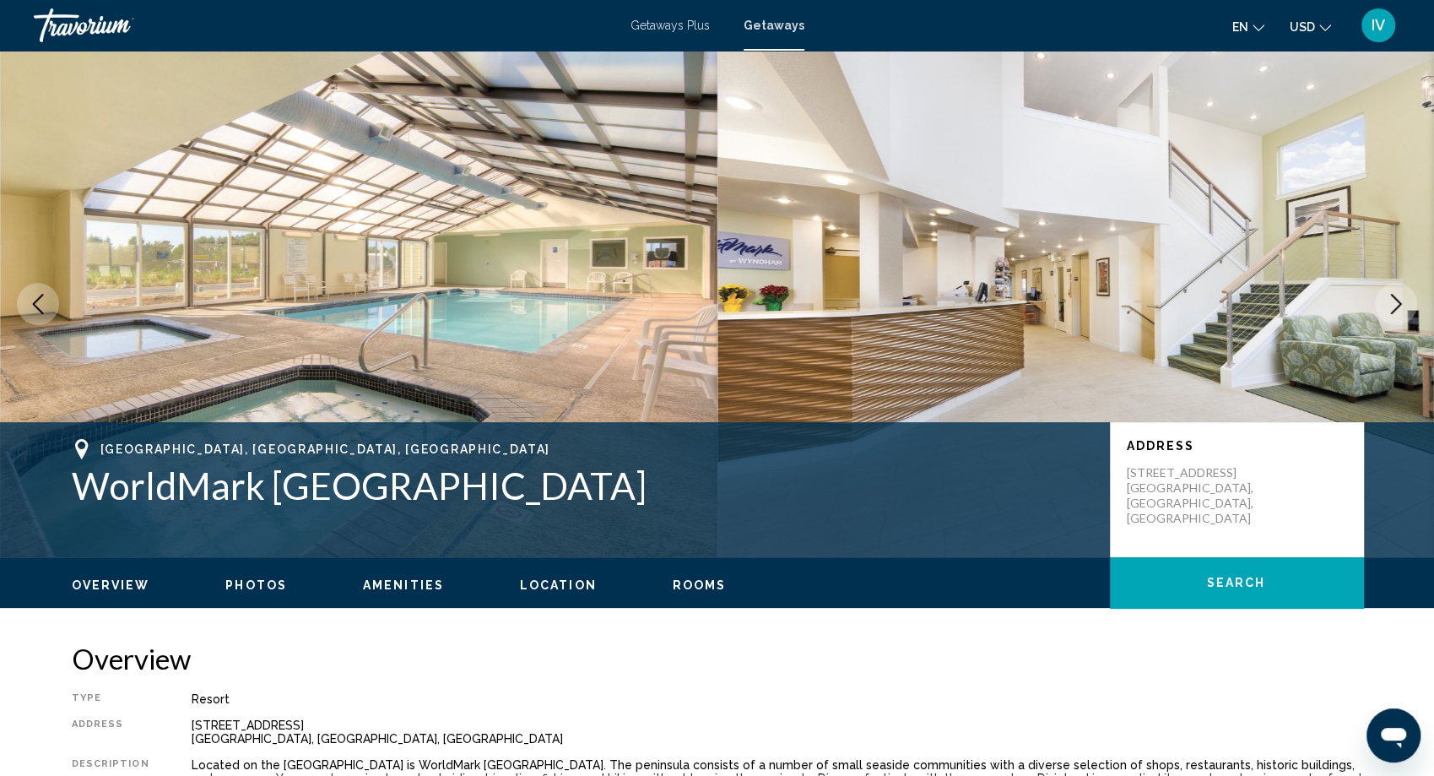
click at [1401, 311] on icon "Next image" at bounding box center [1396, 304] width 20 height 20
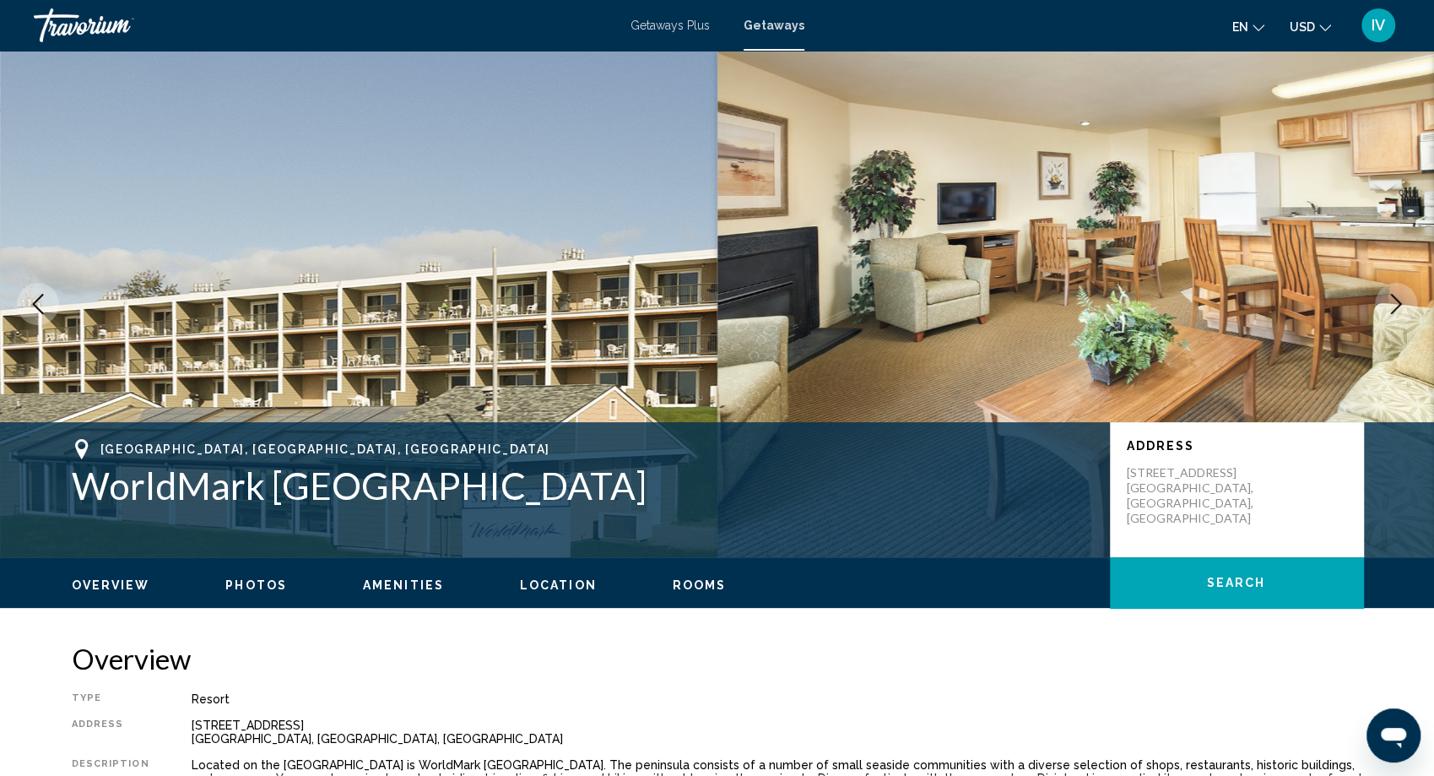
click at [1401, 311] on icon "Next image" at bounding box center [1396, 304] width 20 height 20
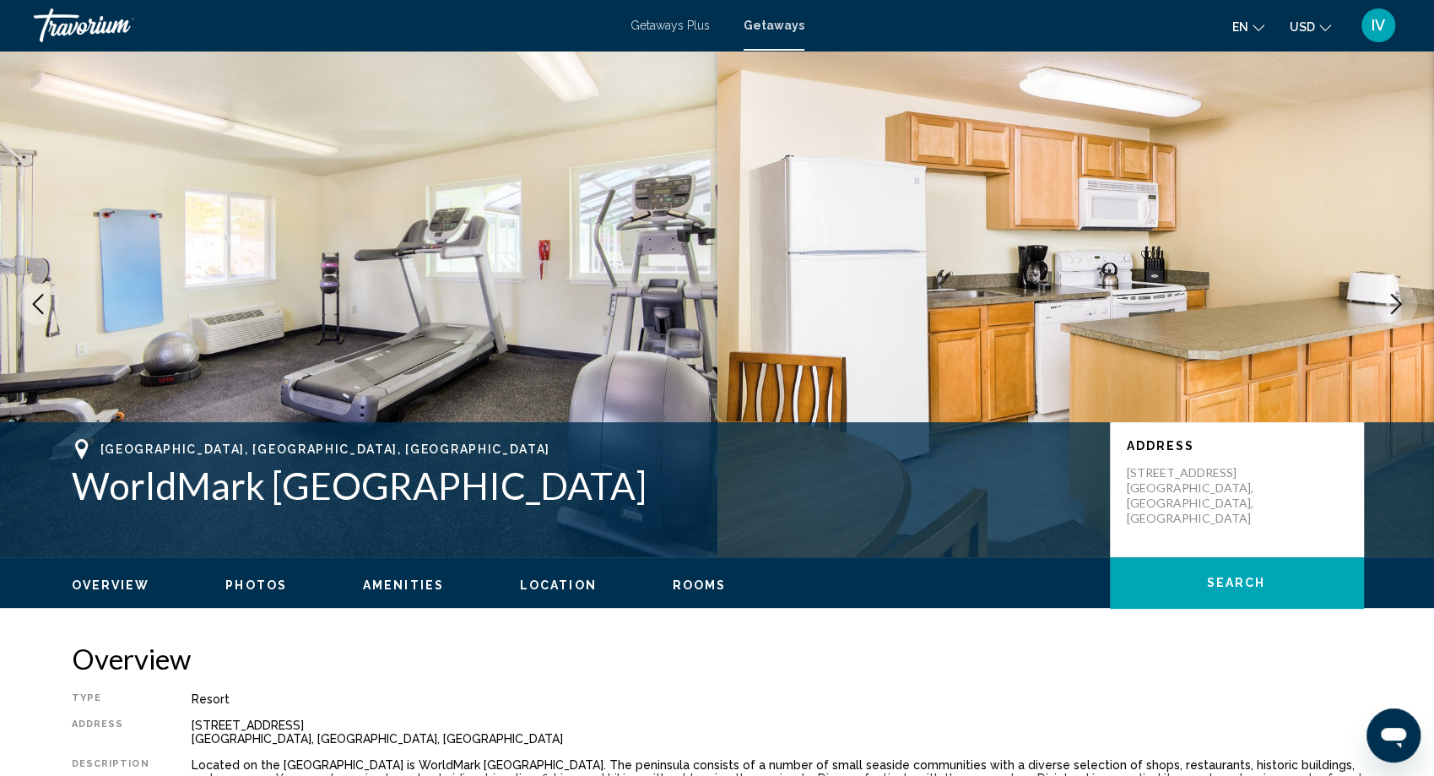
click at [1401, 311] on icon "Next image" at bounding box center [1396, 304] width 20 height 20
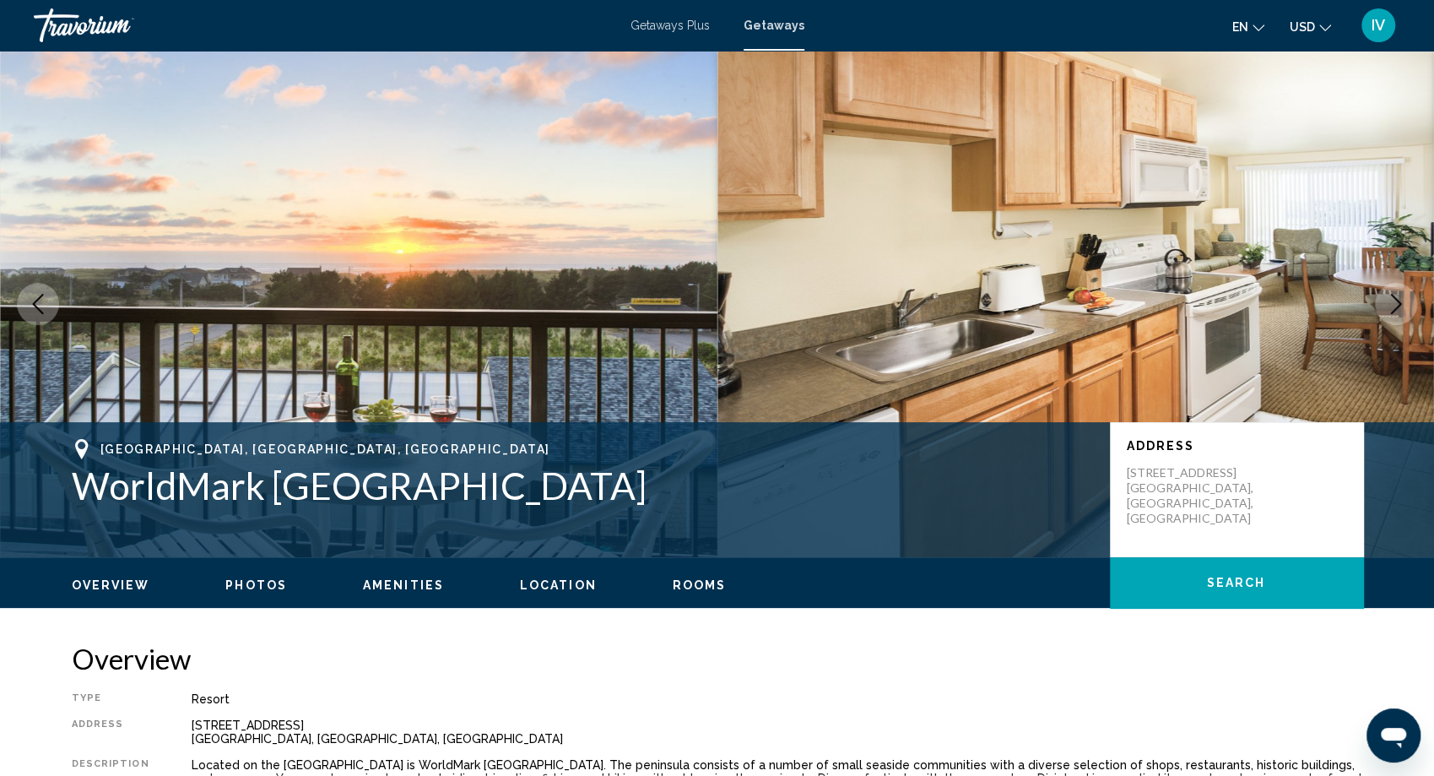
click at [1401, 311] on icon "Next image" at bounding box center [1396, 304] width 20 height 20
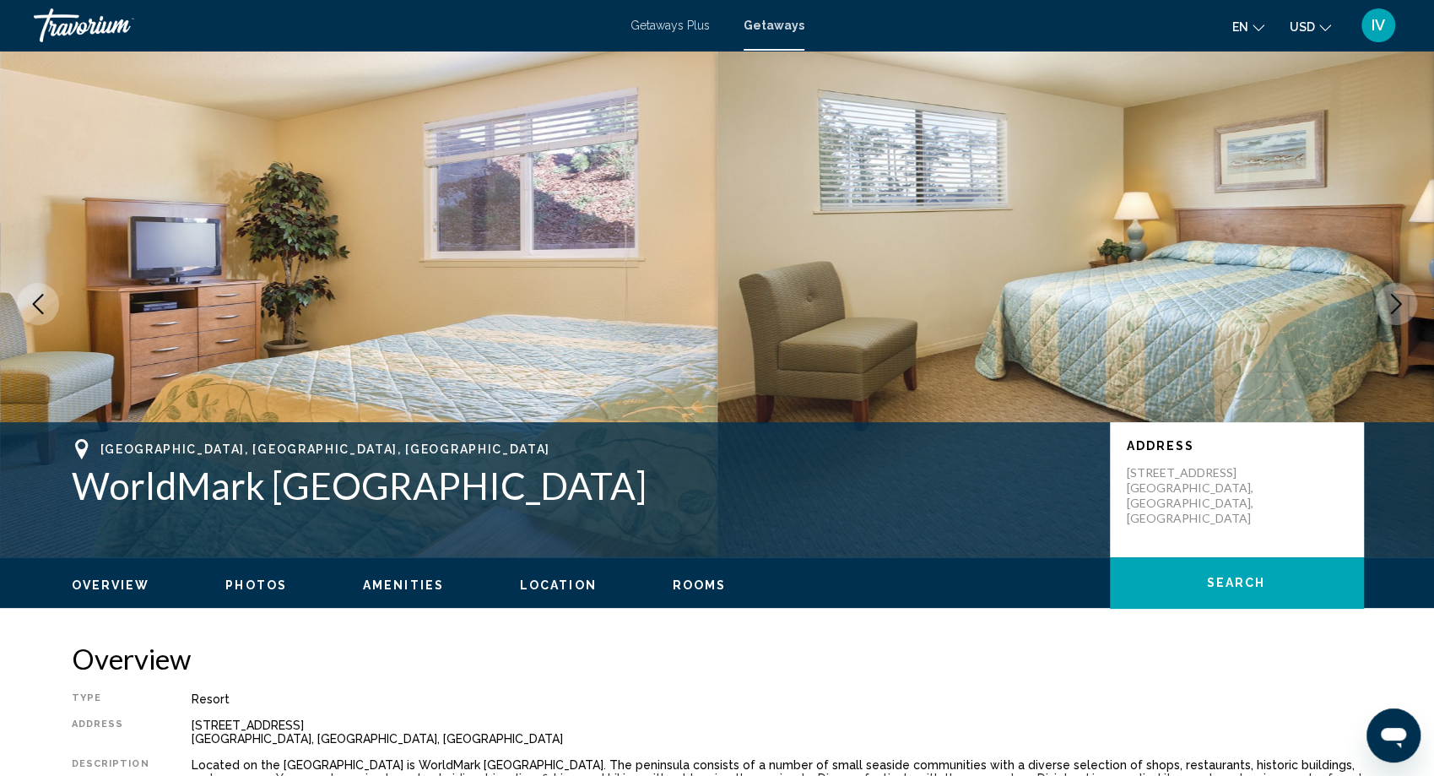
click at [1401, 311] on icon "Next image" at bounding box center [1396, 304] width 20 height 20
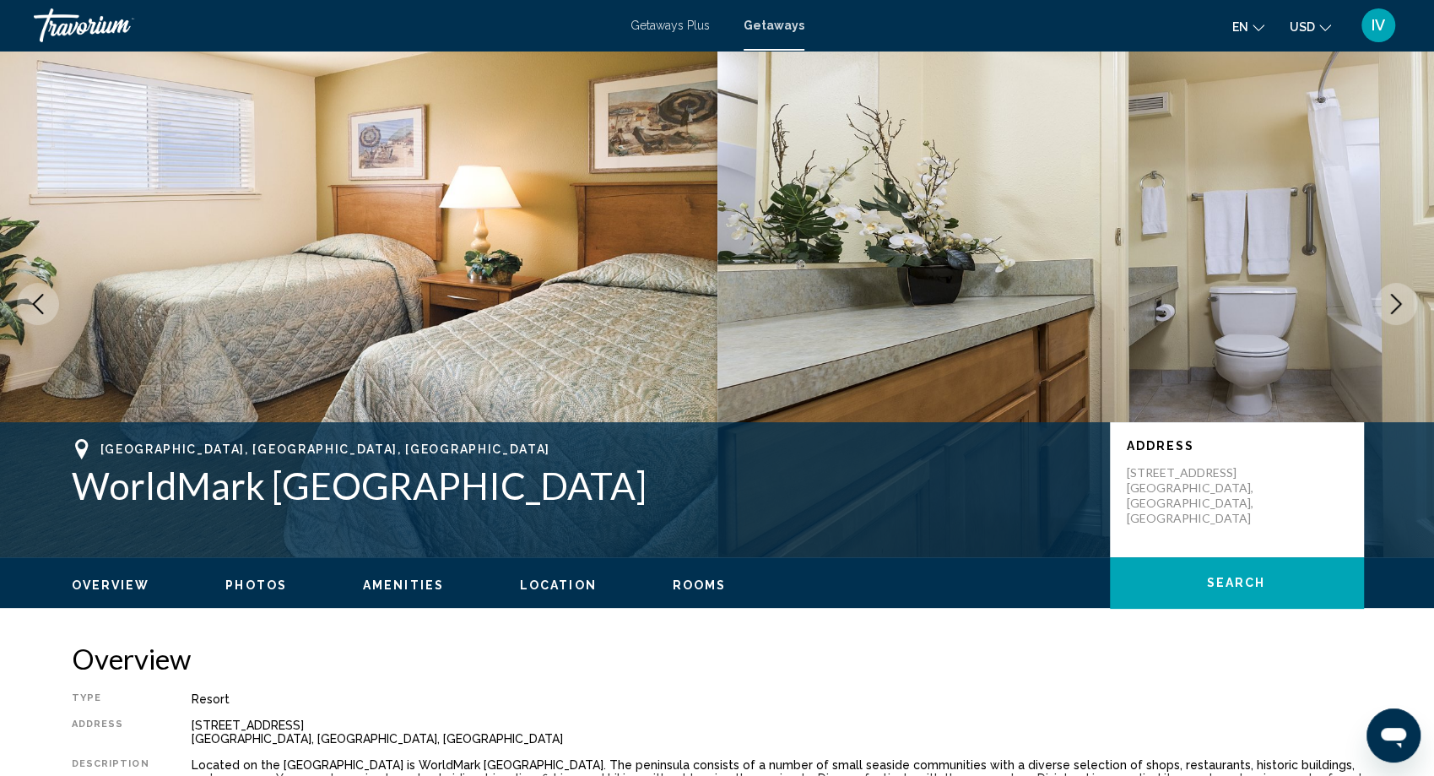
click at [1401, 311] on icon "Next image" at bounding box center [1396, 304] width 20 height 20
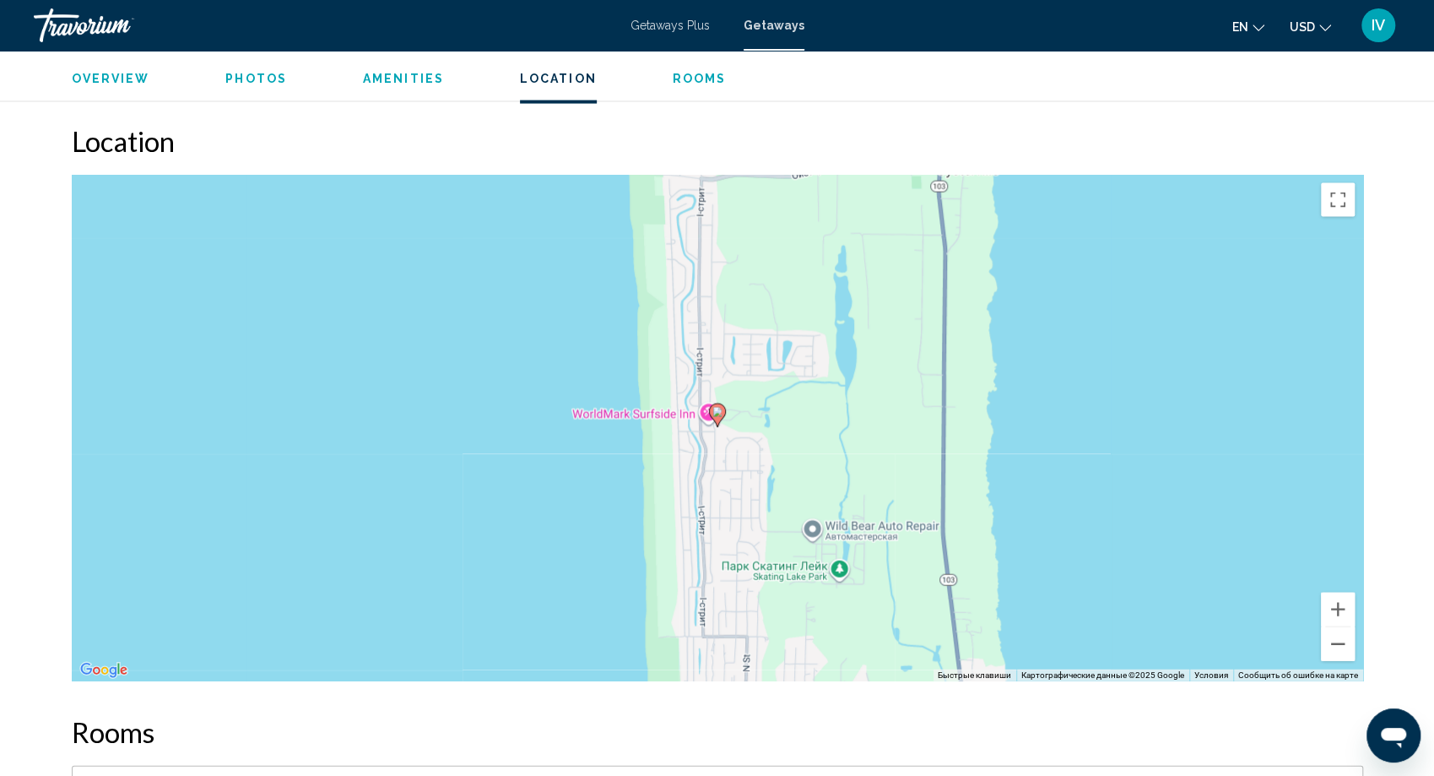
scroll to position [2428, 0]
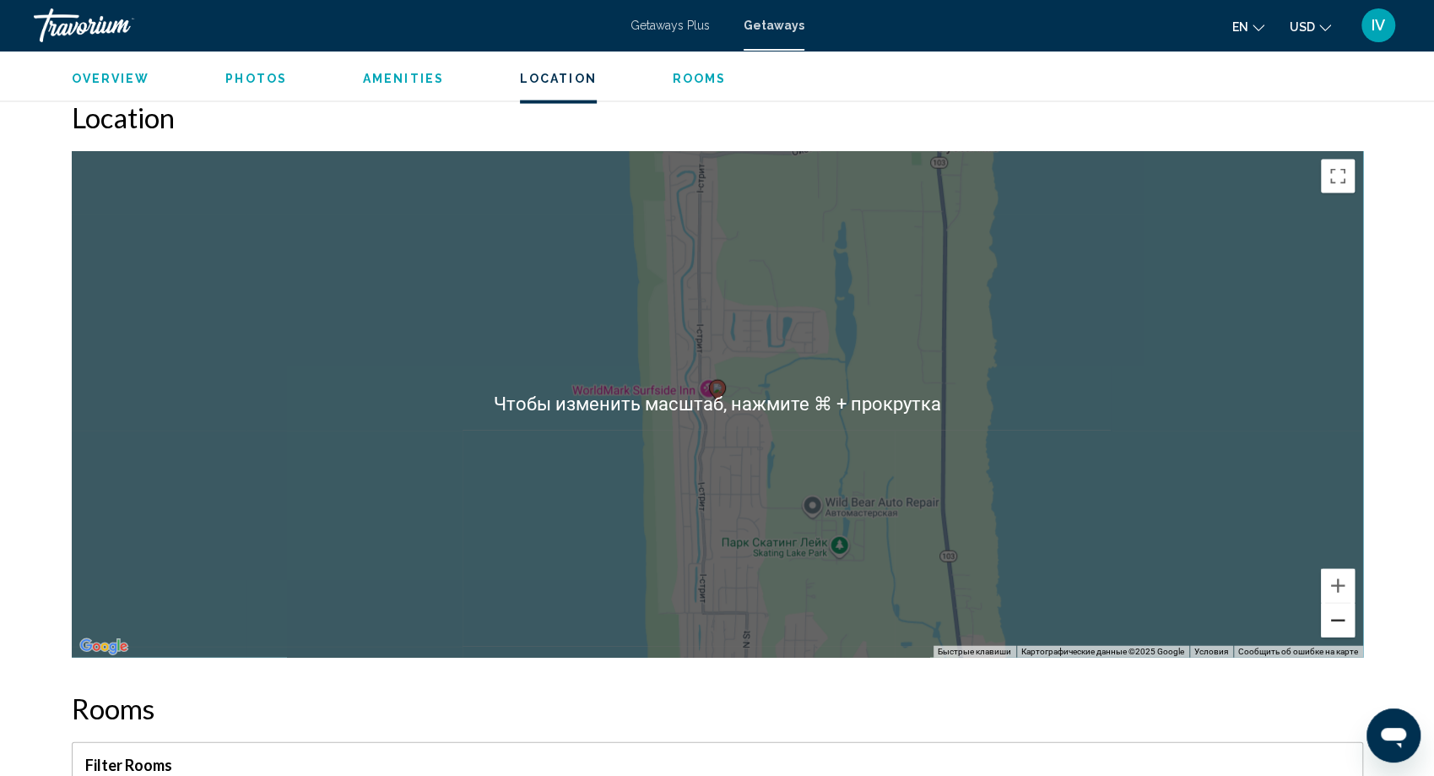
click at [1331, 604] on button "Уменьшить" at bounding box center [1338, 621] width 34 height 34
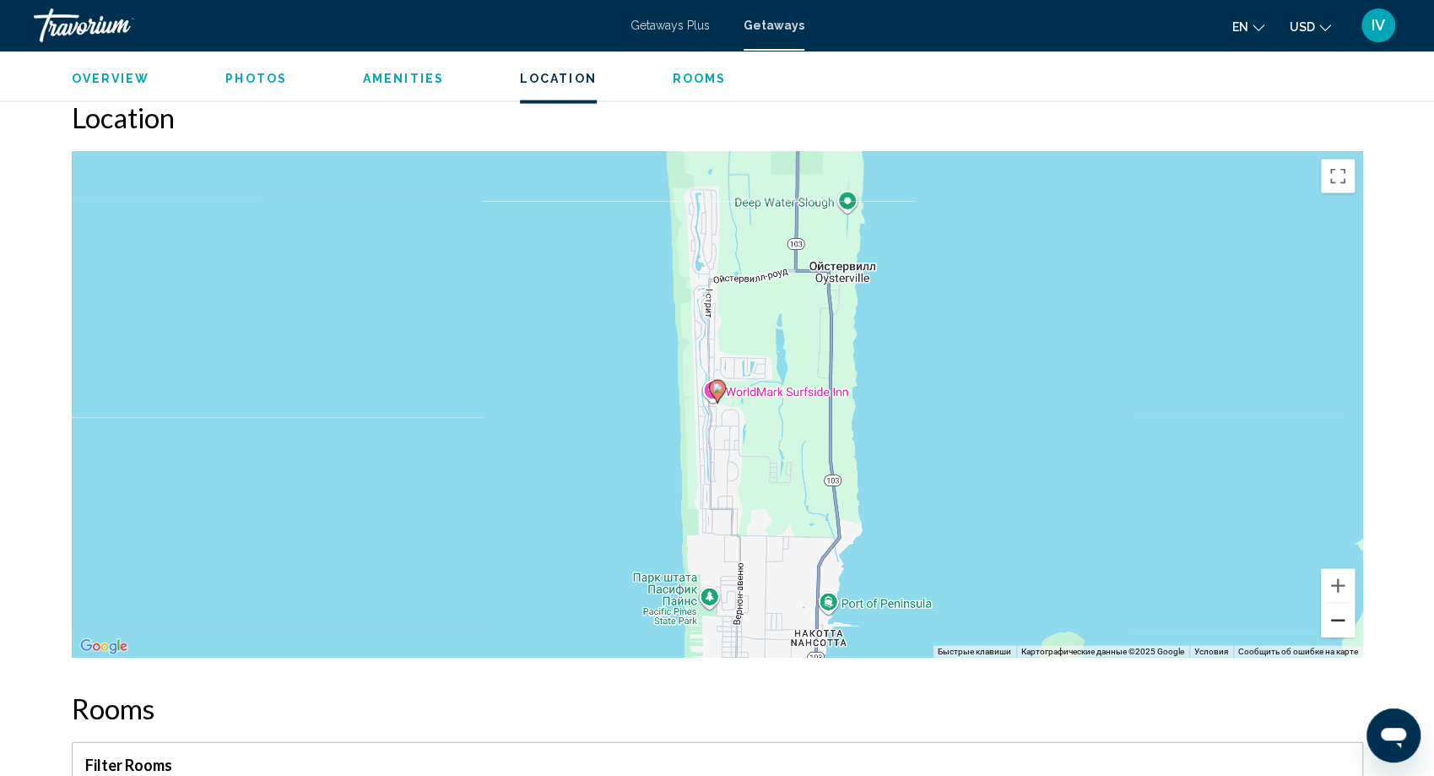
click at [1334, 604] on button "Уменьшить" at bounding box center [1338, 621] width 34 height 34
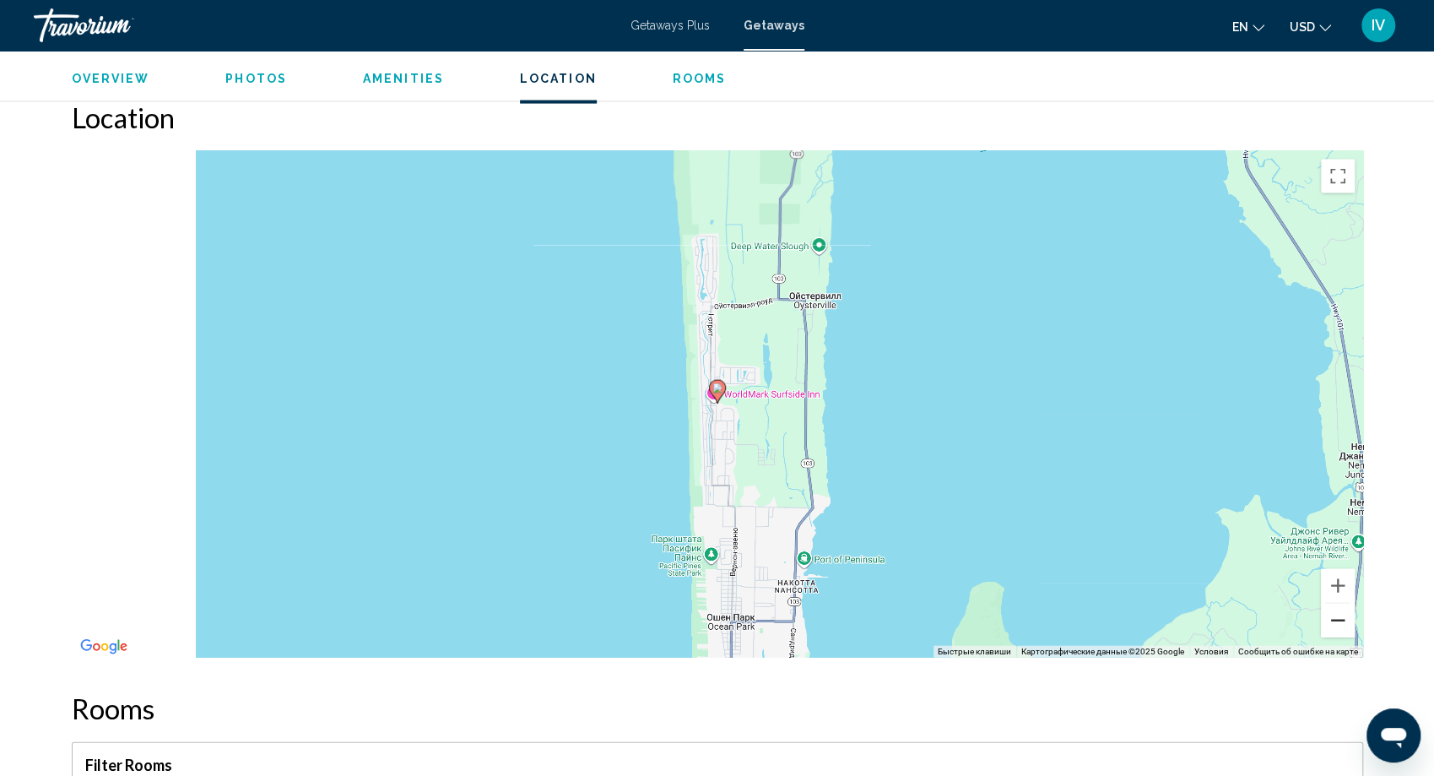
click at [1334, 604] on button "Уменьшить" at bounding box center [1338, 621] width 34 height 34
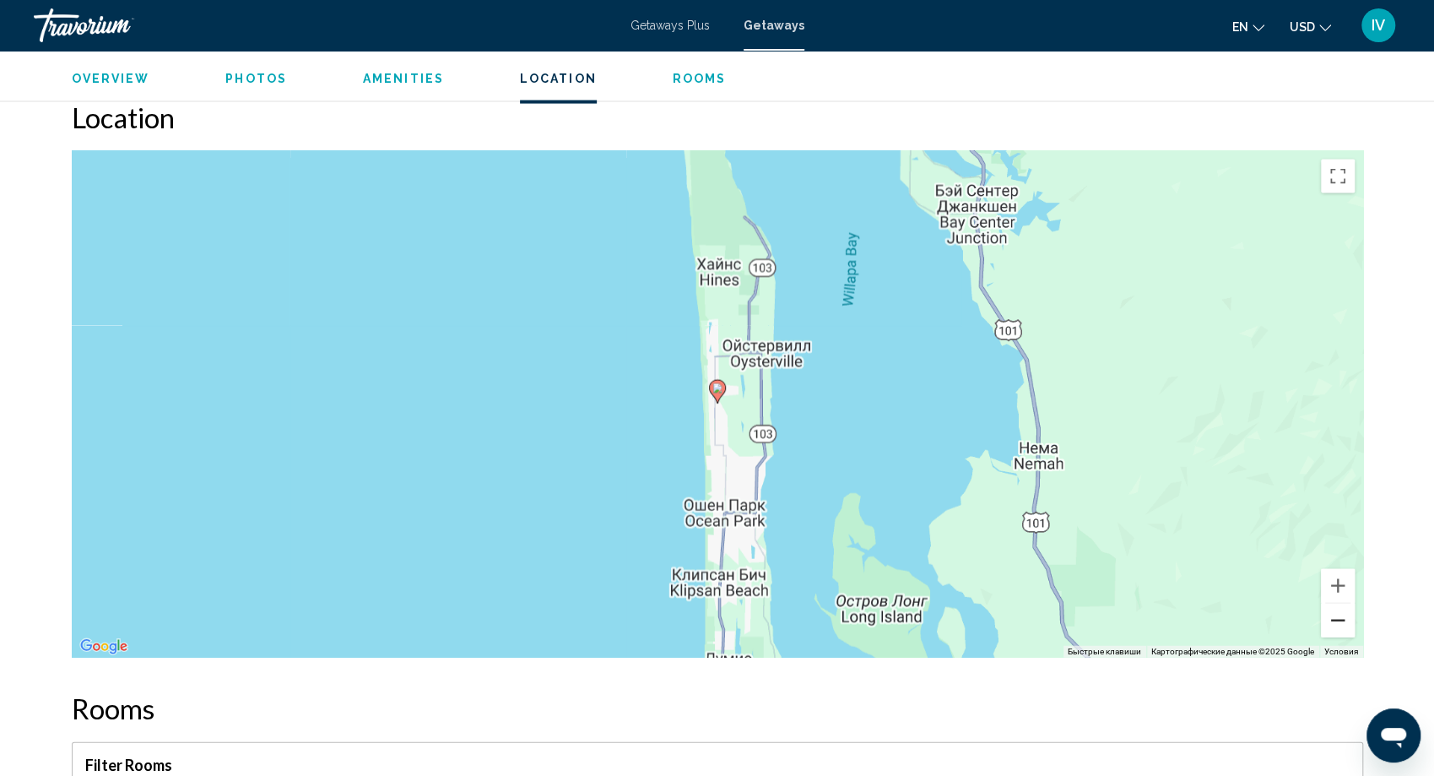
click at [1334, 604] on button "Уменьшить" at bounding box center [1338, 621] width 34 height 34
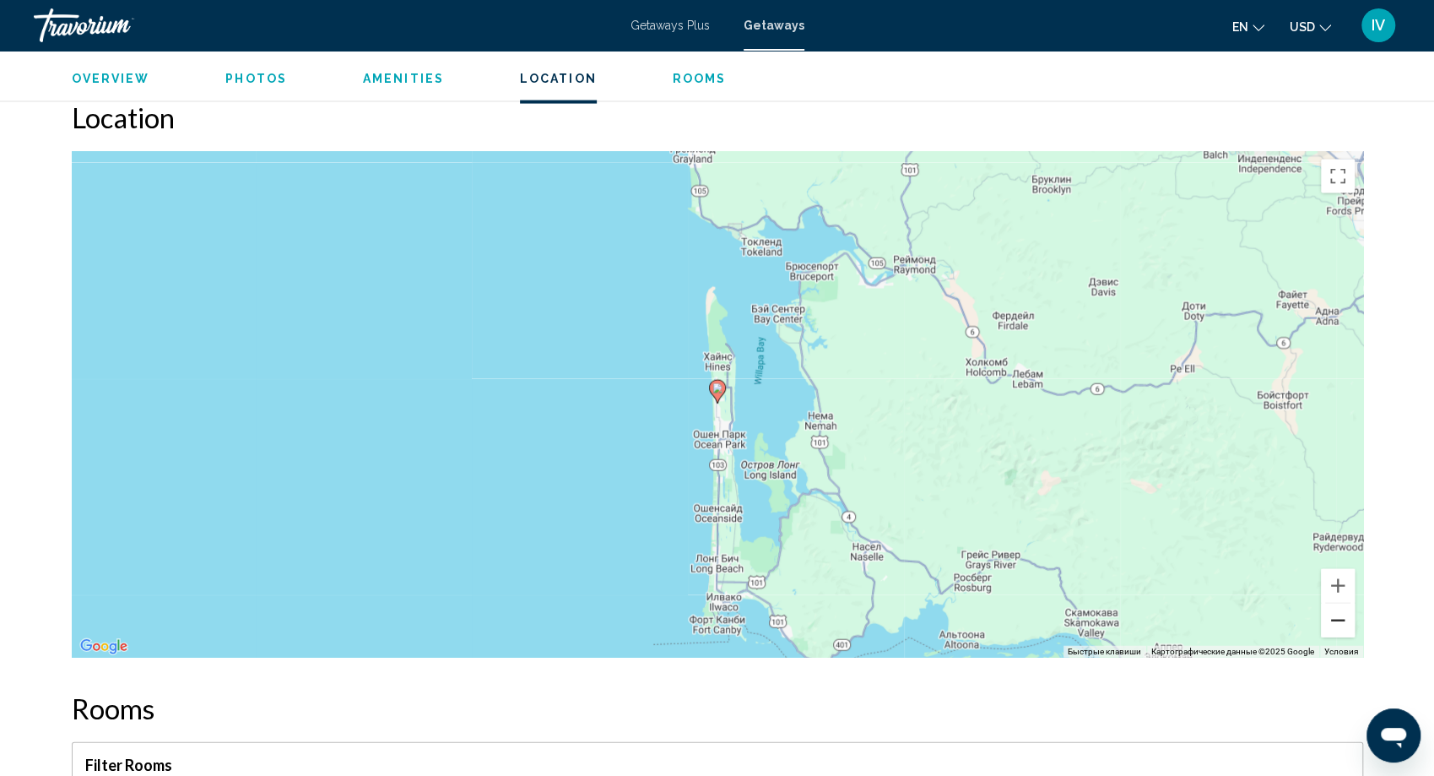
click at [1334, 604] on button "Уменьшить" at bounding box center [1338, 621] width 34 height 34
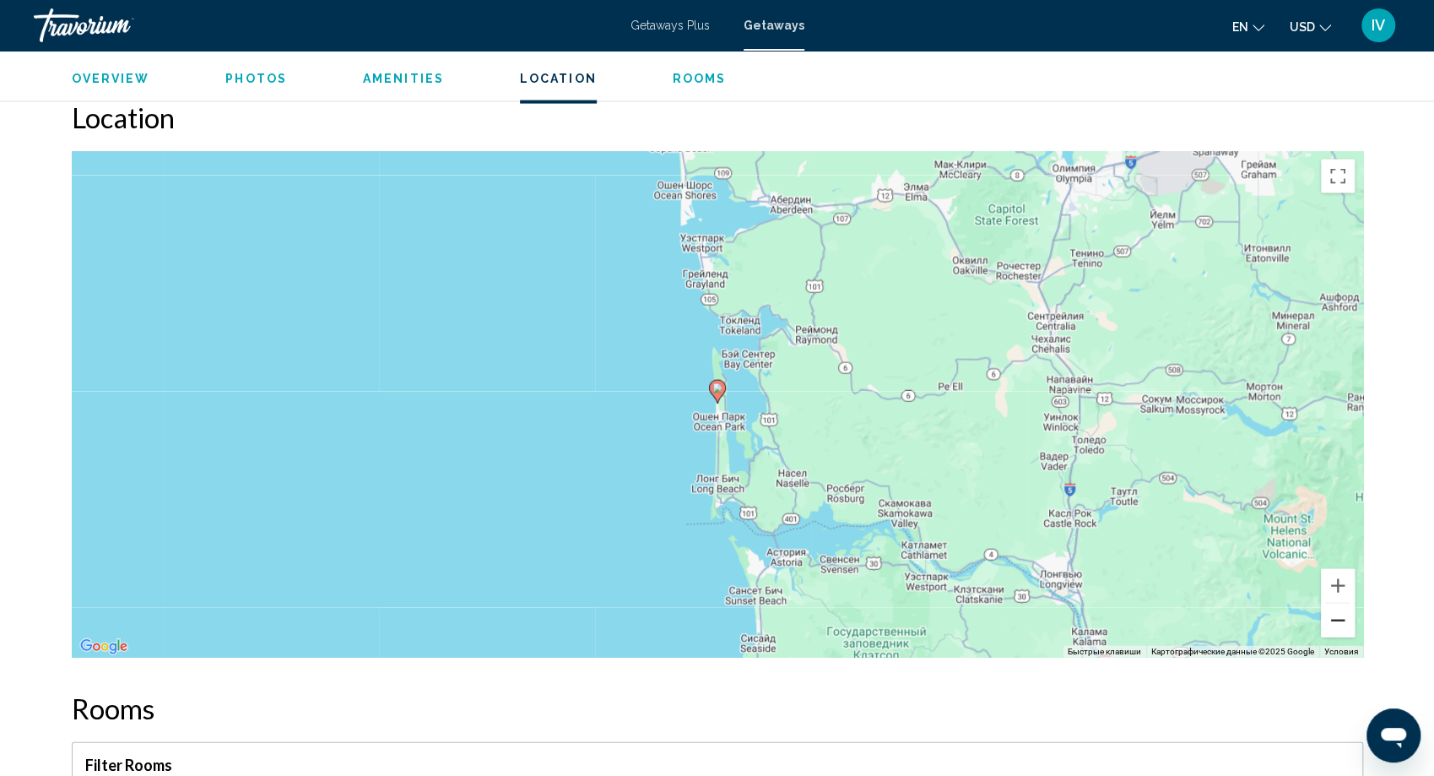
click at [1334, 604] on button "Уменьшить" at bounding box center [1338, 621] width 34 height 34
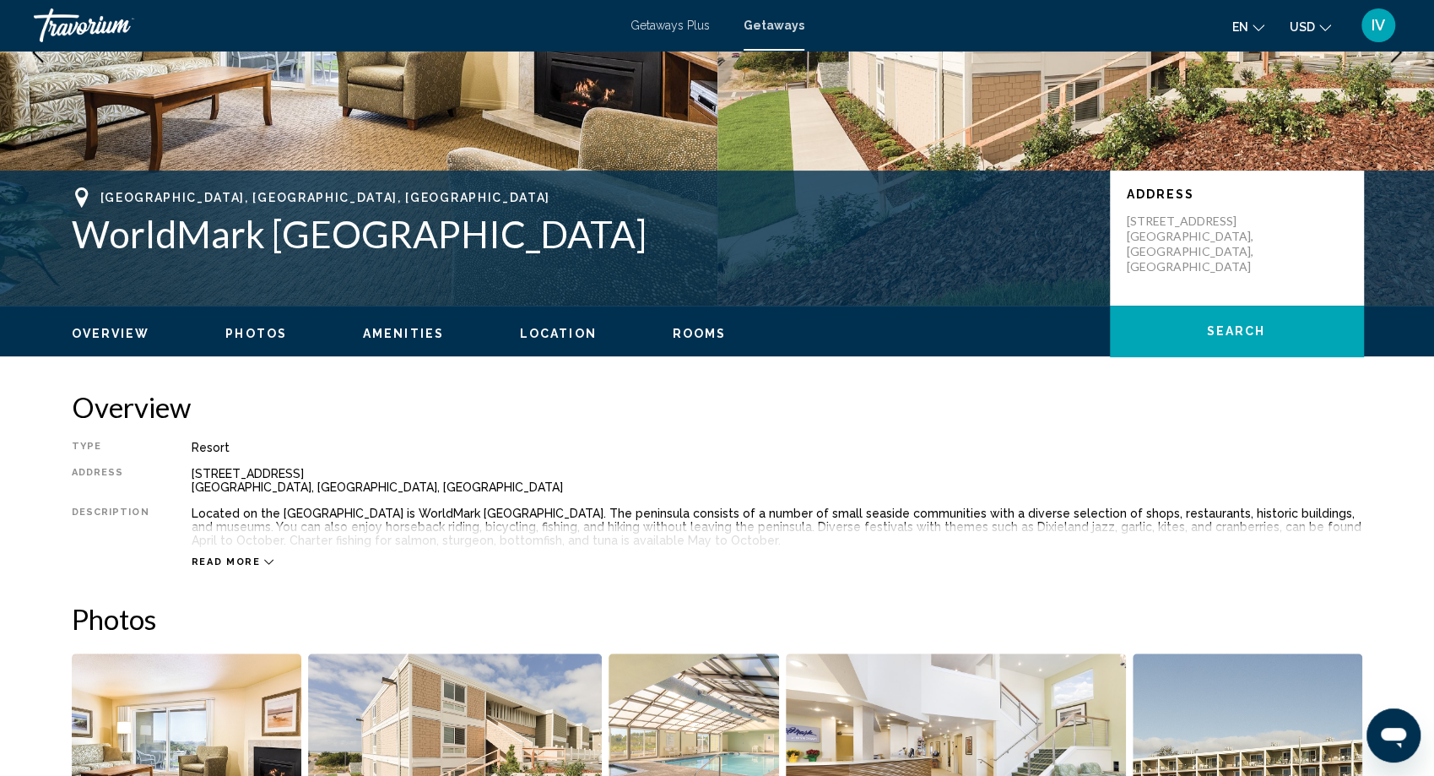
scroll to position [0, 0]
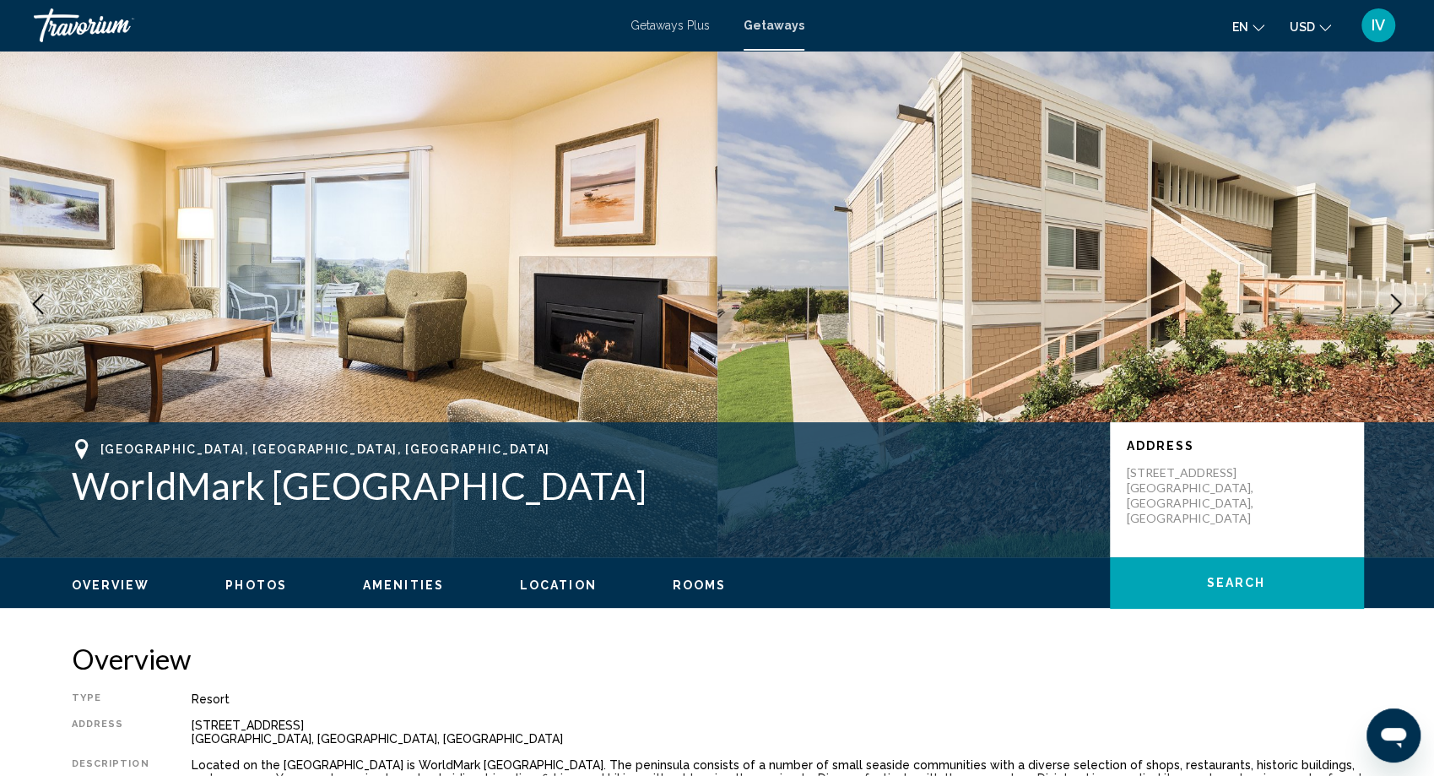
drag, startPoint x: 1404, startPoint y: 298, endPoint x: 1401, endPoint y: 335, distance: 37.3
click at [1404, 298] on icon "Next image" at bounding box center [1396, 304] width 20 height 20
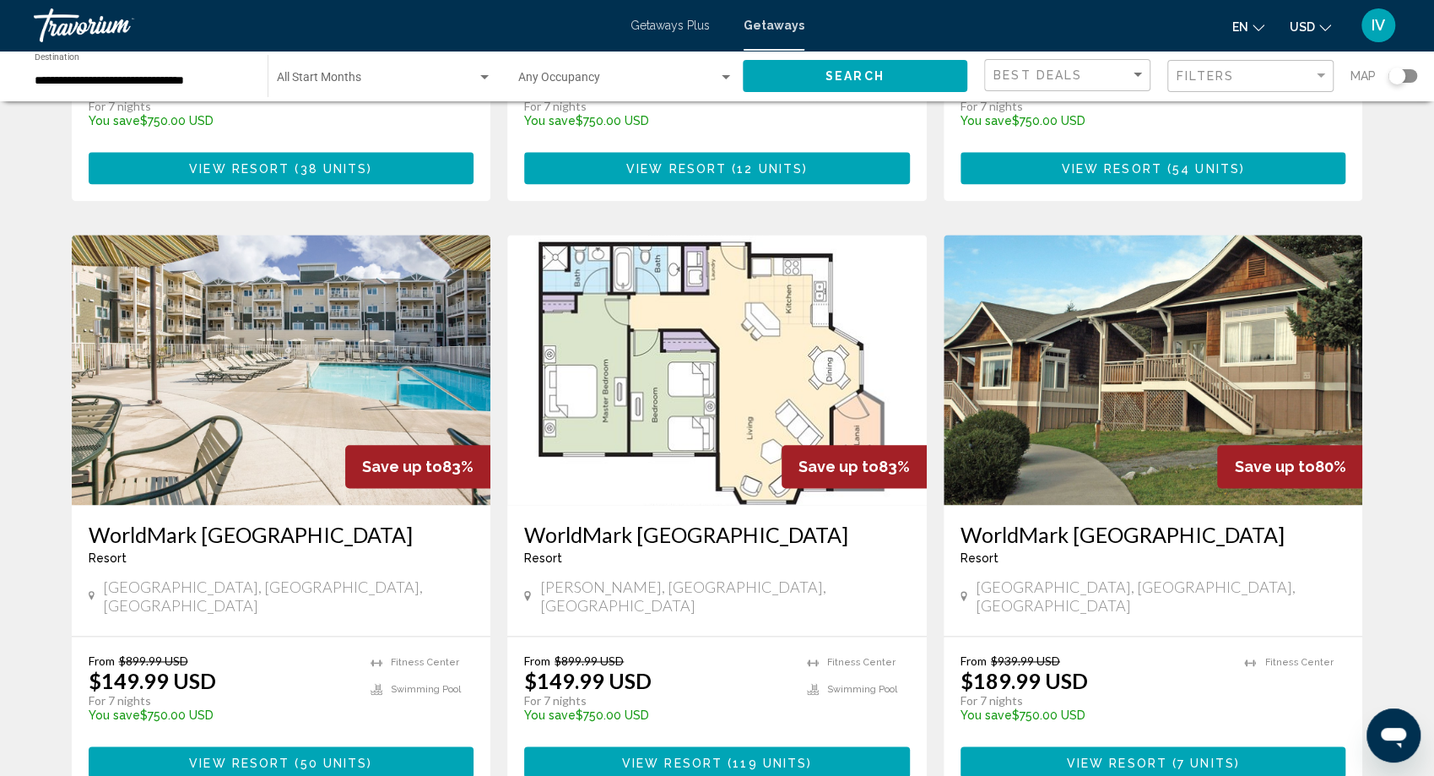
scroll to position [1097, 0]
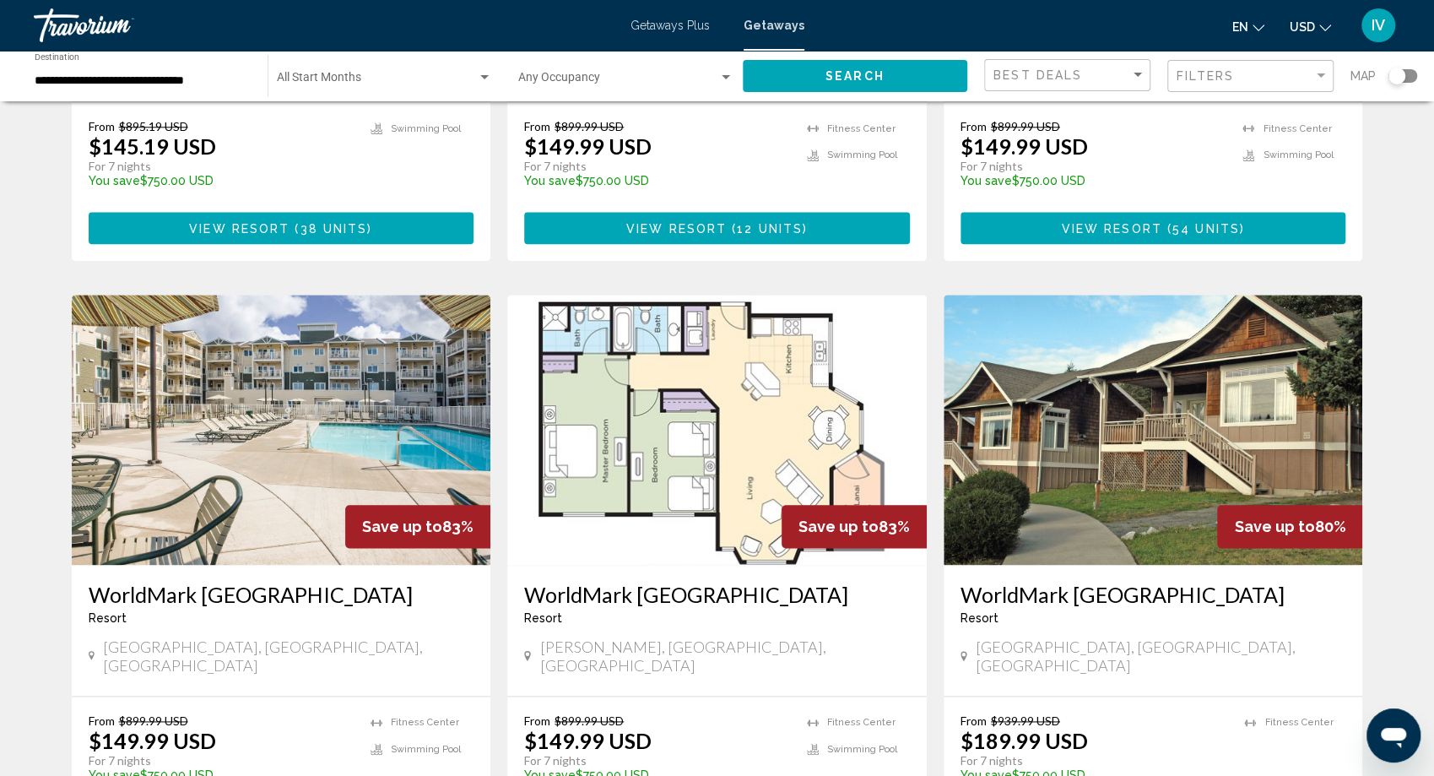
click at [1078, 452] on img "Main content" at bounding box center [1154, 430] width 420 height 270
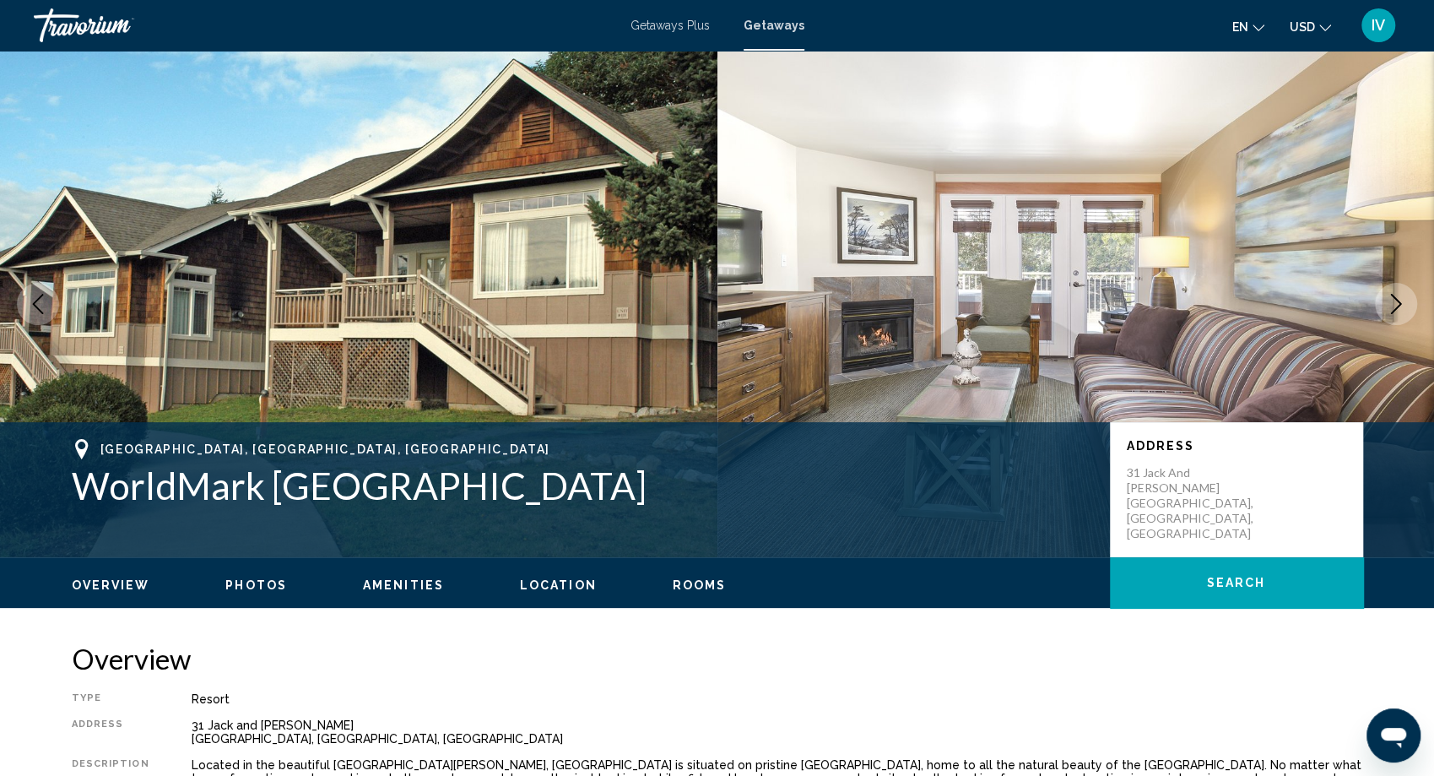
click at [1397, 300] on icon "Next image" at bounding box center [1396, 304] width 11 height 20
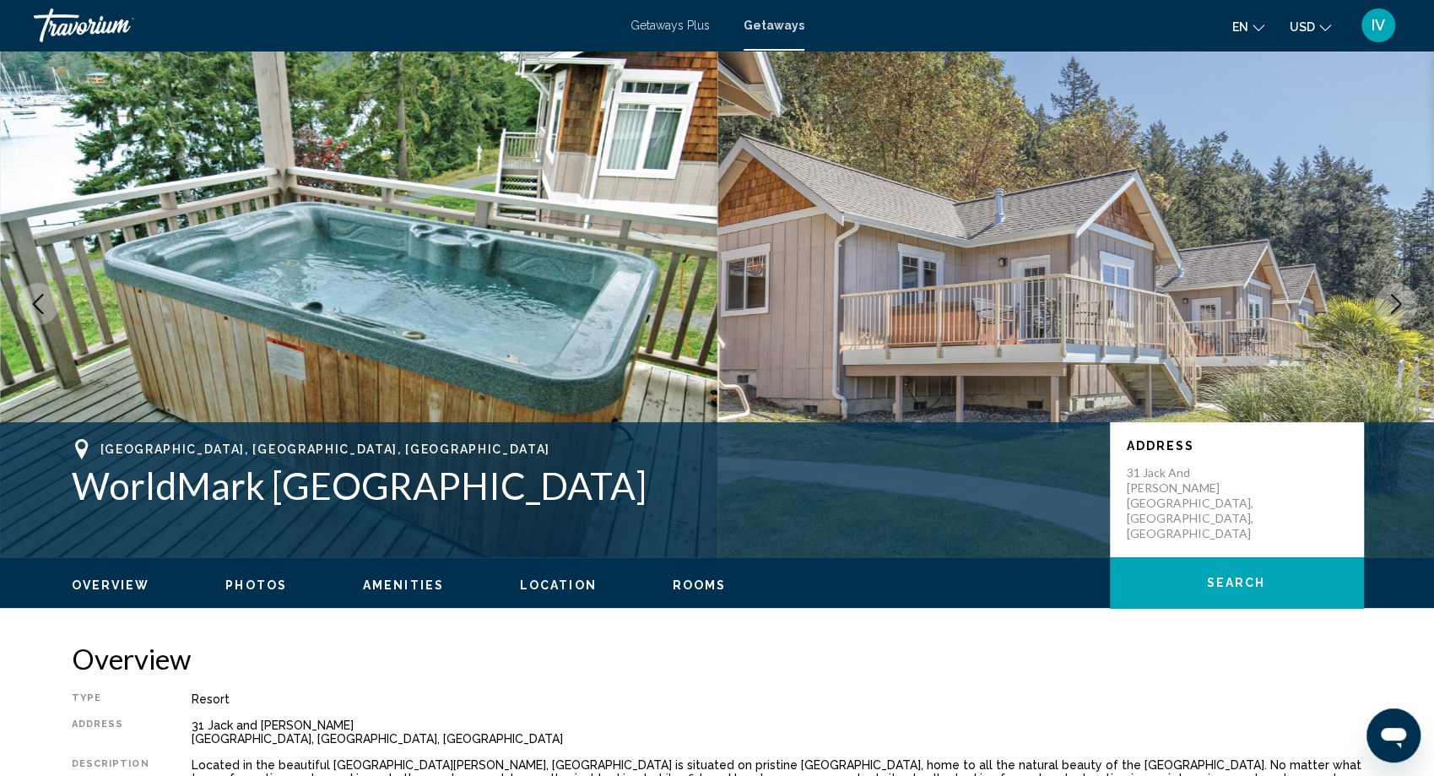
click at [1397, 300] on icon "Next image" at bounding box center [1396, 304] width 11 height 20
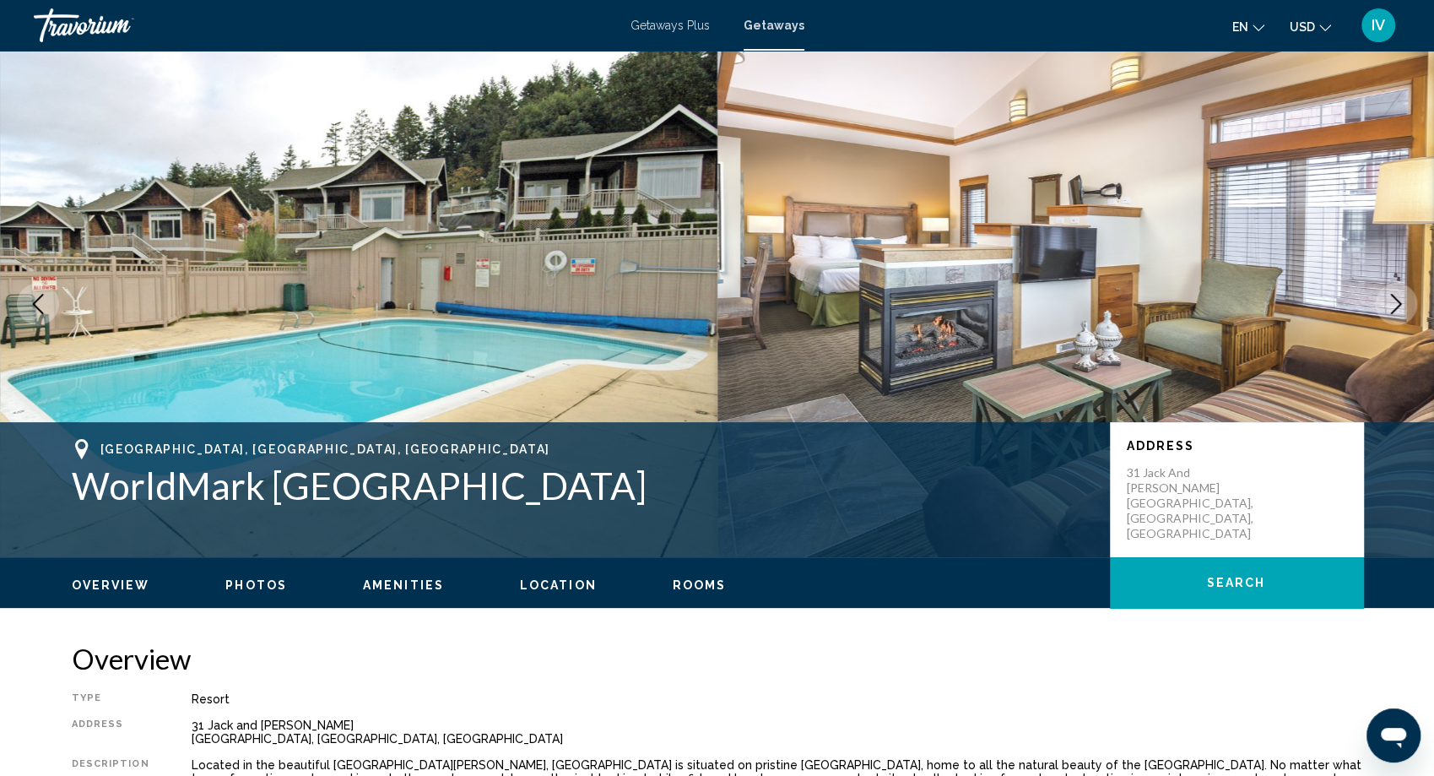
click at [1397, 300] on icon "Next image" at bounding box center [1396, 304] width 11 height 20
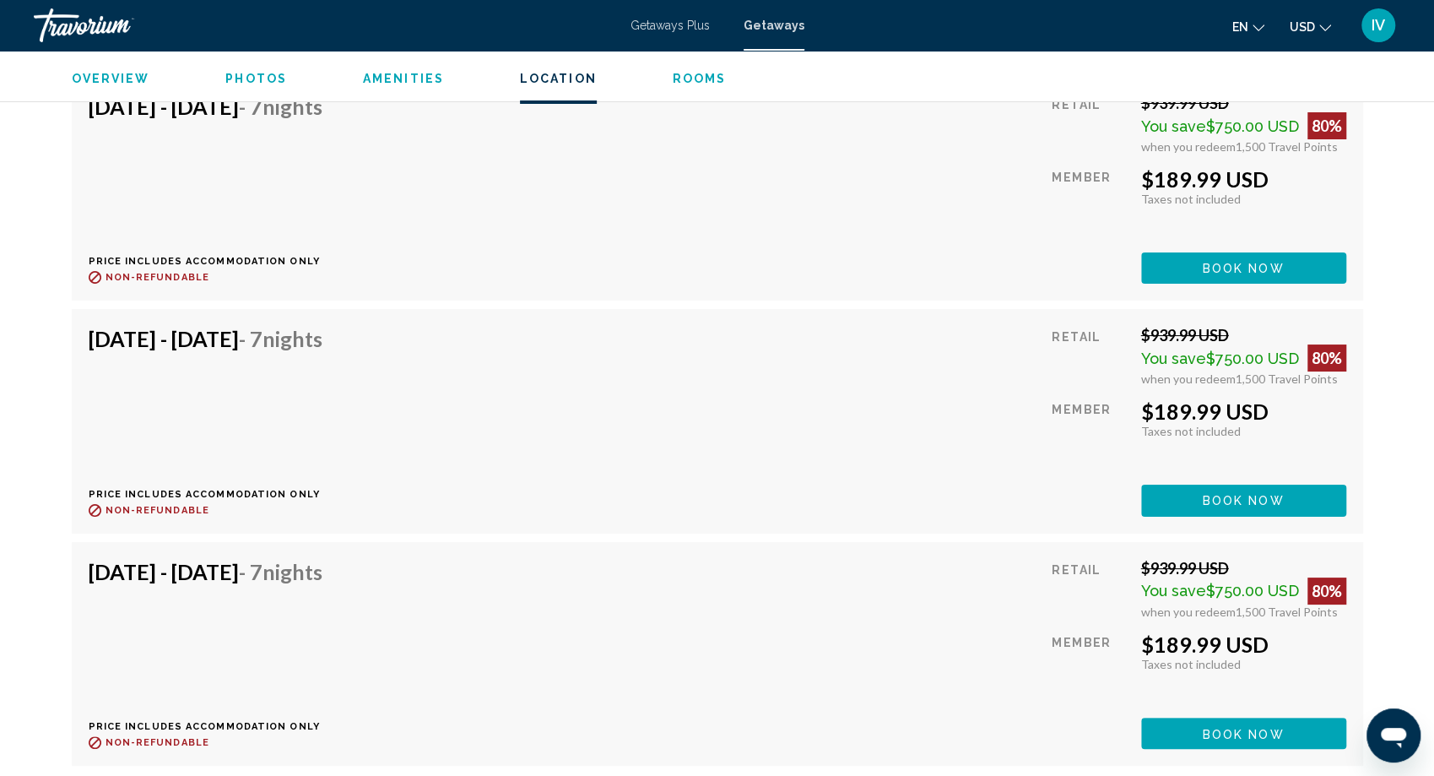
scroll to position [4406, 0]
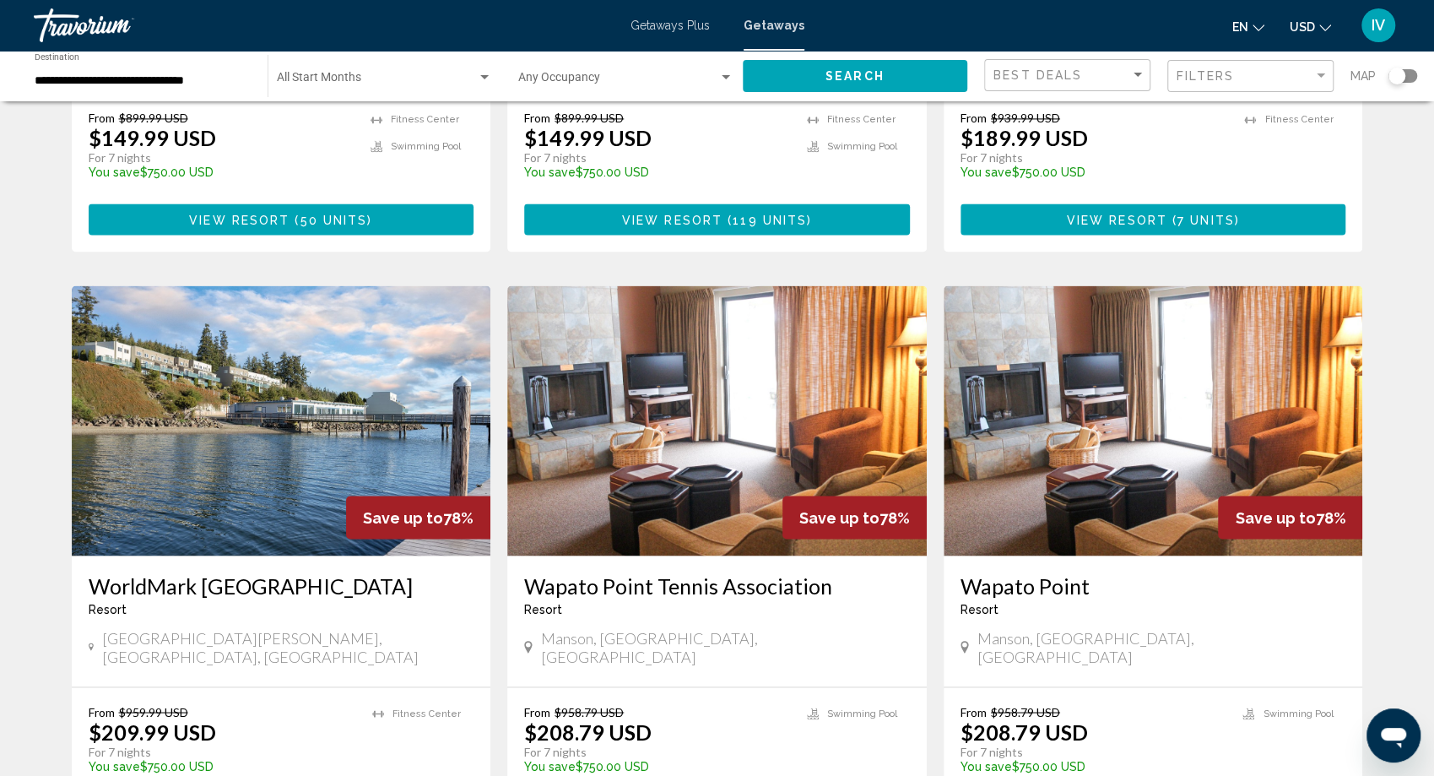
scroll to position [1700, 0]
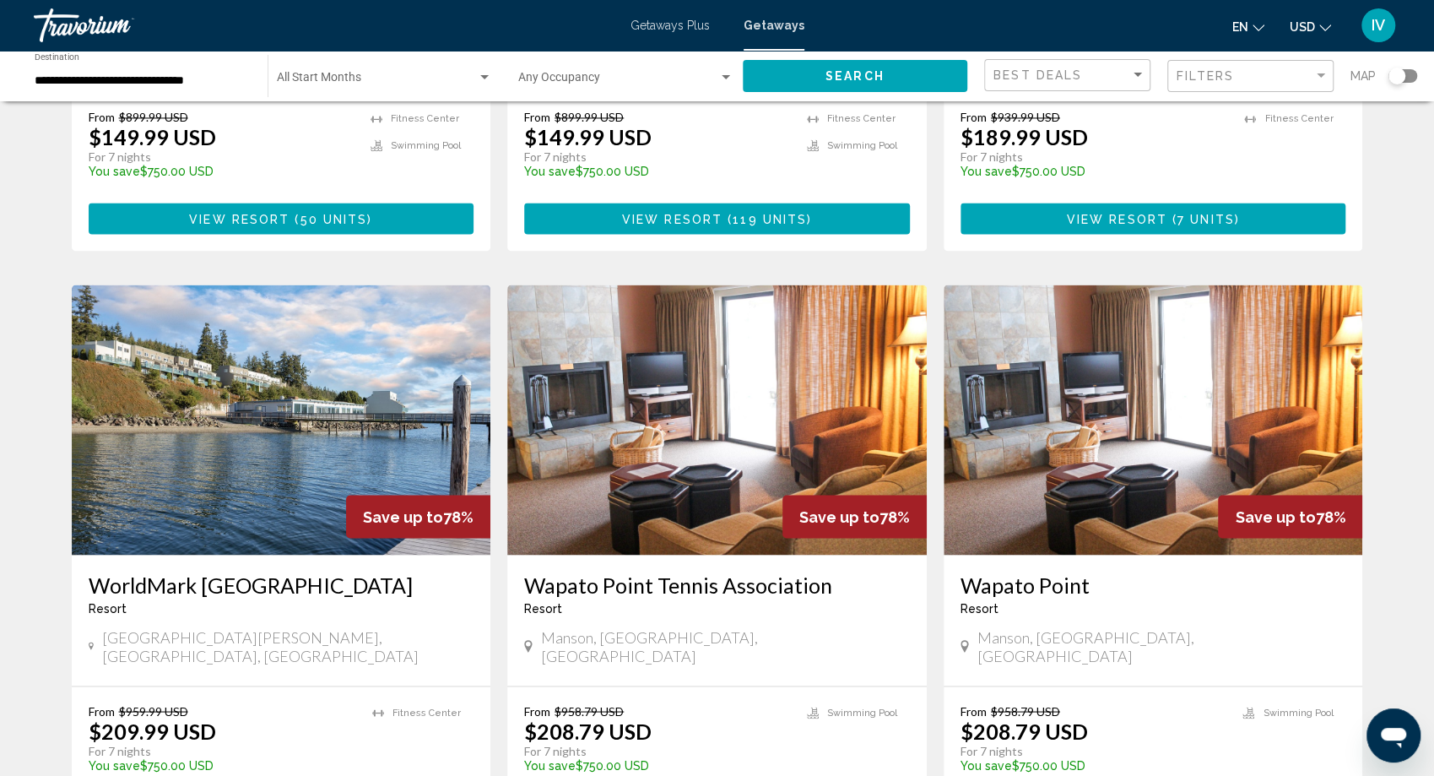
click at [285, 360] on img "Main content" at bounding box center [282, 420] width 420 height 270
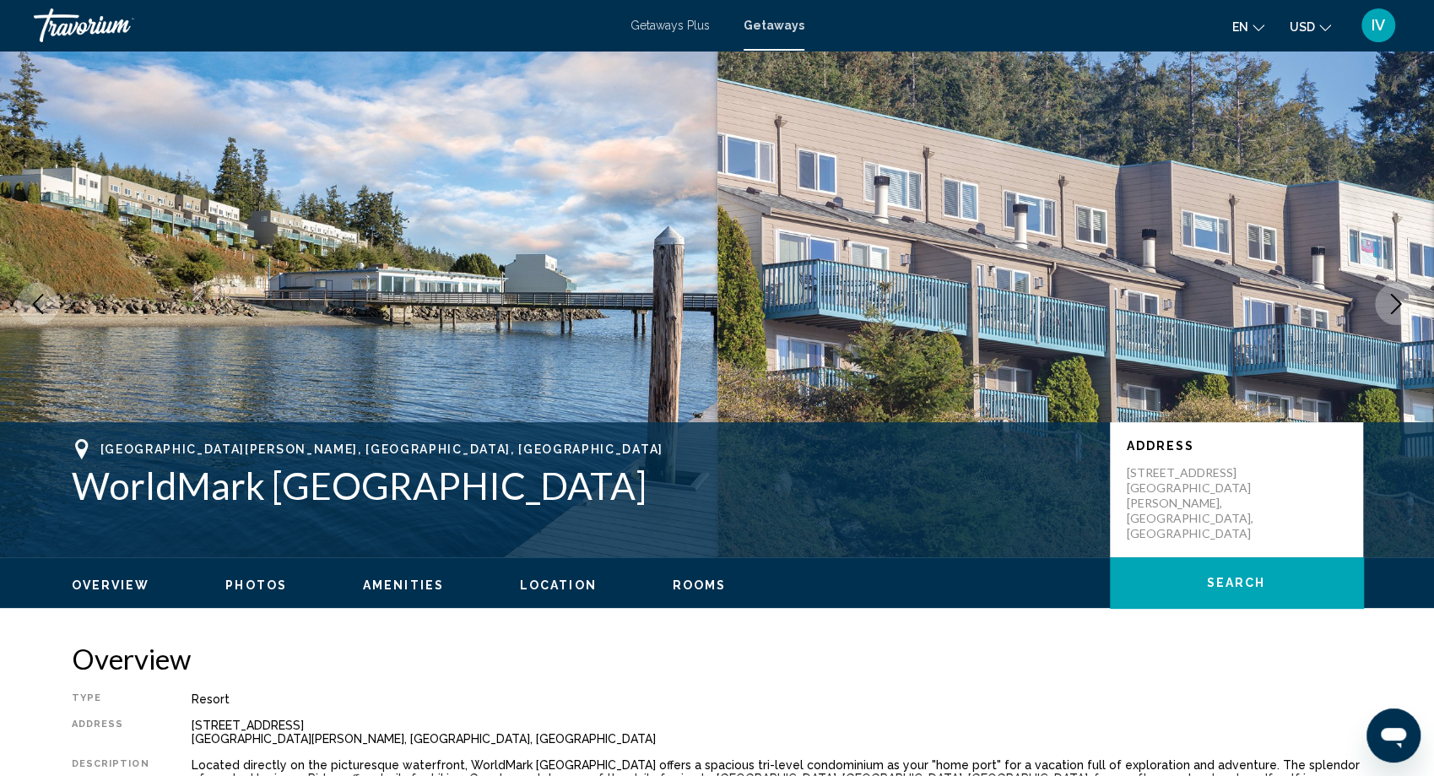
click at [1386, 305] on icon "Next image" at bounding box center [1396, 304] width 20 height 20
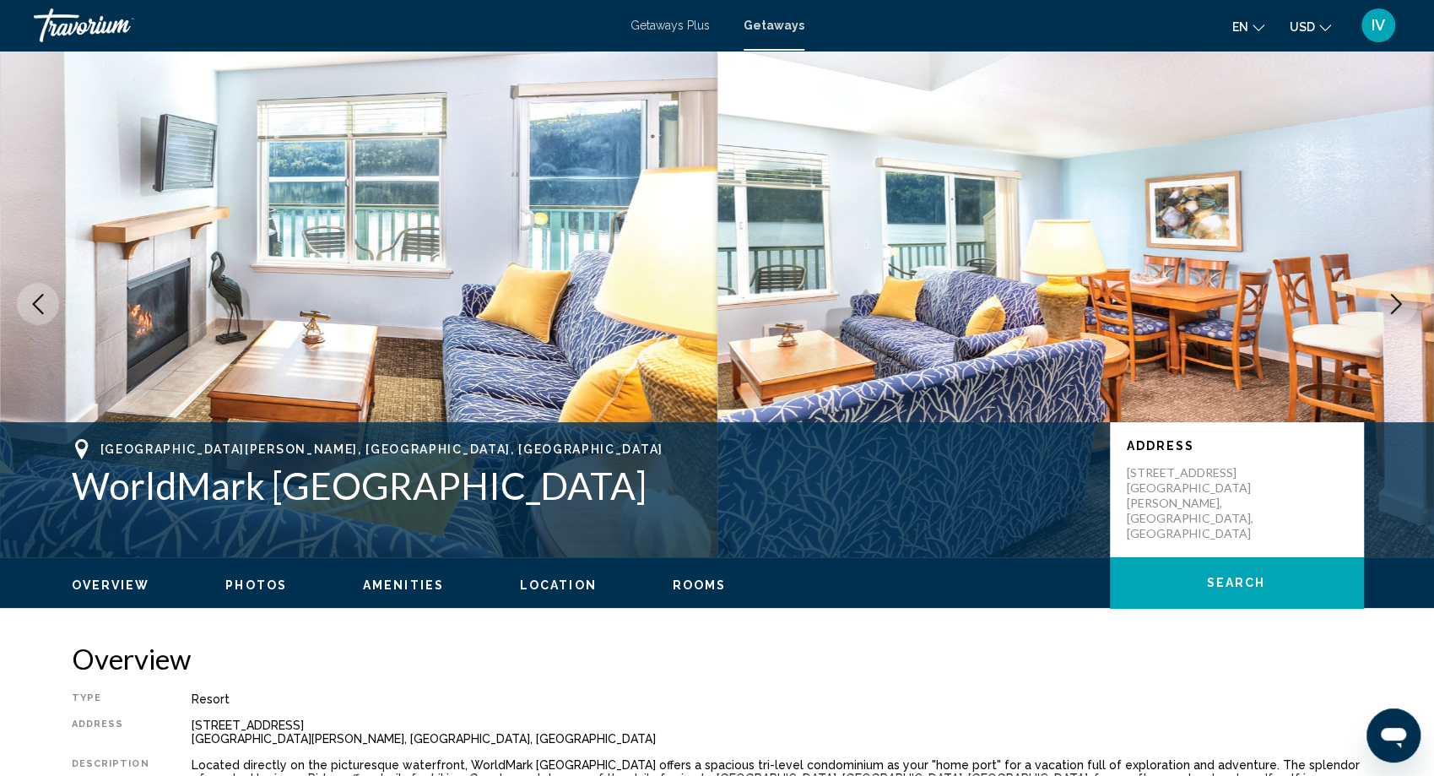
click at [1386, 305] on icon "Next image" at bounding box center [1396, 304] width 20 height 20
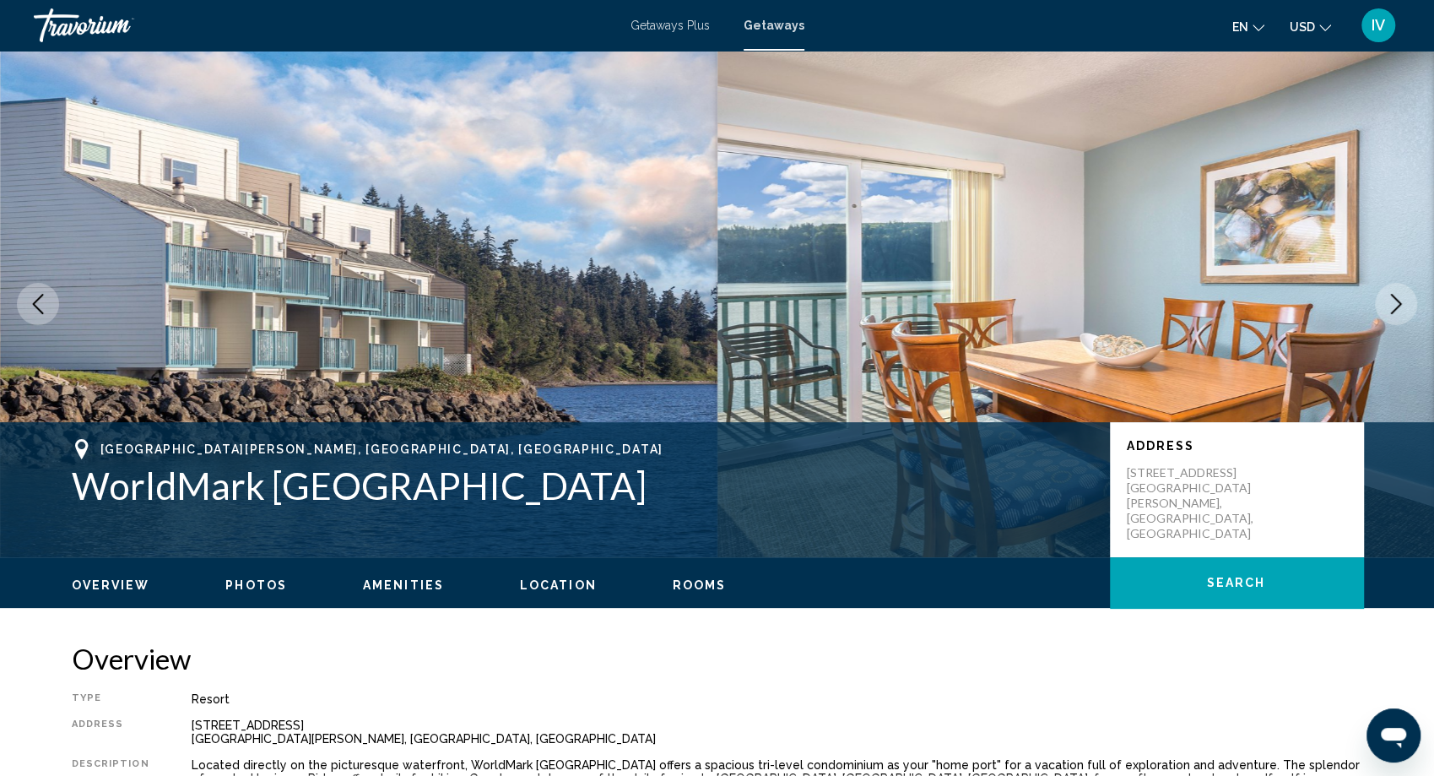
click at [1386, 305] on icon "Next image" at bounding box center [1396, 304] width 20 height 20
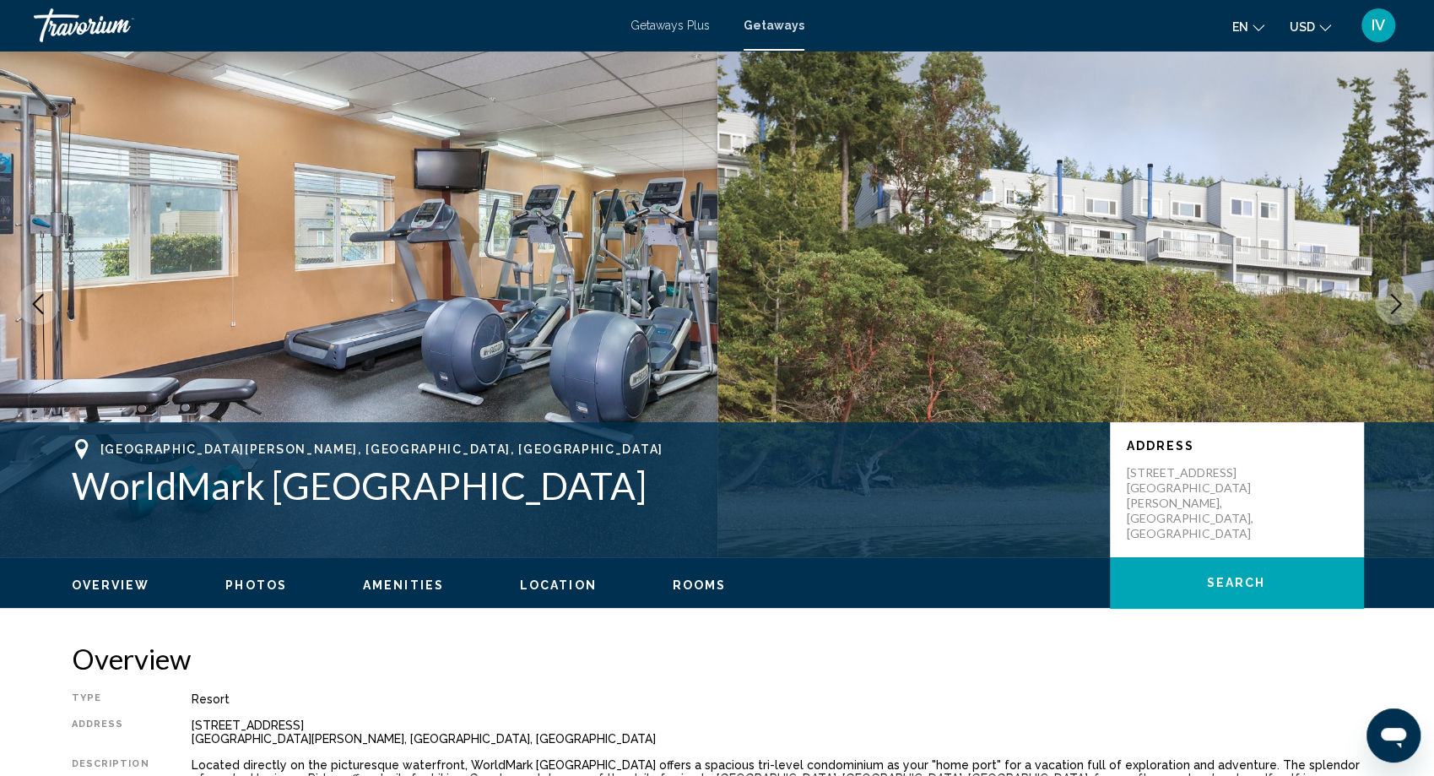
click at [1386, 305] on icon "Next image" at bounding box center [1396, 304] width 20 height 20
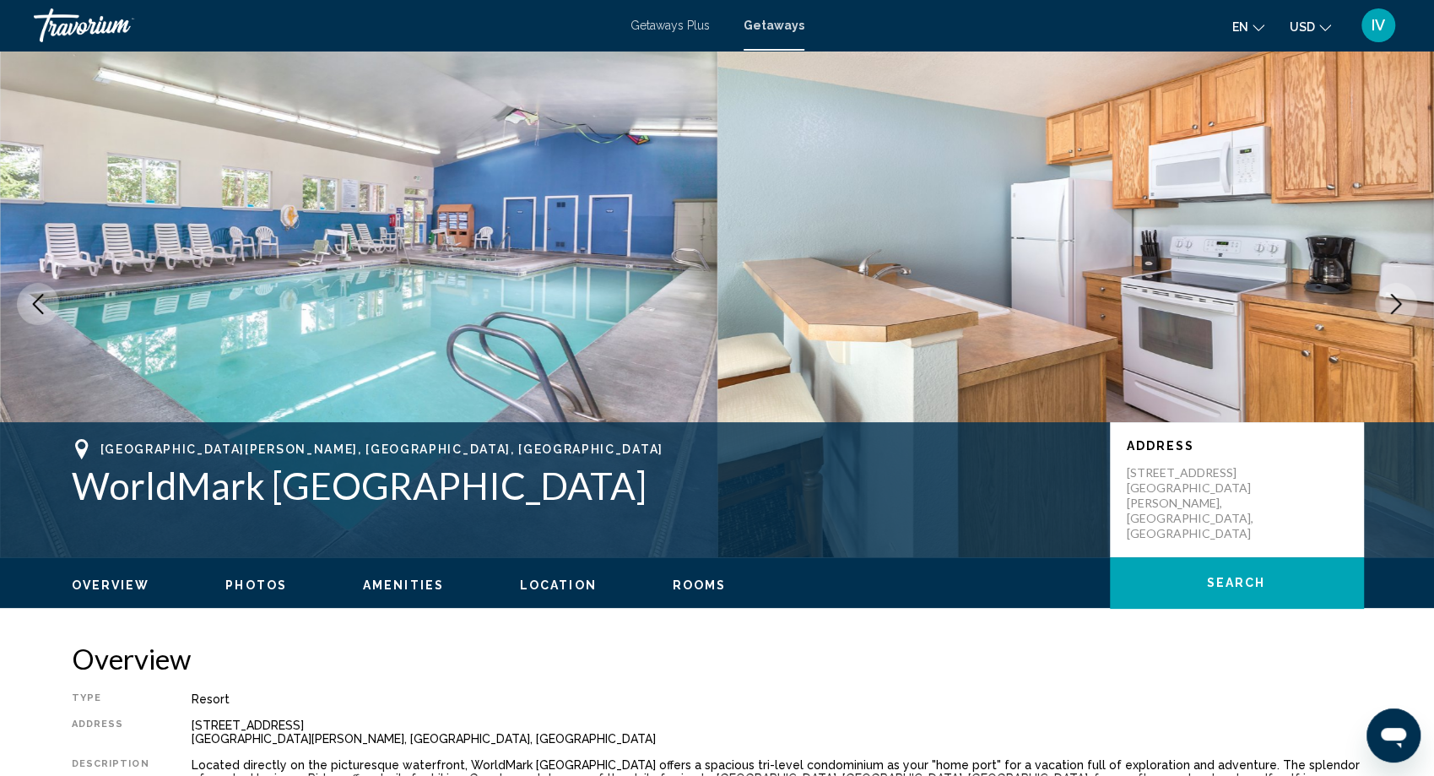
click at [1386, 305] on icon "Next image" at bounding box center [1396, 304] width 20 height 20
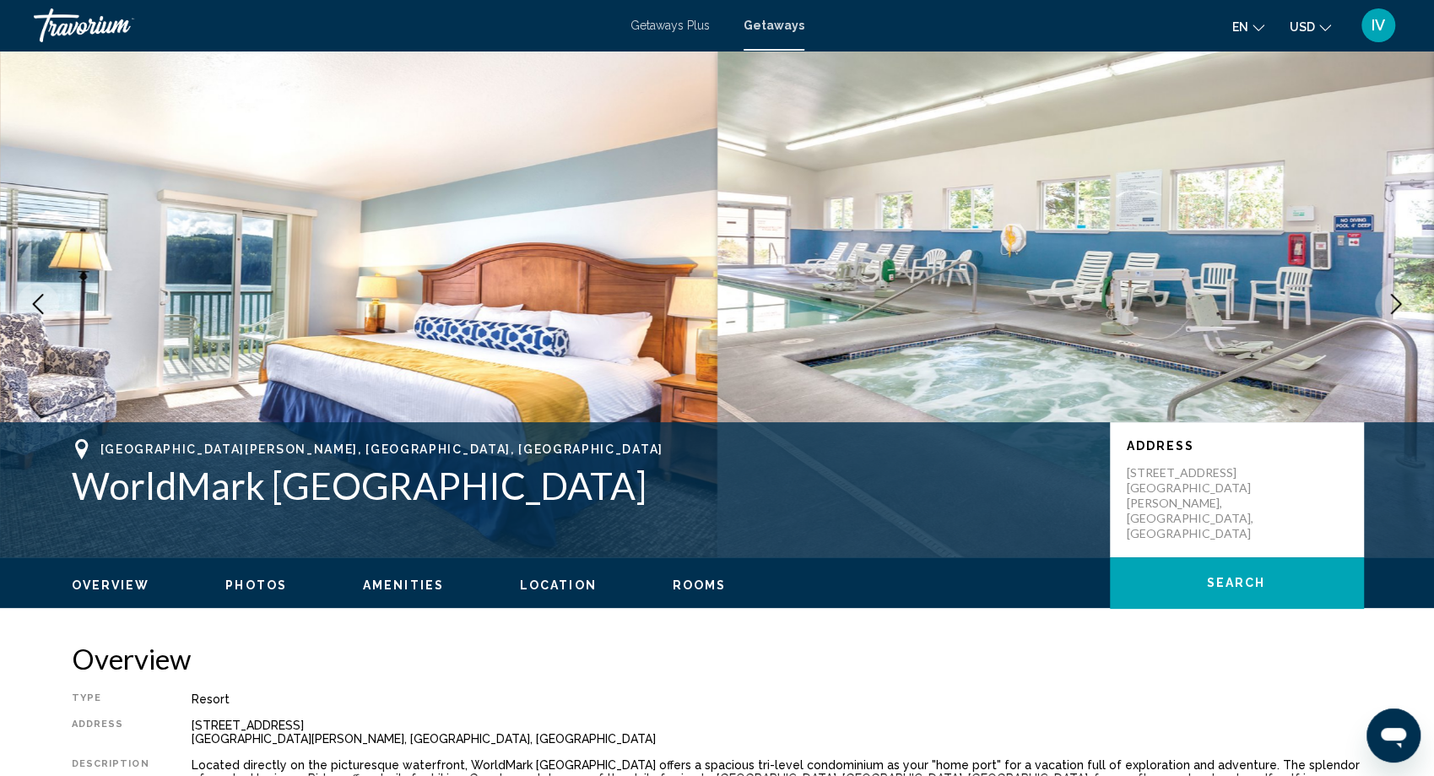
click at [1398, 304] on icon "Next image" at bounding box center [1396, 304] width 20 height 20
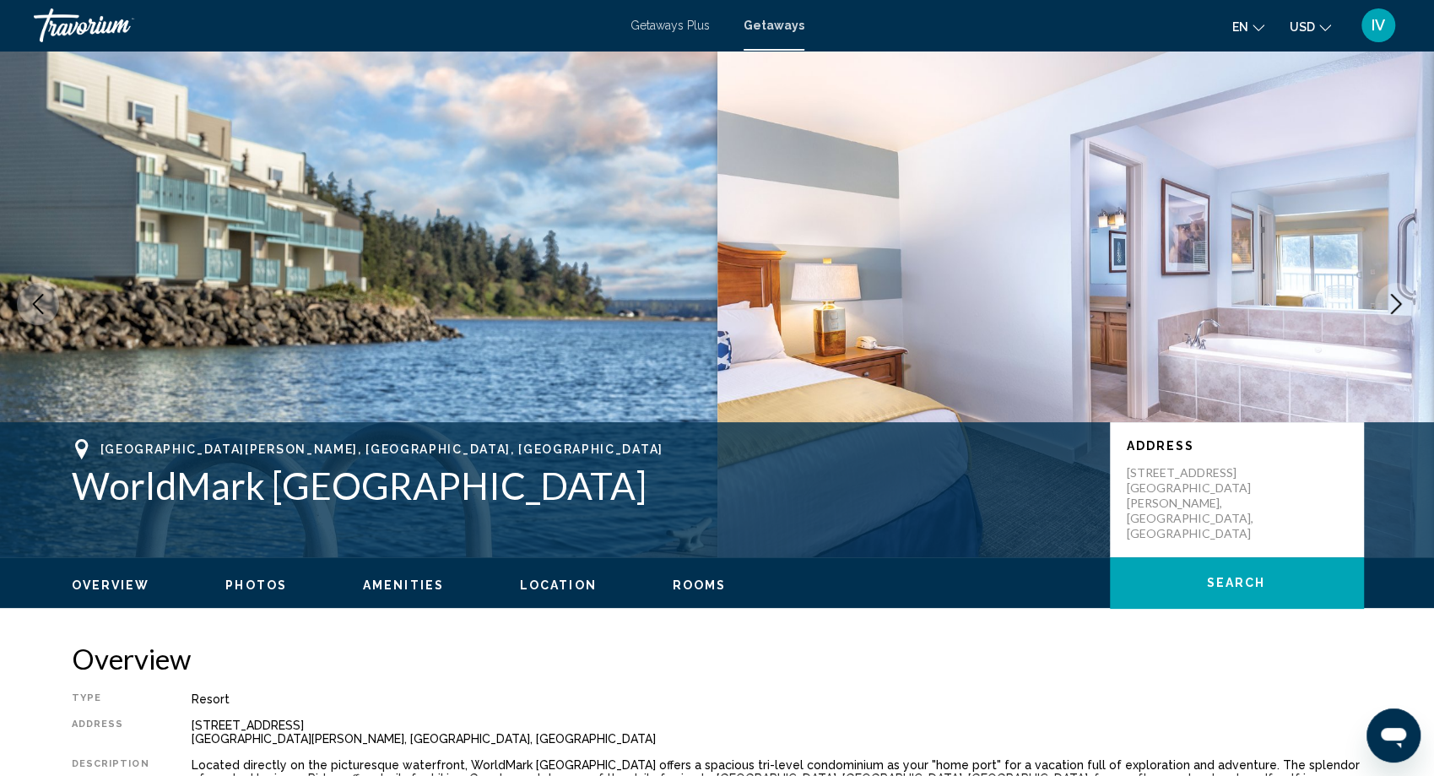
click at [1398, 304] on icon "Next image" at bounding box center [1396, 304] width 20 height 20
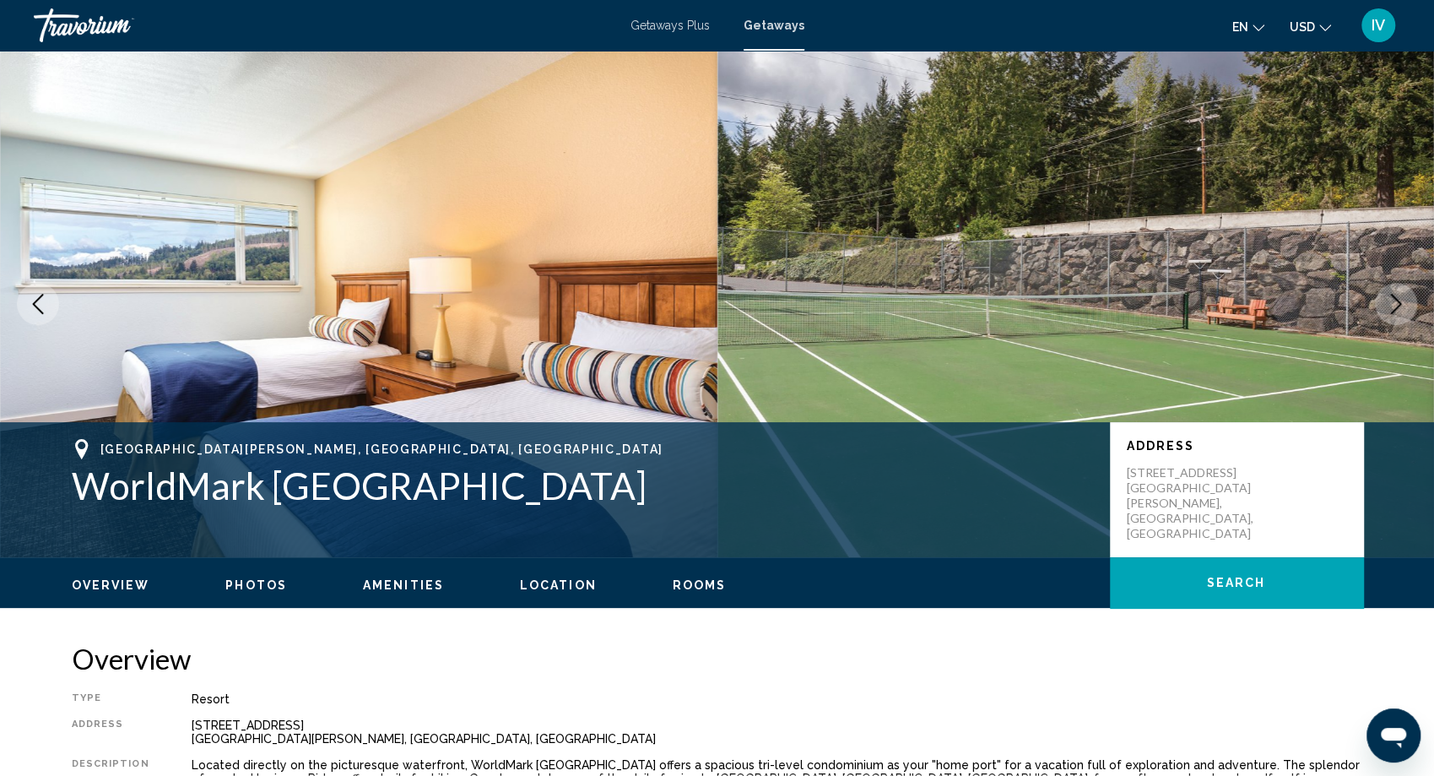
click at [1398, 304] on icon "Next image" at bounding box center [1396, 304] width 20 height 20
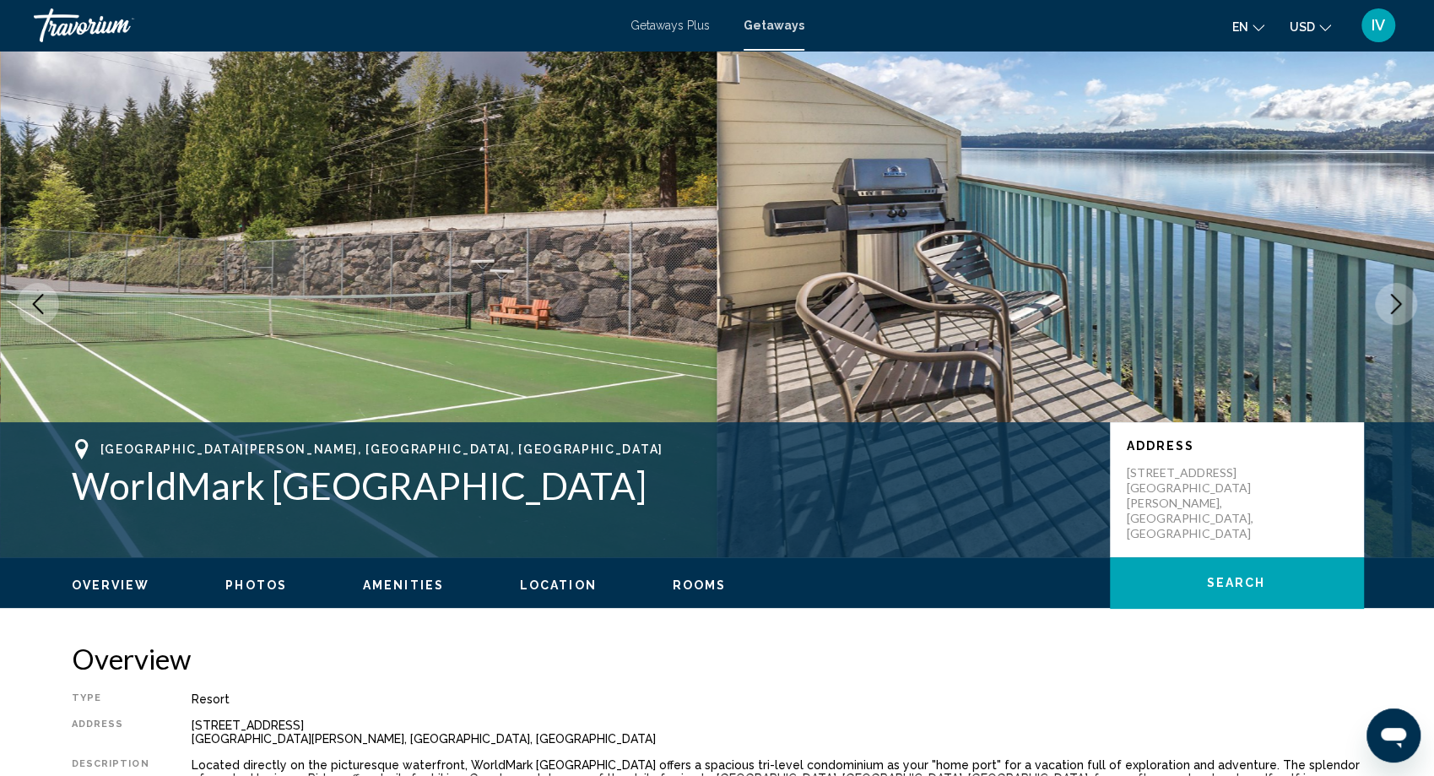
click at [1398, 304] on icon "Next image" at bounding box center [1396, 304] width 20 height 20
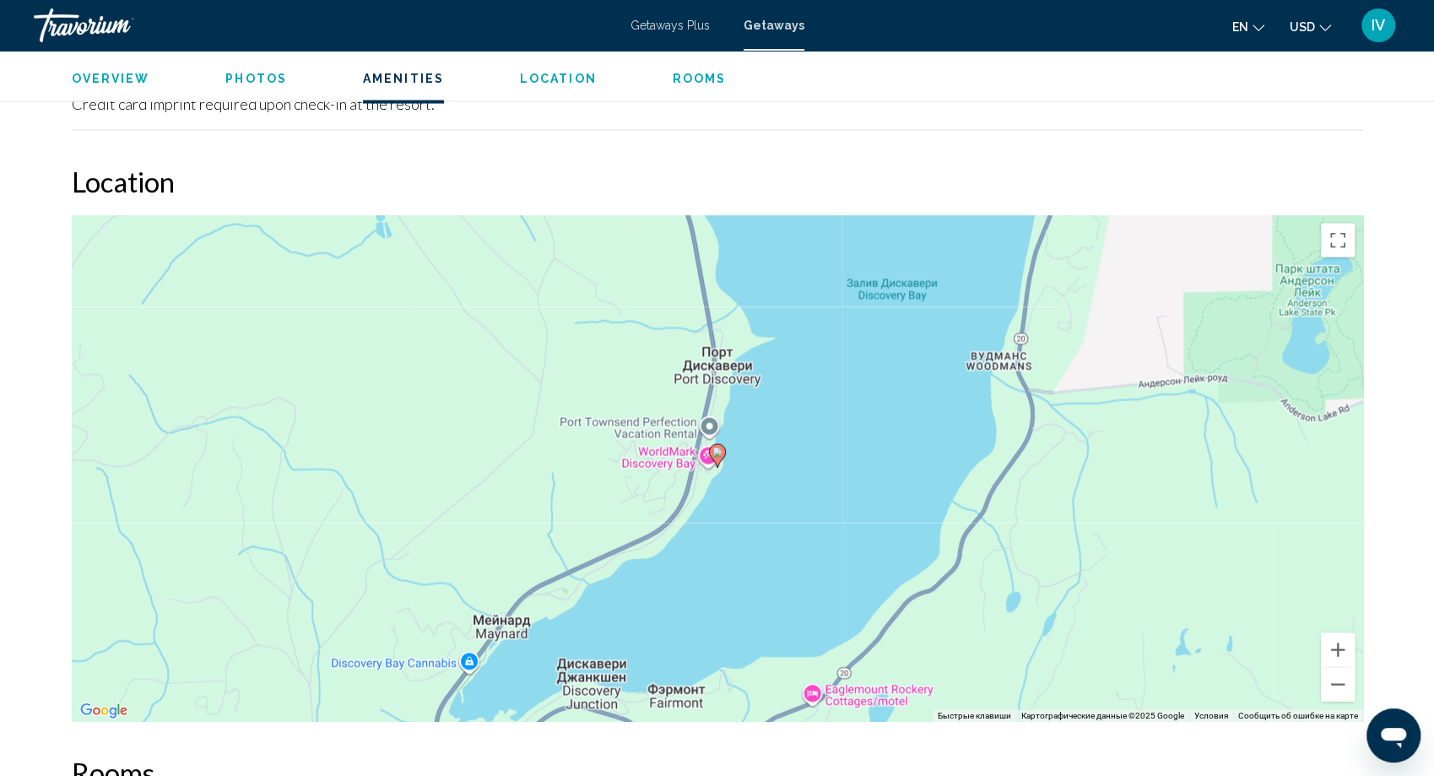
scroll to position [2408, 0]
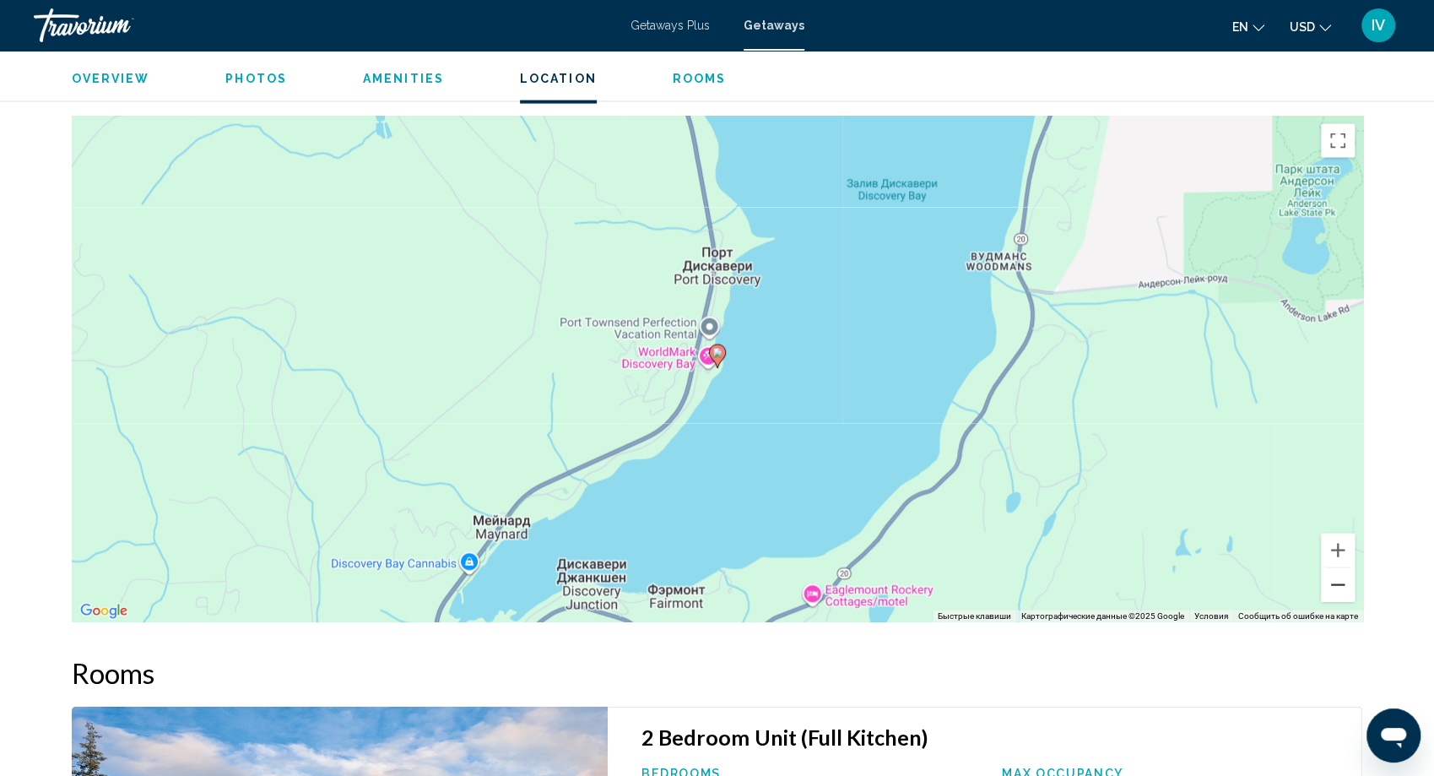
click at [1335, 569] on button "Уменьшить" at bounding box center [1338, 585] width 34 height 34
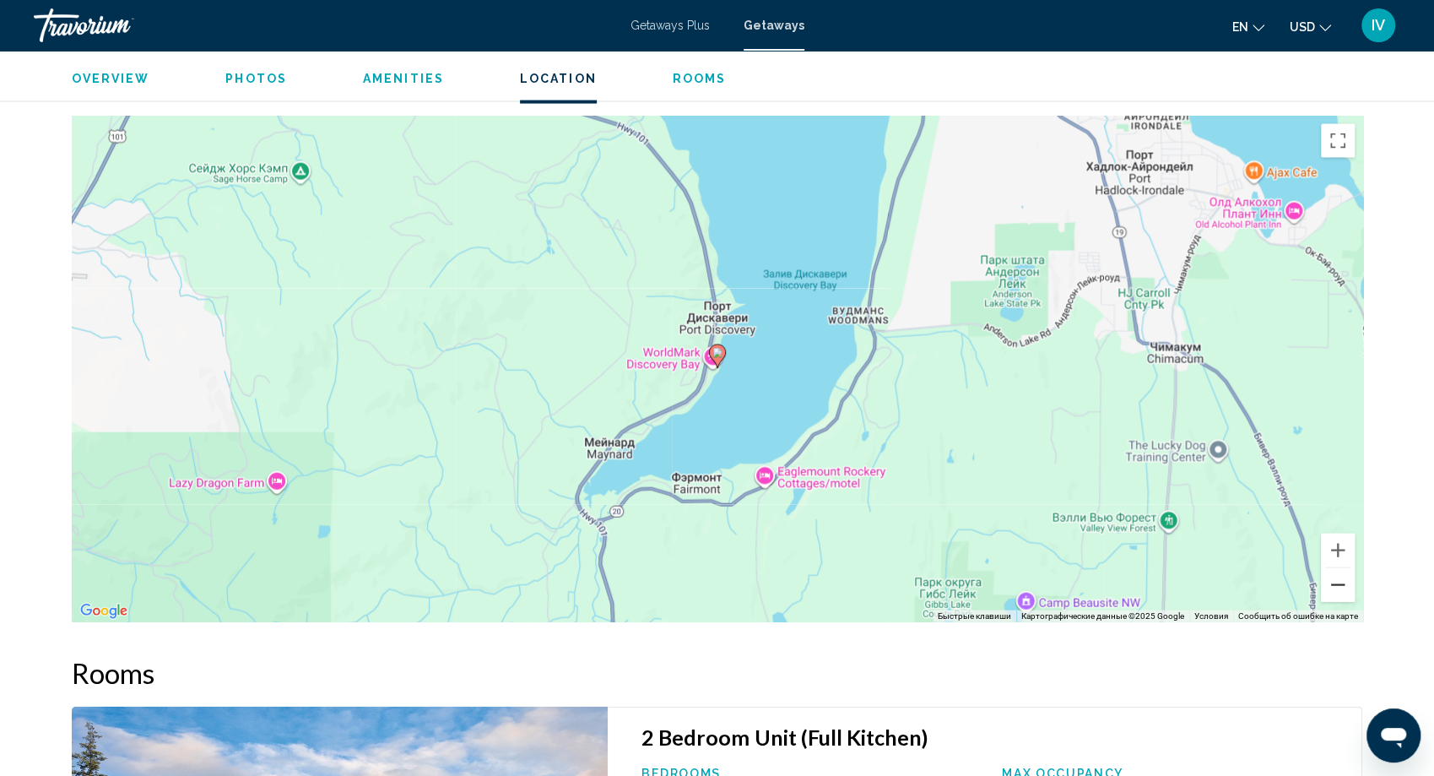
click at [1335, 569] on button "Уменьшить" at bounding box center [1338, 585] width 34 height 34
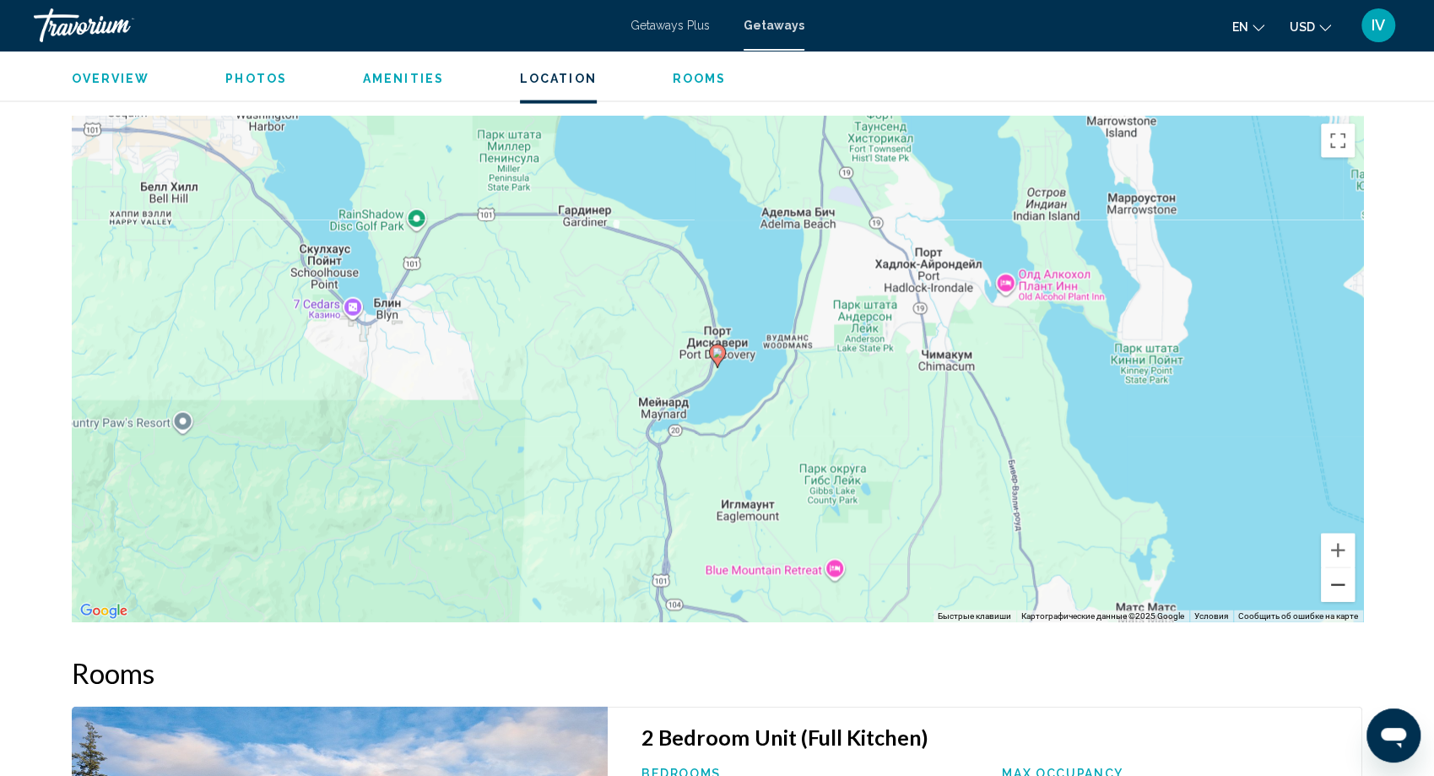
click at [1335, 569] on button "Уменьшить" at bounding box center [1338, 585] width 34 height 34
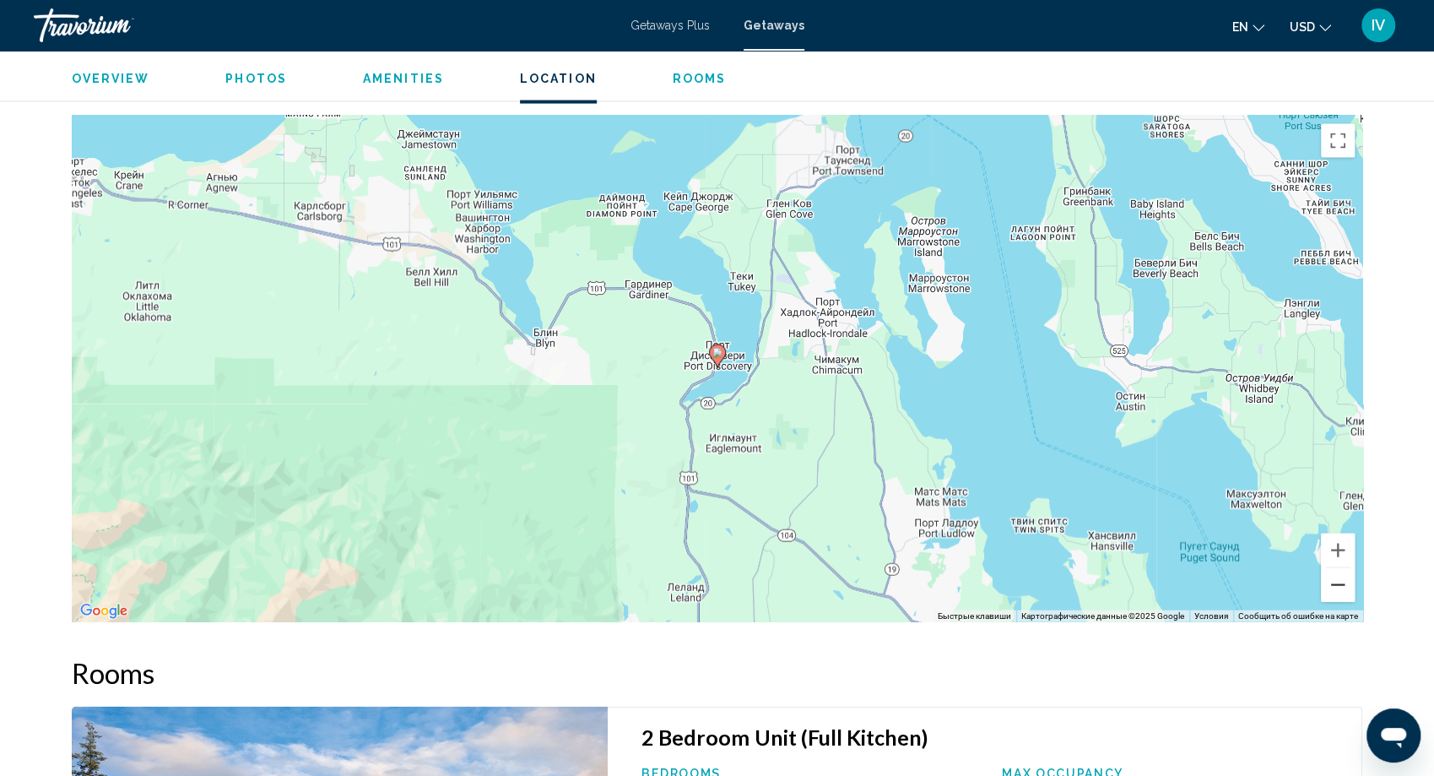
click at [1335, 569] on button "Уменьшить" at bounding box center [1338, 585] width 34 height 34
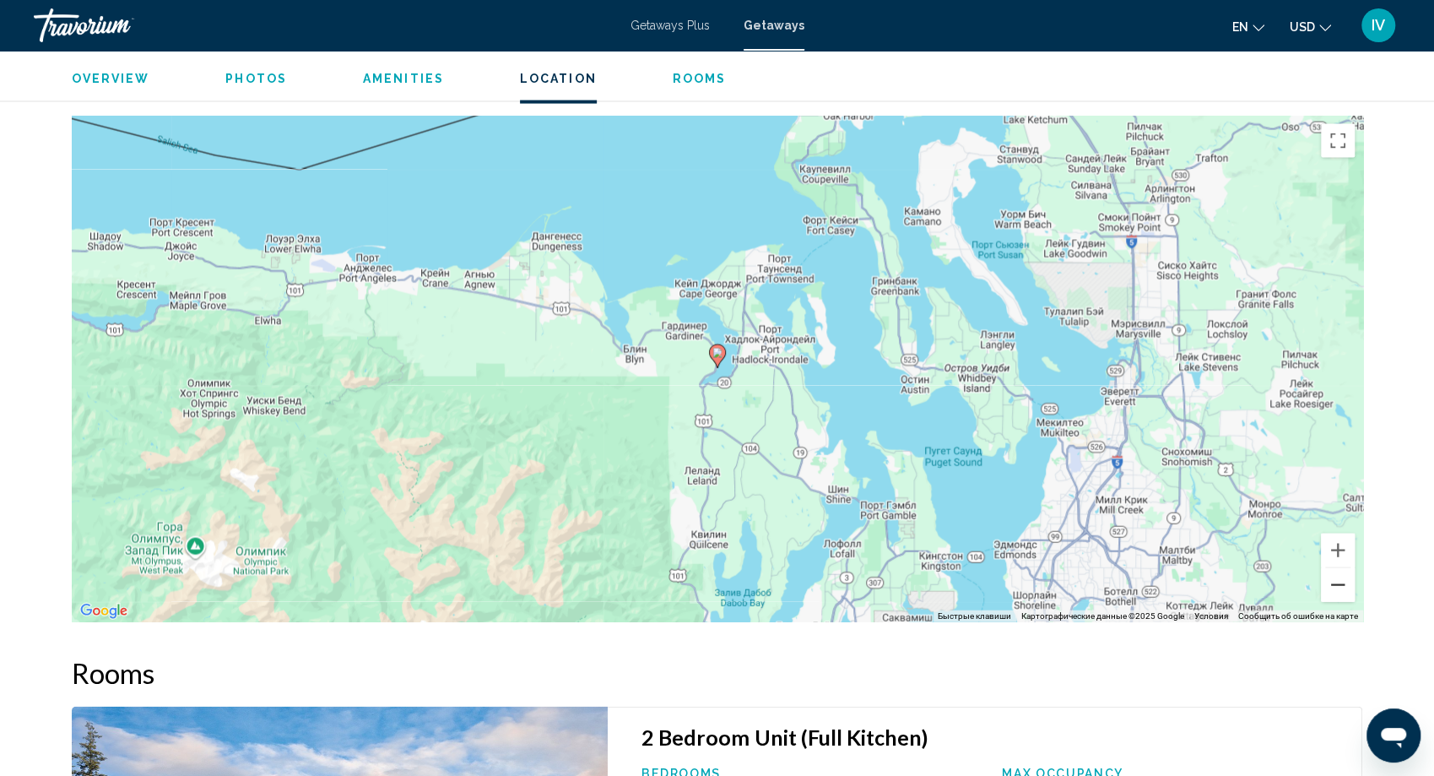
click at [1335, 569] on button "Уменьшить" at bounding box center [1338, 585] width 34 height 34
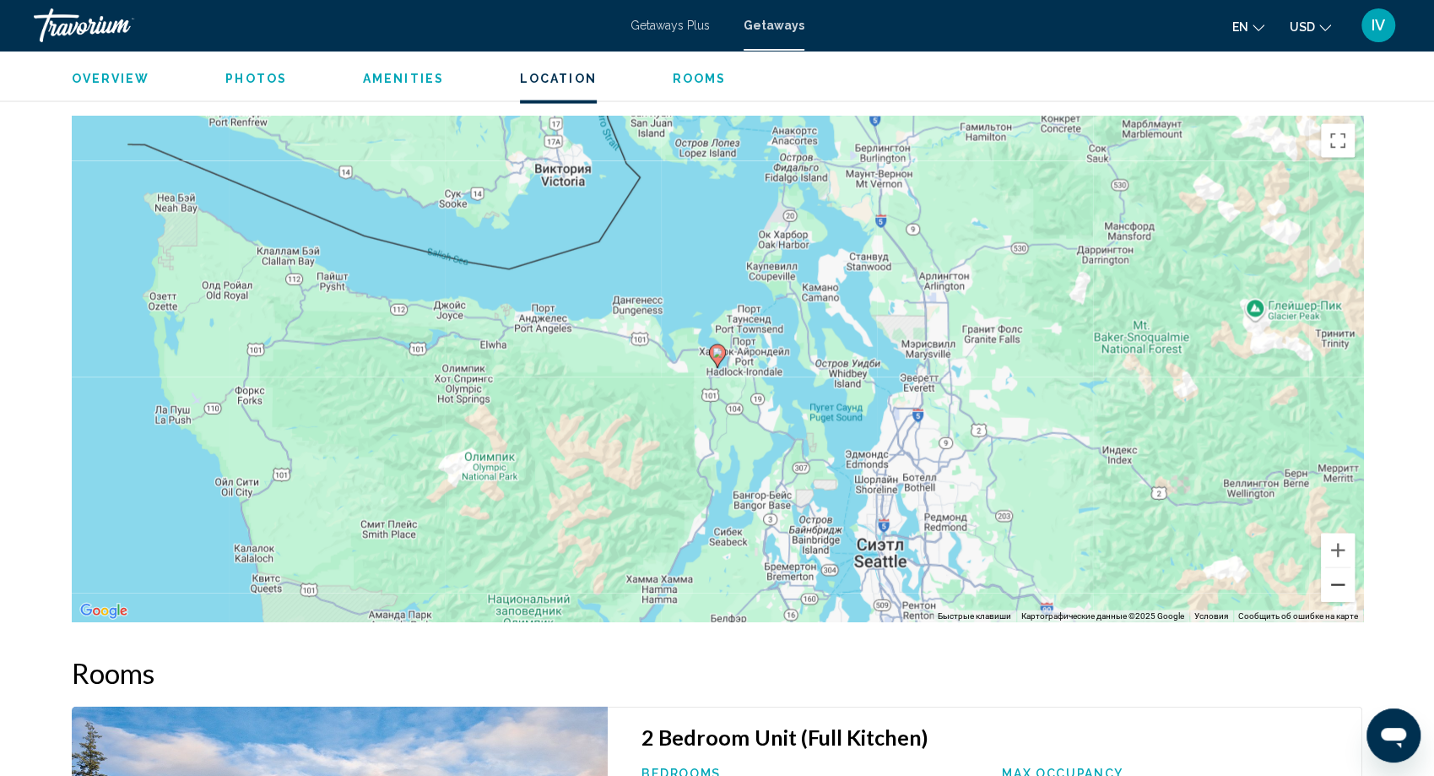
click at [1335, 569] on button "Уменьшить" at bounding box center [1338, 585] width 34 height 34
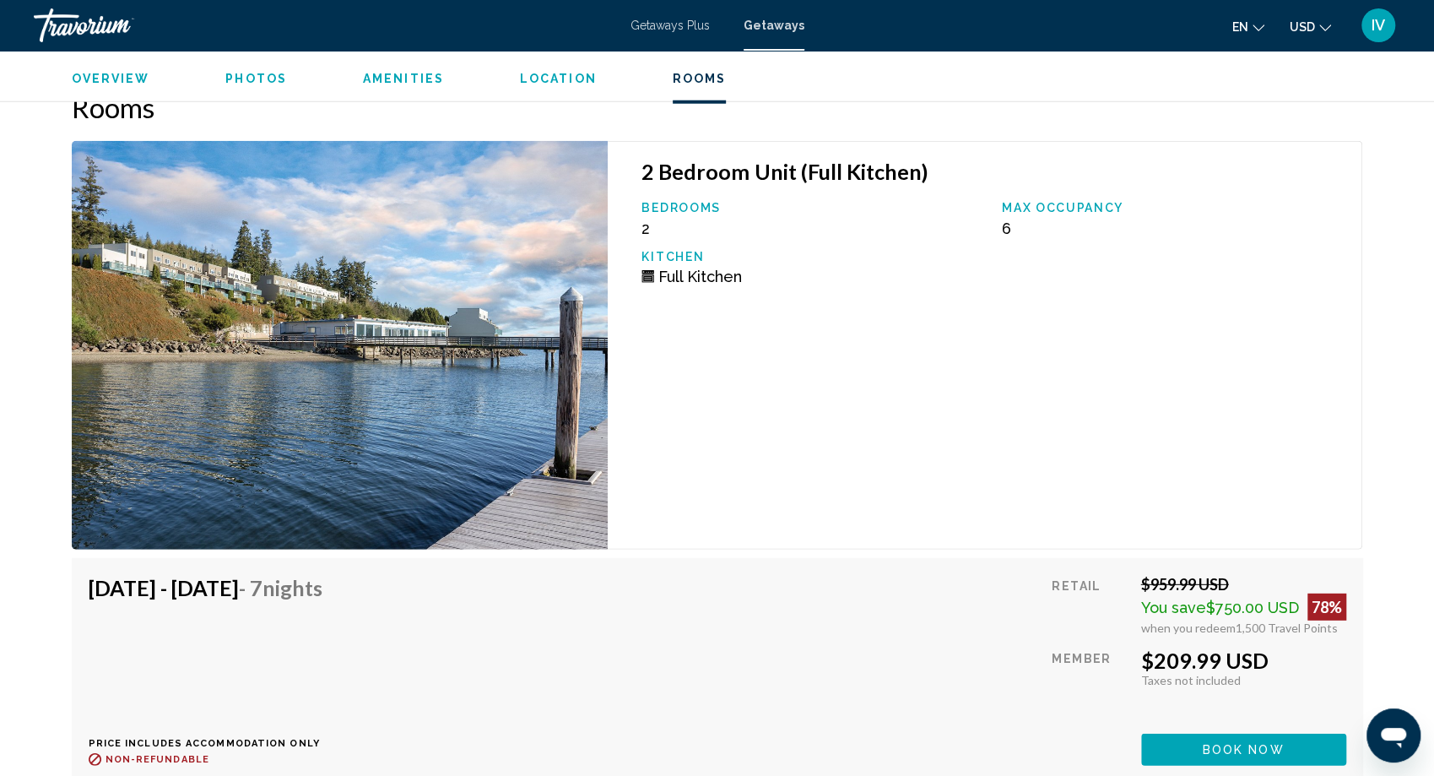
scroll to position [2976, 0]
